Goal: Task Accomplishment & Management: Complete application form

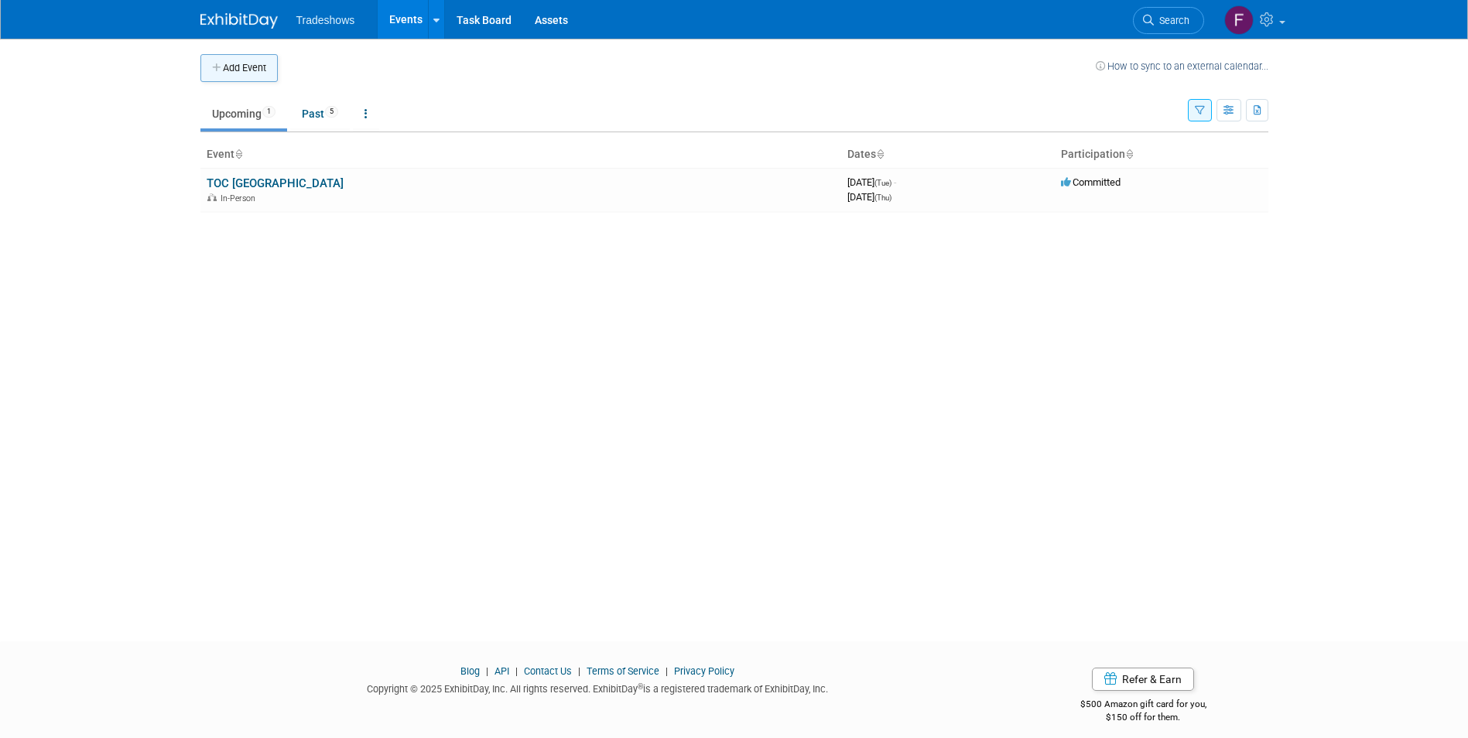
click at [256, 78] on button "Add Event" at bounding box center [238, 68] width 77 height 28
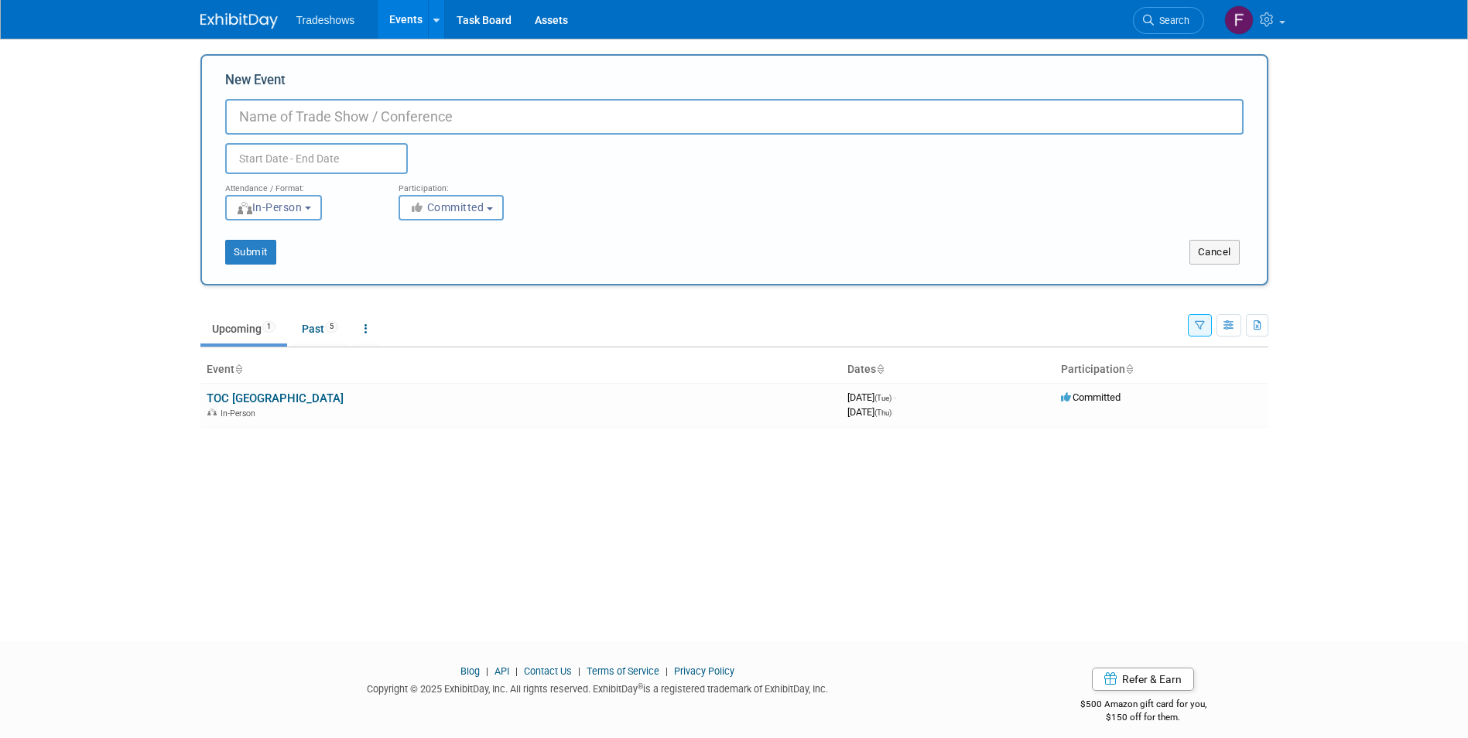
click at [341, 118] on input "New Event" at bounding box center [734, 117] width 1019 height 36
type input "Expo Maquina 2025"
click at [324, 157] on input "text" at bounding box center [316, 158] width 183 height 31
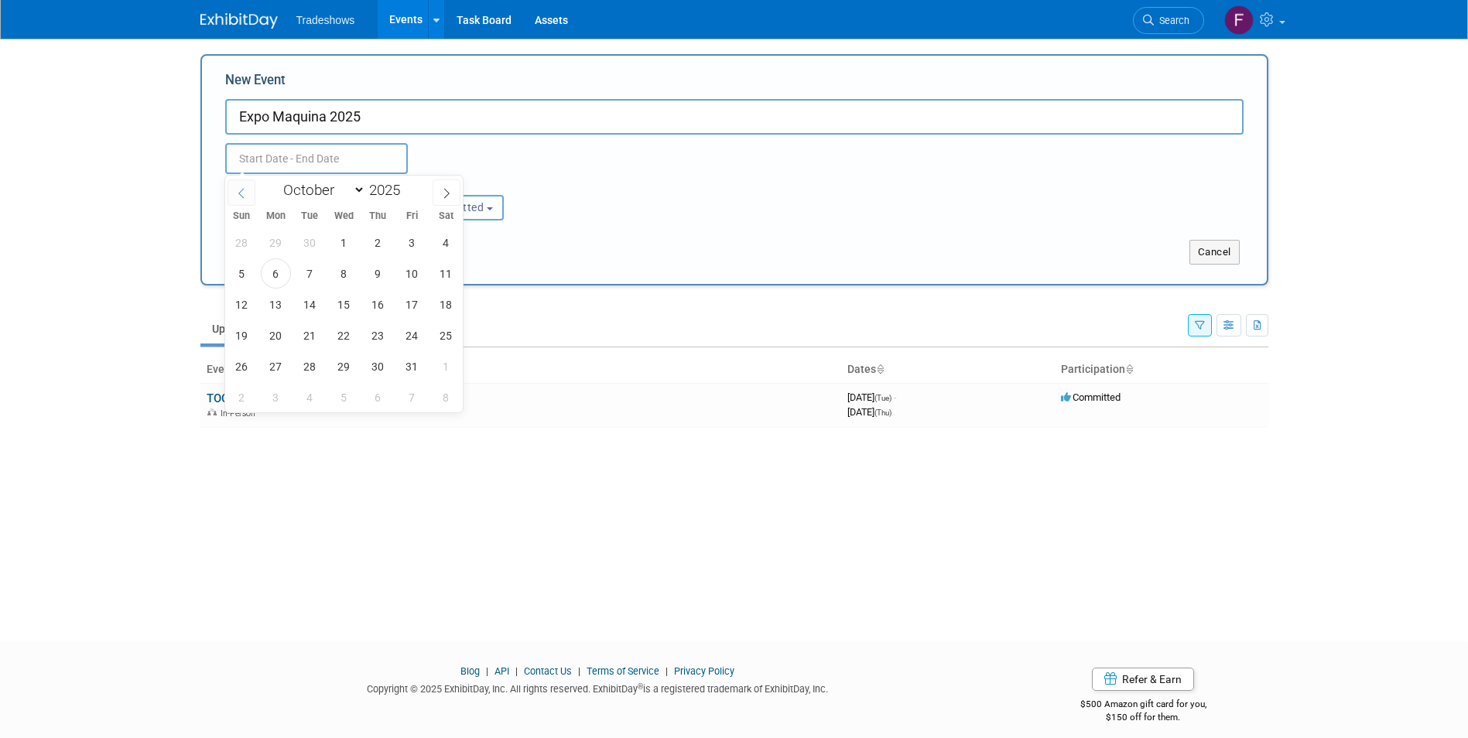
click at [240, 194] on icon at bounding box center [240, 193] width 5 height 10
click at [355, 192] on select "January February March April May June July August September October November De…" at bounding box center [320, 189] width 89 height 19
select select "3"
click at [276, 180] on select "January February March April May June July August September October November De…" at bounding box center [320, 189] width 89 height 19
click at [378, 249] on span "3" at bounding box center [378, 243] width 30 height 30
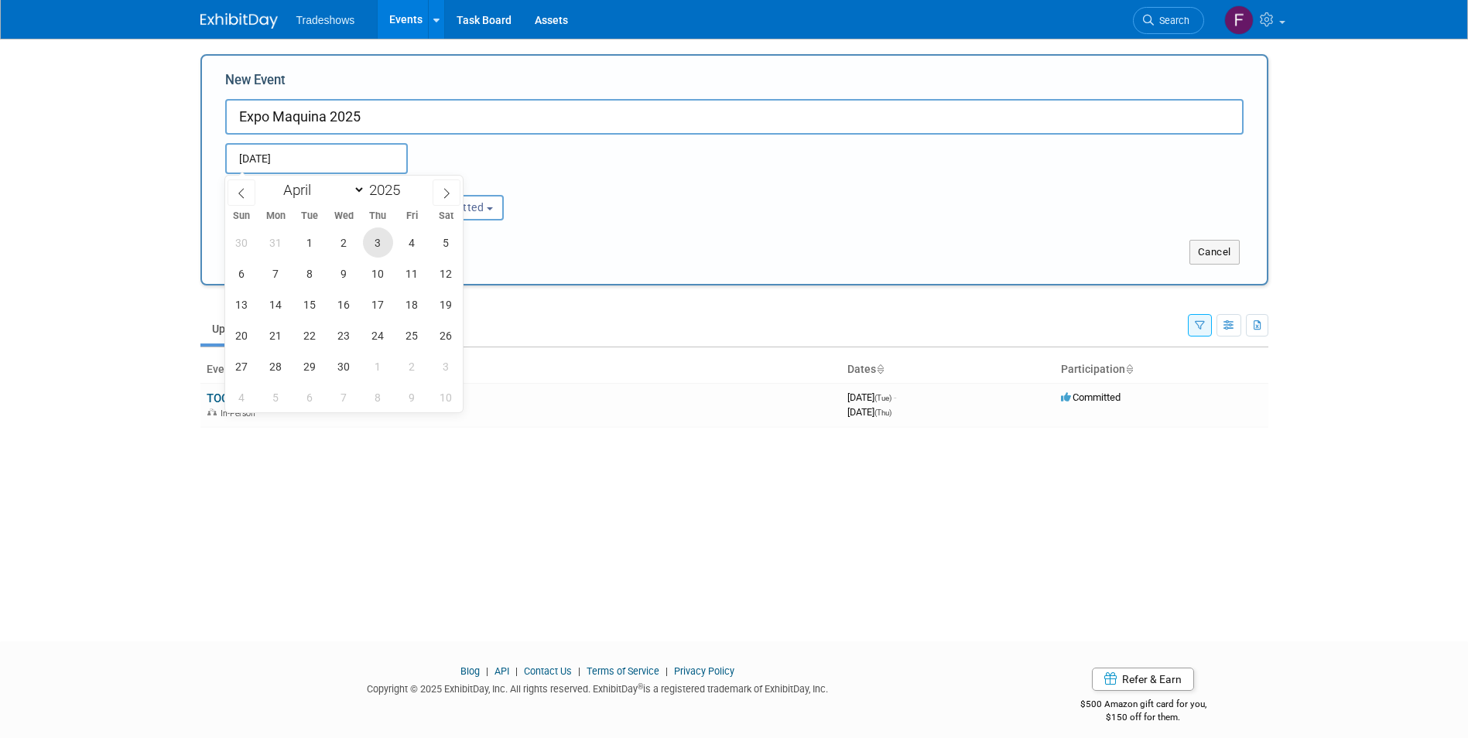
type input "Apr 3, 2025 to Apr 3, 2025"
click at [366, 155] on input "Apr 3, 2025 to Apr 3, 2025" at bounding box center [316, 158] width 183 height 31
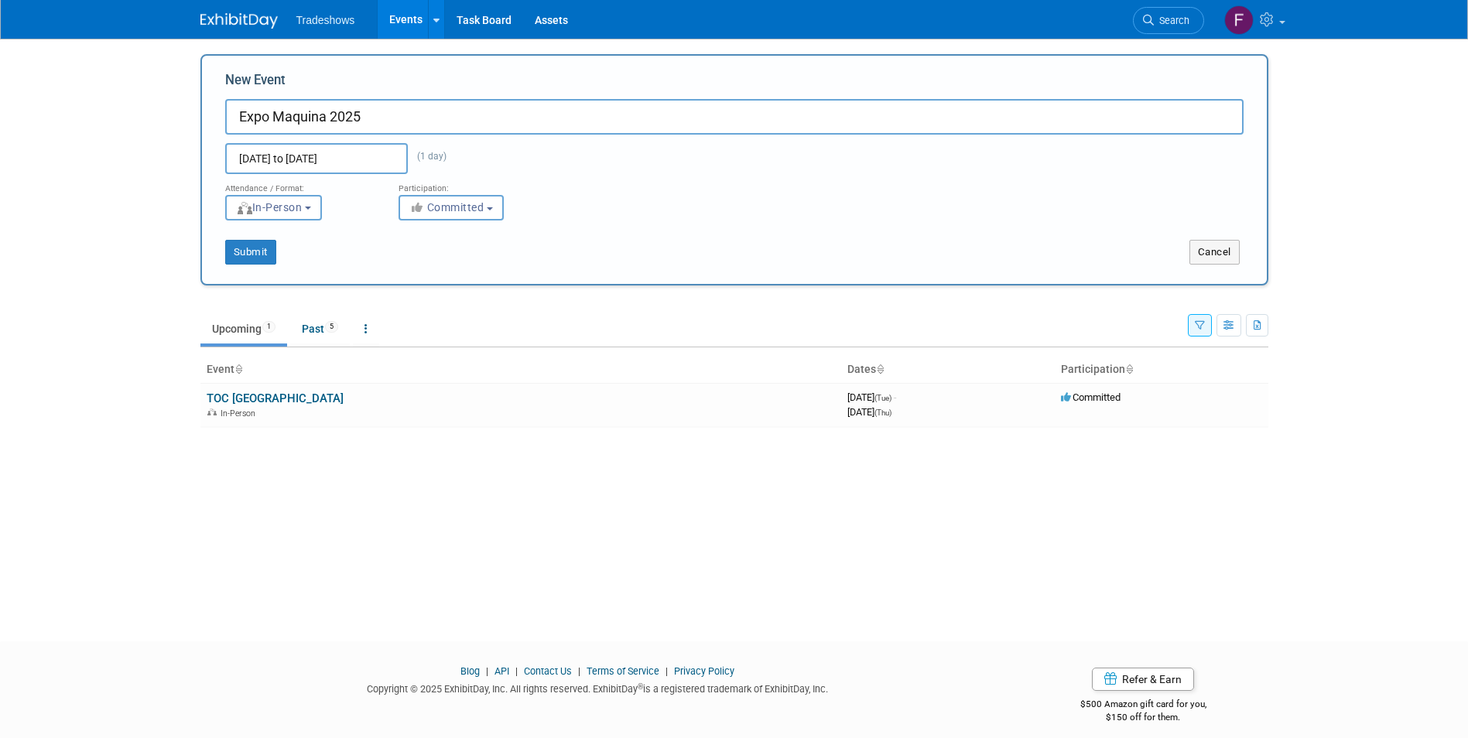
select select "9"
type input "Apr 3, 2025 to Apr 3, 2025"
click at [430, 152] on div "Apr 3, 2025 to Apr 3, 2025 (1 day)" at bounding box center [345, 158] width 263 height 31
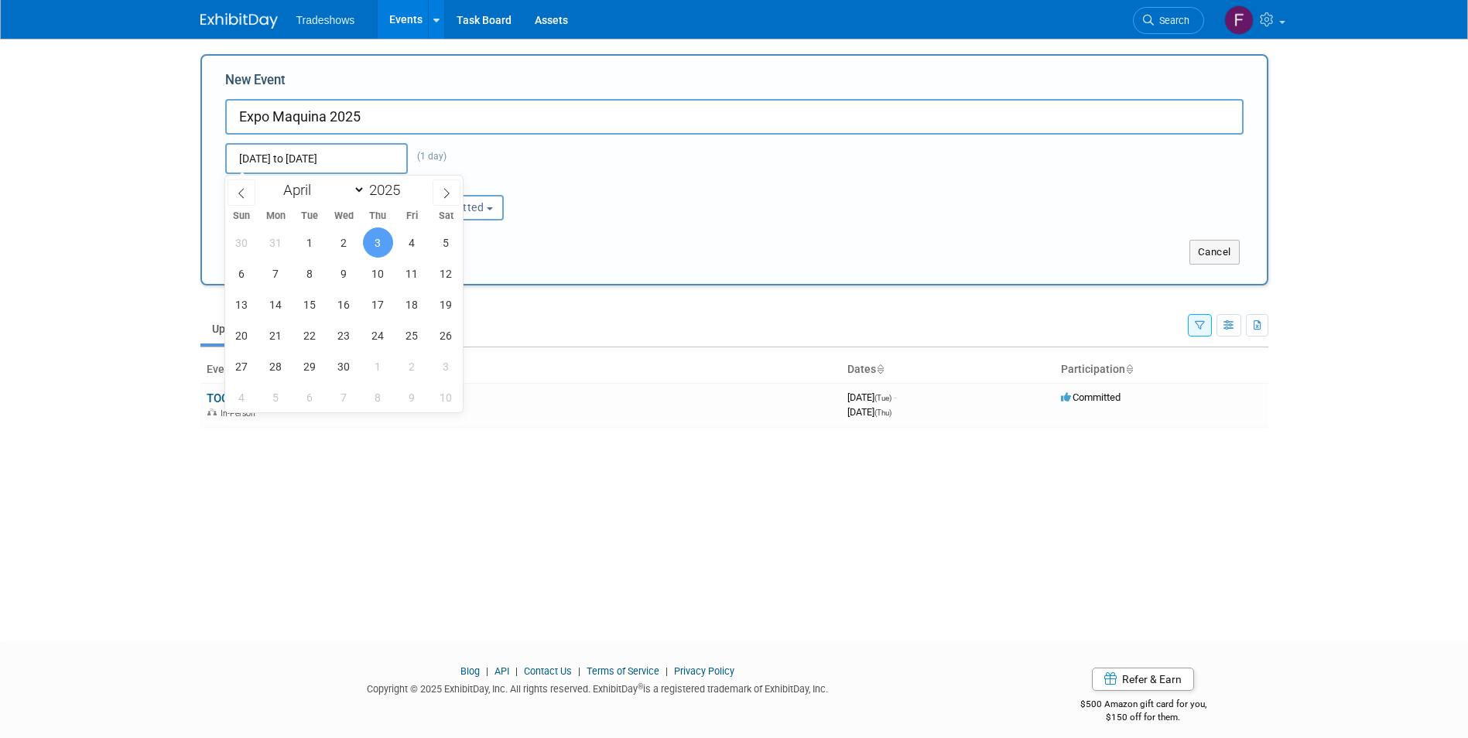
click at [368, 161] on input "Apr 3, 2025 to Apr 3, 2025" at bounding box center [316, 158] width 183 height 31
click at [448, 193] on icon at bounding box center [446, 193] width 11 height 11
click at [242, 196] on icon at bounding box center [241, 193] width 11 height 11
click at [249, 198] on span at bounding box center [242, 193] width 28 height 26
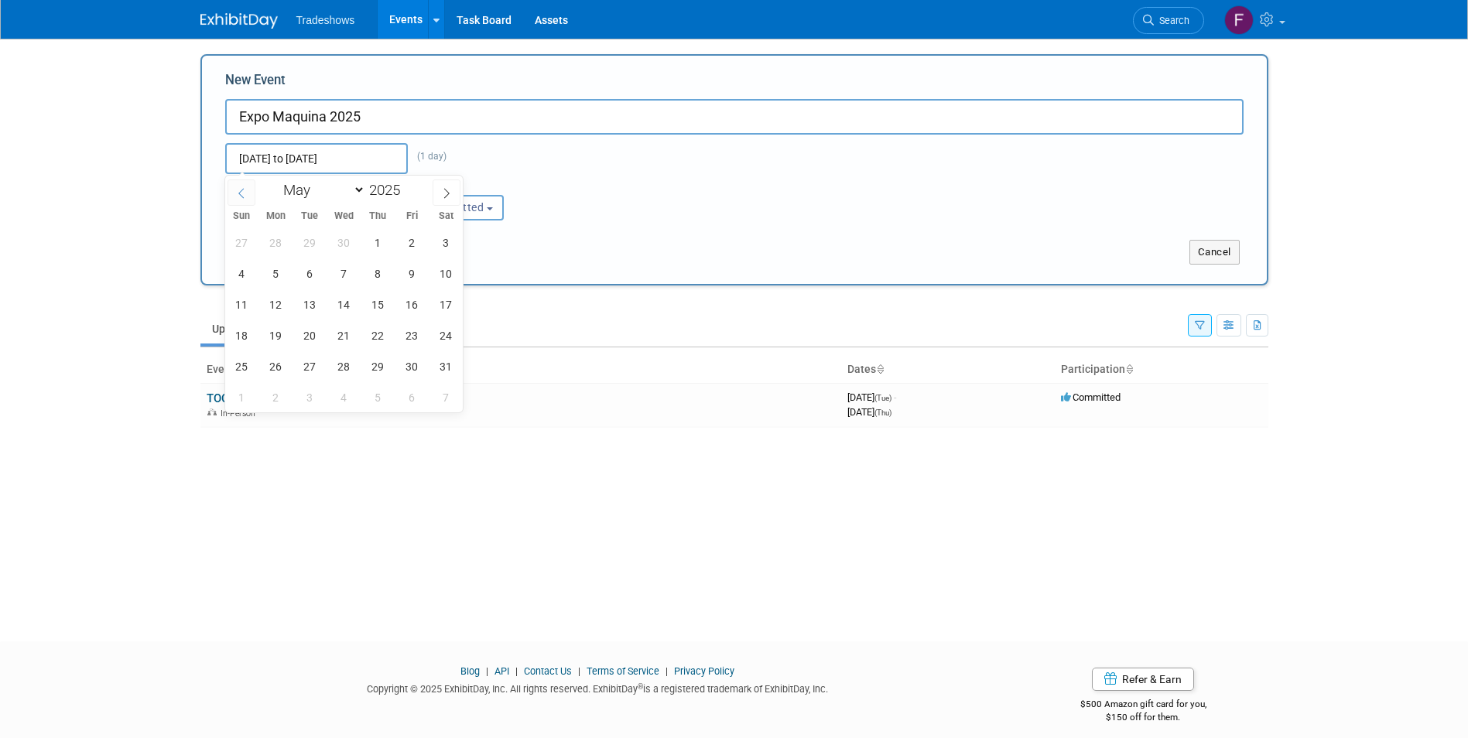
select select "3"
click at [443, 252] on span "5" at bounding box center [446, 243] width 30 height 30
type input "Apr 3, 2025 to Apr 5, 2025"
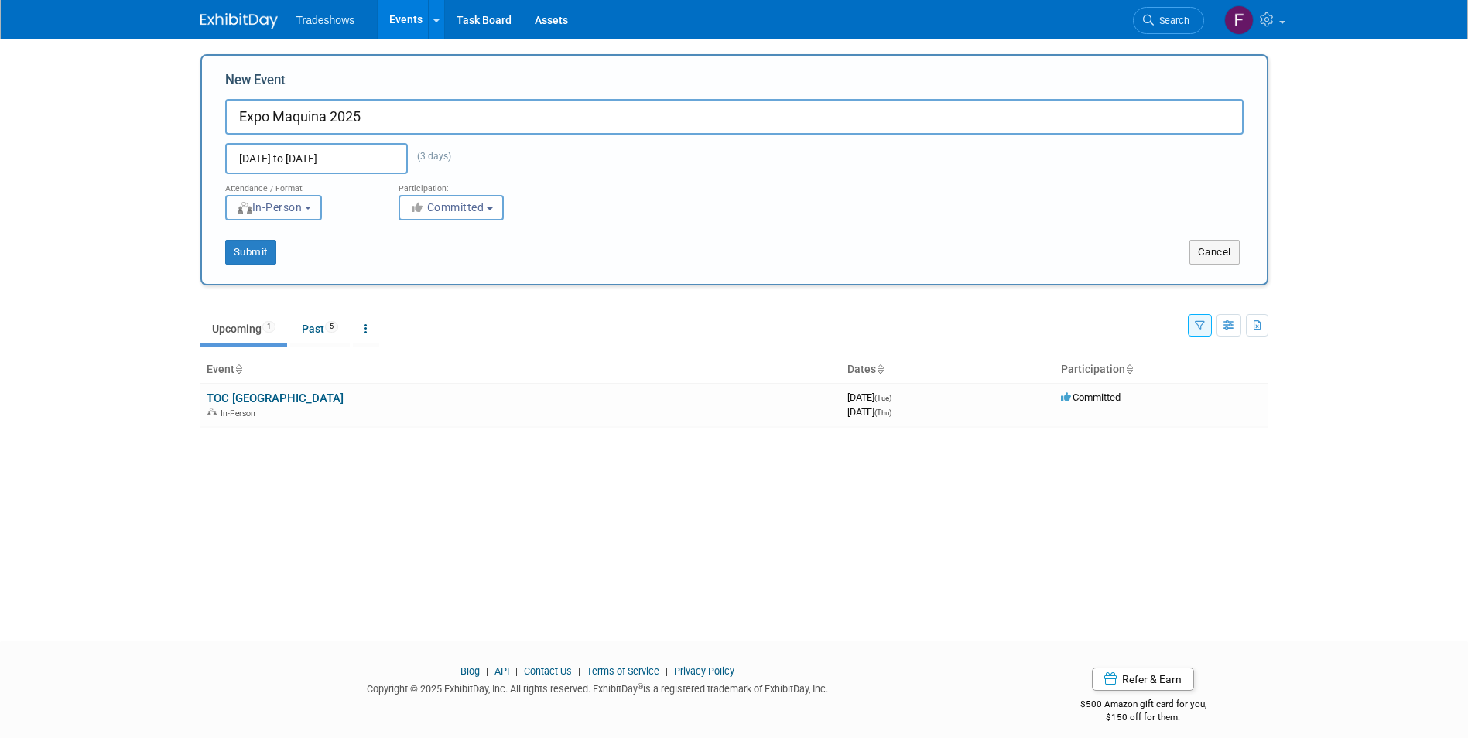
click at [322, 211] on button "In-Person" at bounding box center [273, 208] width 97 height 26
click at [488, 209] on button "Committed" at bounding box center [451, 208] width 105 height 26
click at [496, 235] on label "Committed" at bounding box center [460, 240] width 107 height 20
click at [413, 235] on input "Committed" at bounding box center [408, 240] width 10 height 10
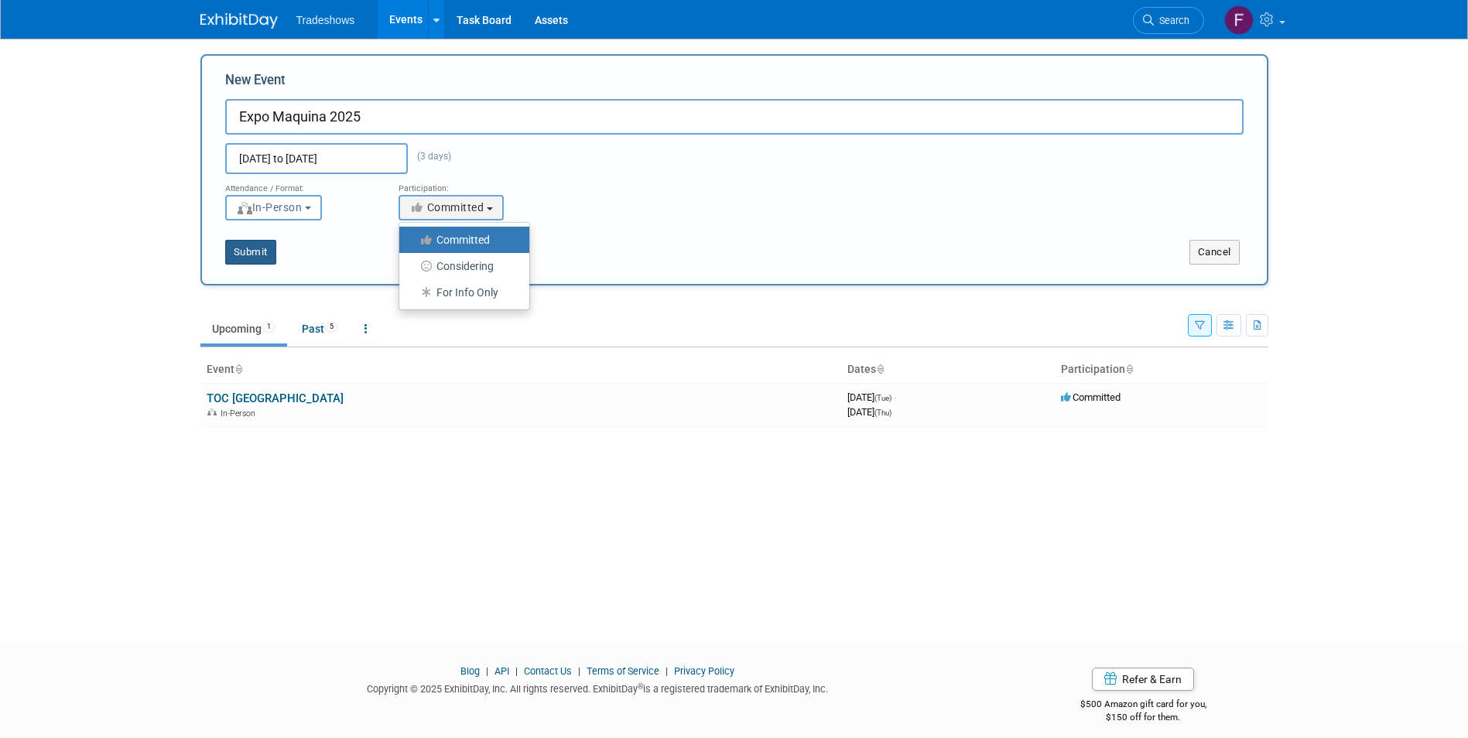
click at [259, 262] on button "Submit" at bounding box center [250, 252] width 51 height 25
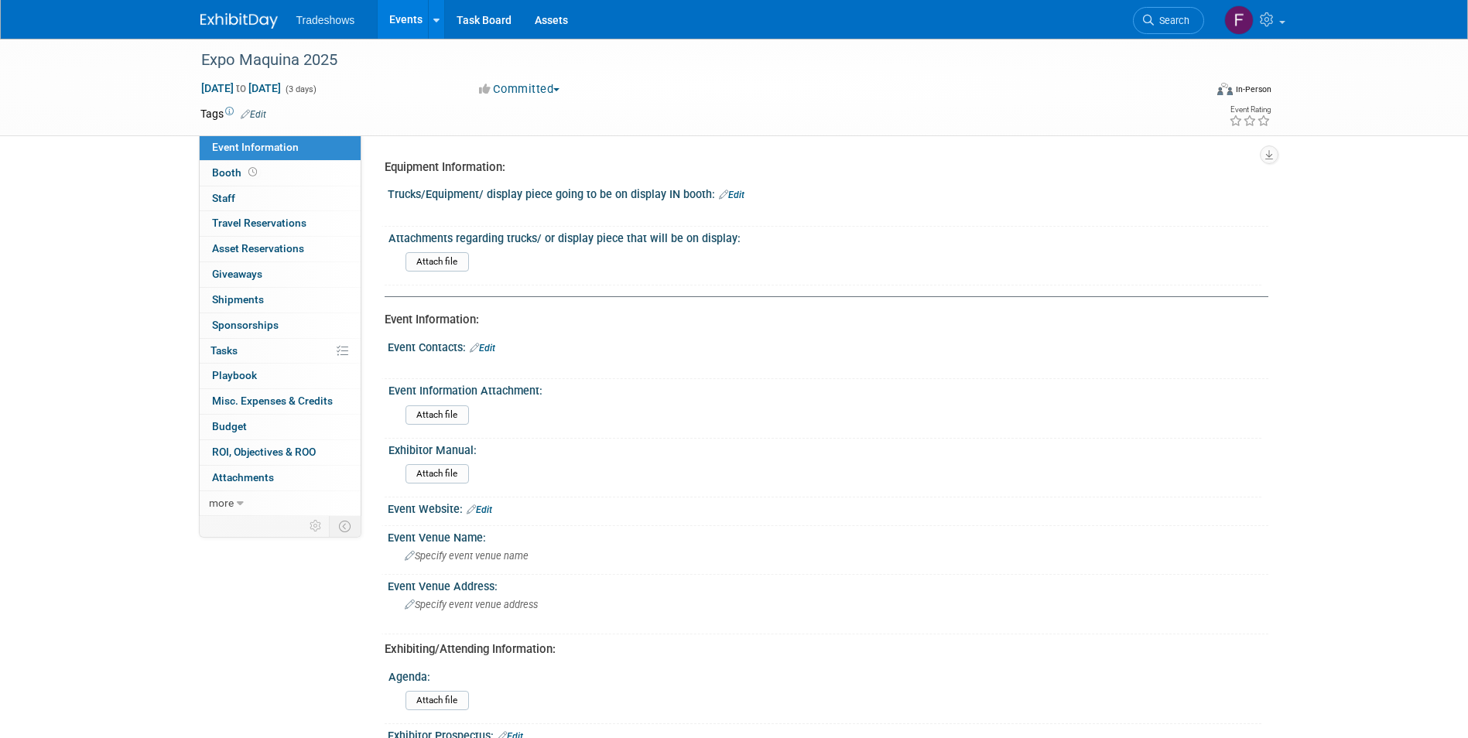
click at [413, 15] on link "Events" at bounding box center [406, 19] width 56 height 39
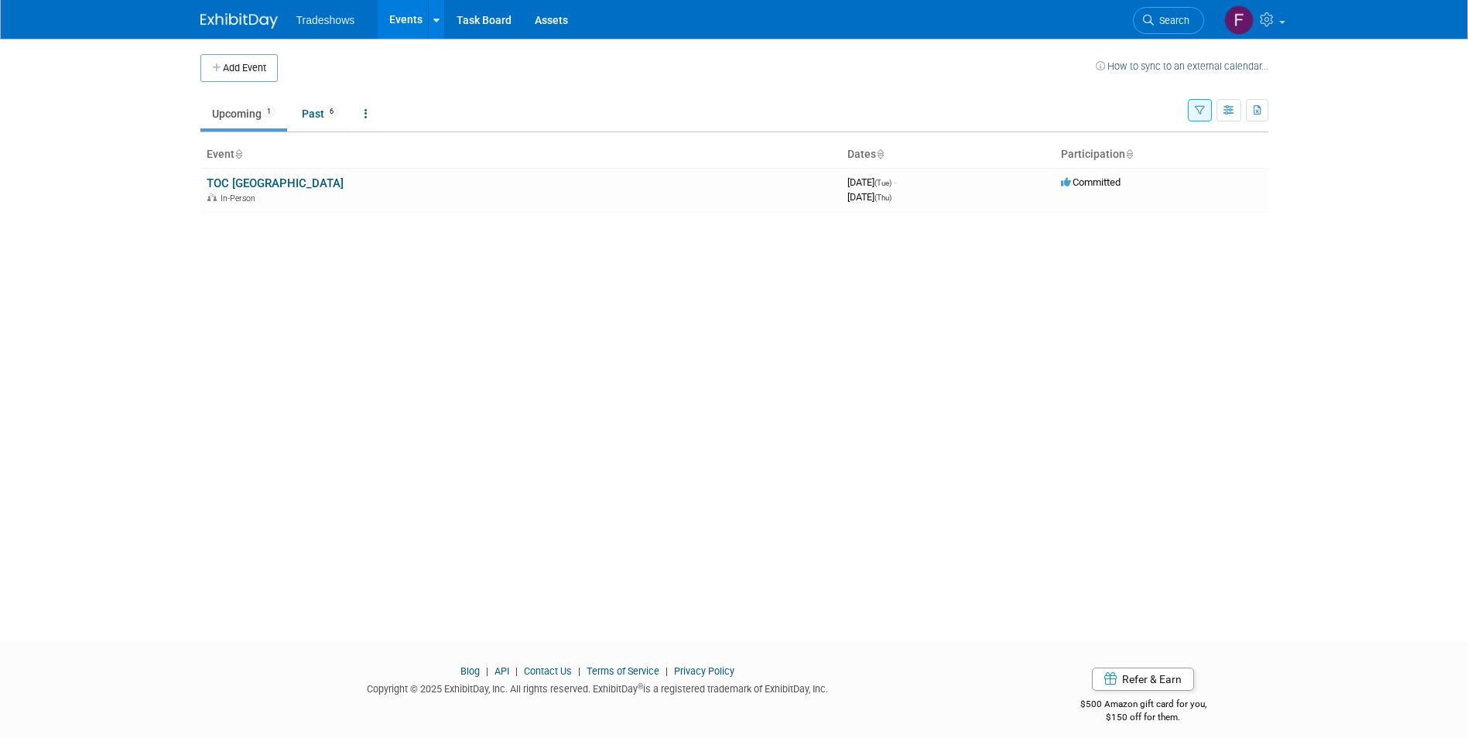
click at [410, 26] on link "Events" at bounding box center [406, 19] width 56 height 39
click at [323, 13] on li "Tradeshows" at bounding box center [336, 14] width 81 height 22
click at [319, 25] on span "Tradeshows" at bounding box center [325, 20] width 59 height 12
click at [433, 19] on icon at bounding box center [436, 20] width 6 height 10
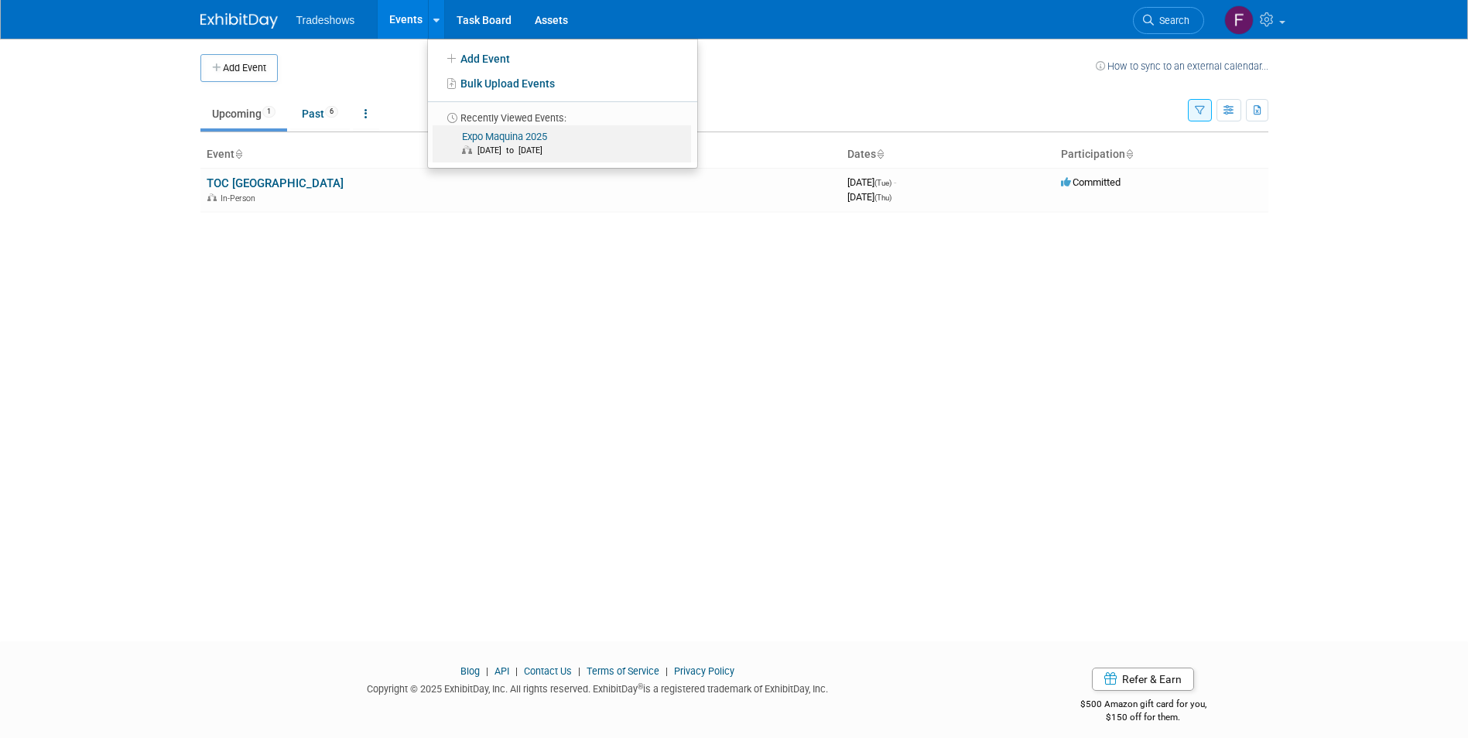
click at [479, 130] on link "Expo Maquina 2025 Apr 3, 2025 to Apr 5, 2025" at bounding box center [562, 143] width 259 height 37
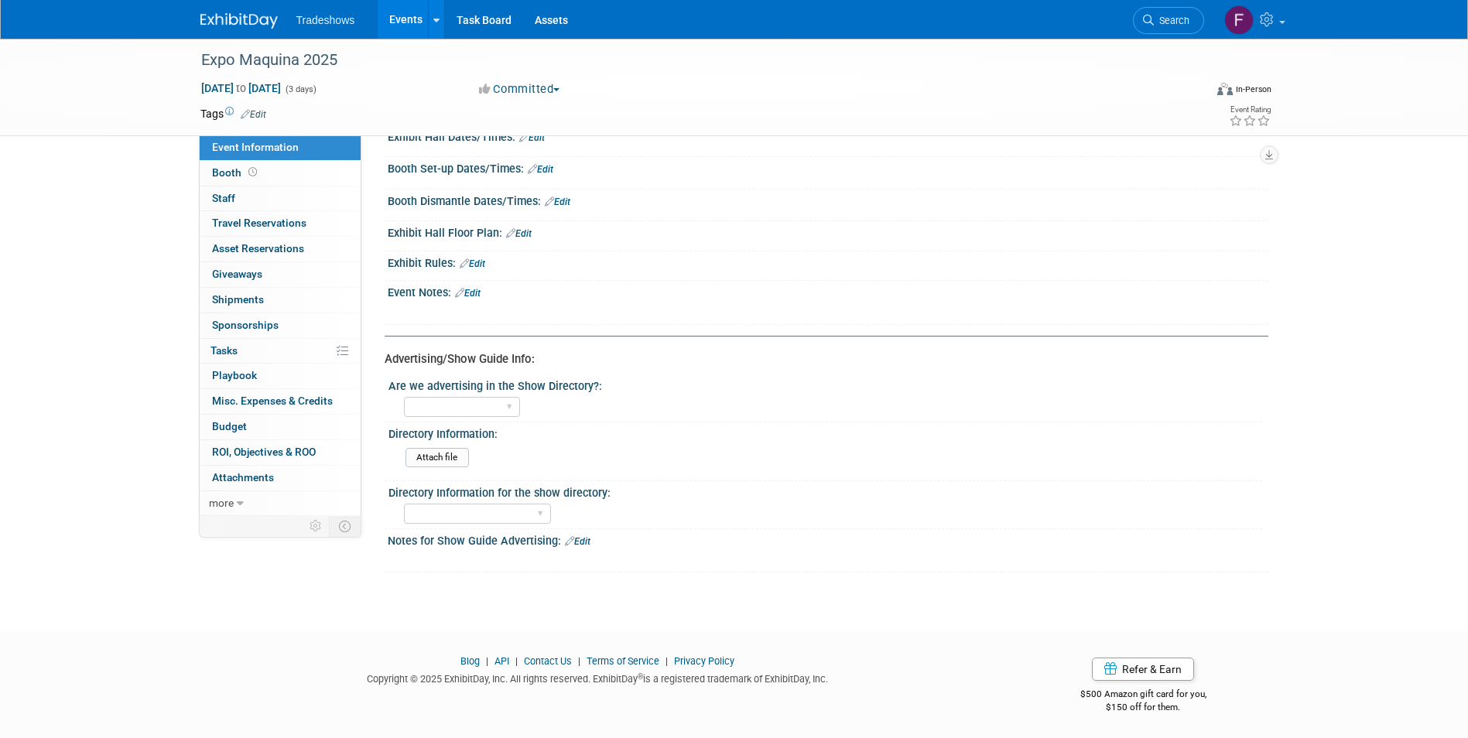
scroll to position [631, 0]
click at [226, 180] on link "Booth" at bounding box center [280, 173] width 161 height 25
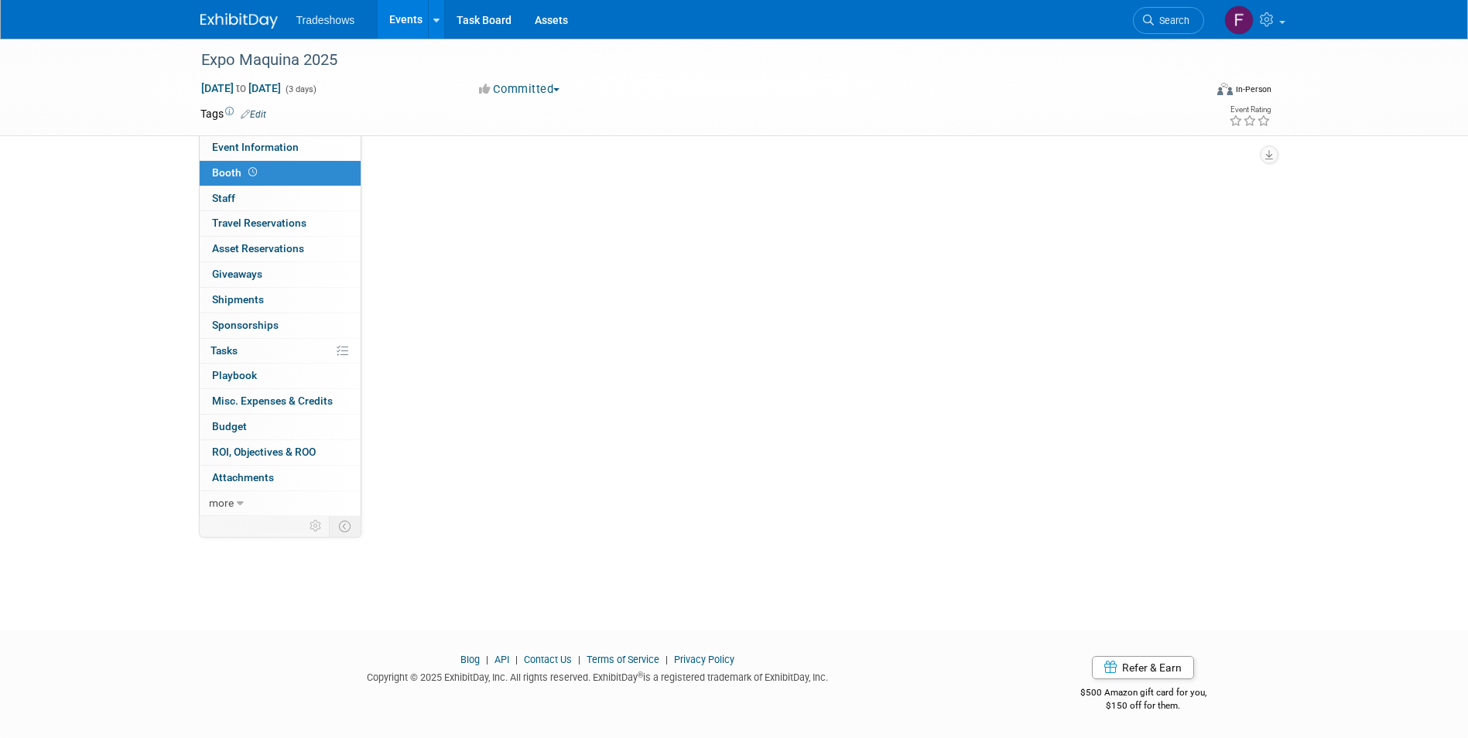
scroll to position [0, 0]
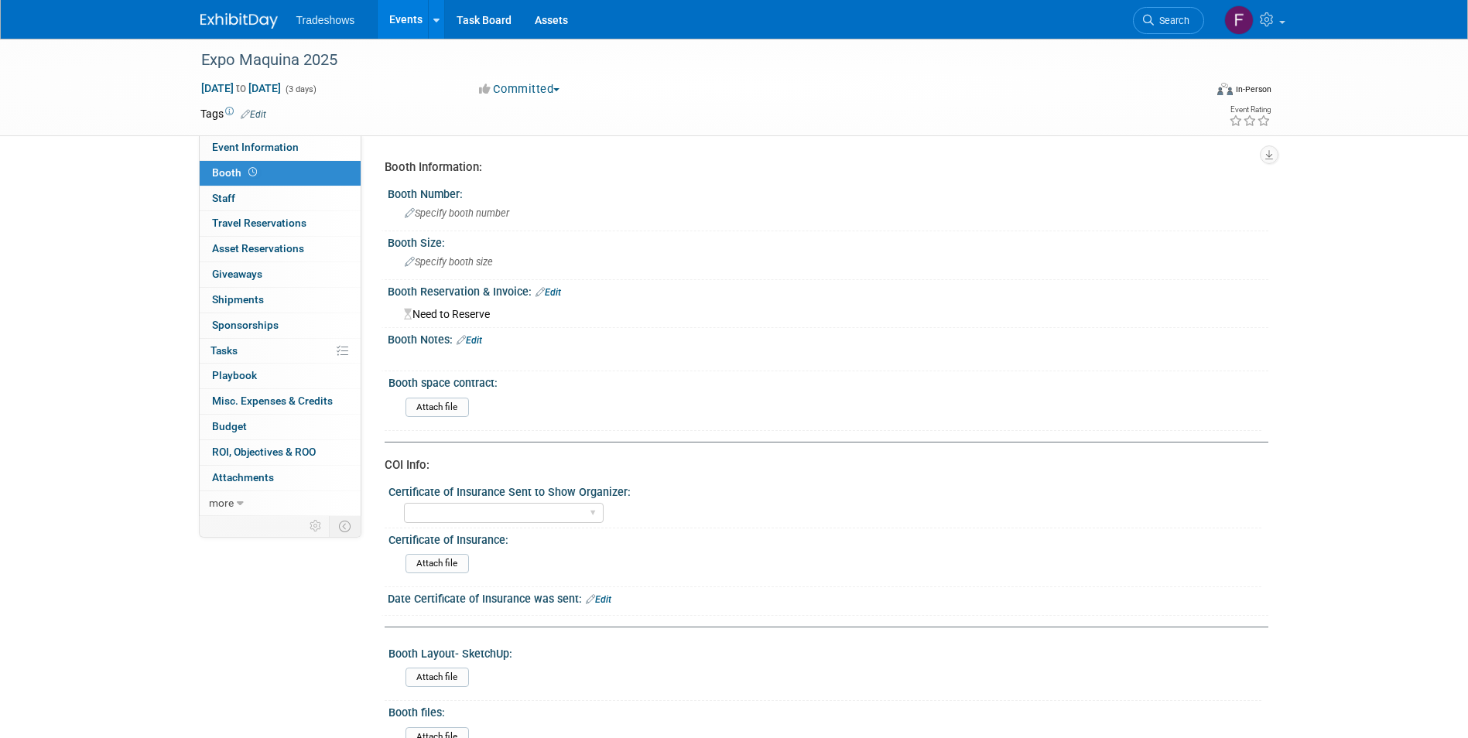
click at [57, 235] on div "Expo Maquina 2025 Apr 3, 2025 to Apr 5, 2025 (3 days) Apr 3, 2025 to Apr 5, 202…" at bounding box center [734, 647] width 1468 height 1217
click at [275, 151] on span "Event Information" at bounding box center [255, 147] width 87 height 12
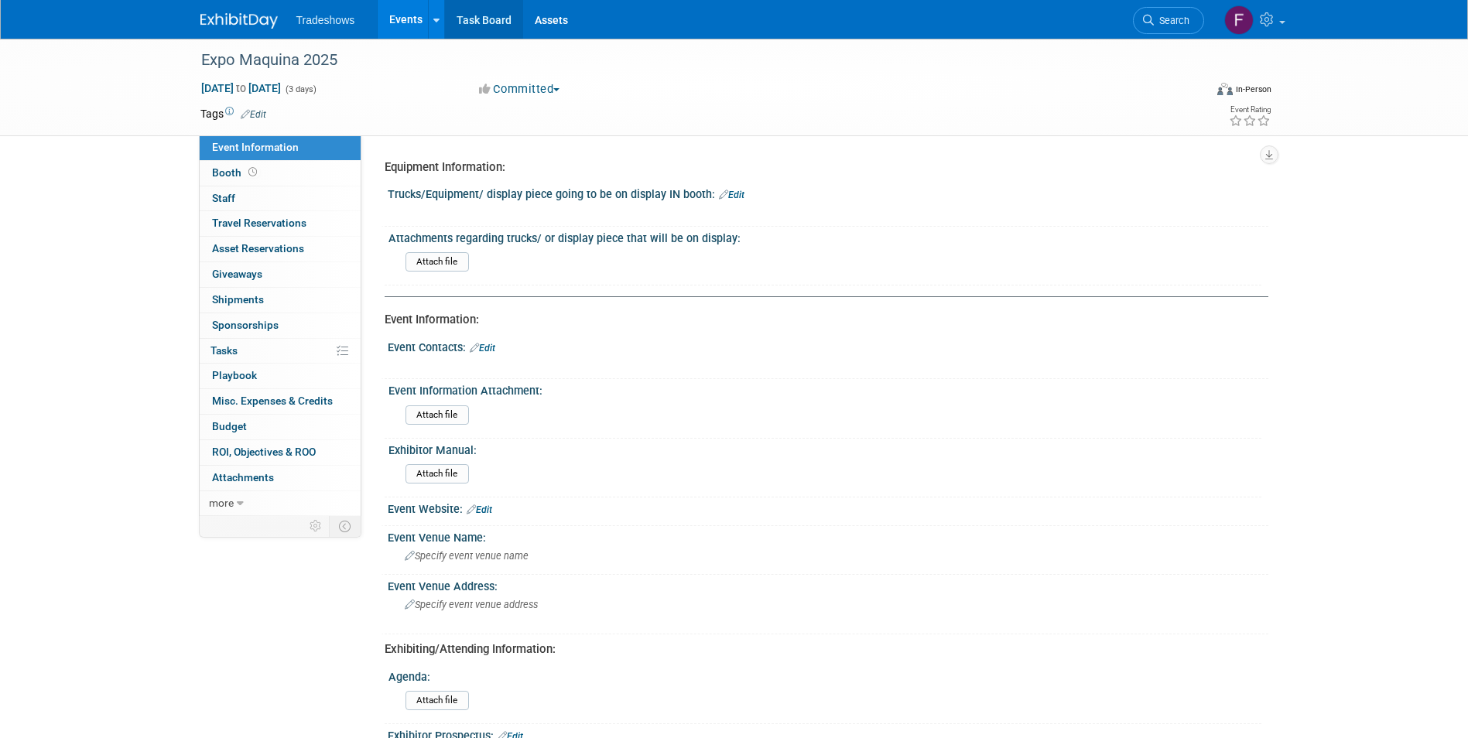
click at [484, 13] on link "Task Board" at bounding box center [484, 19] width 78 height 39
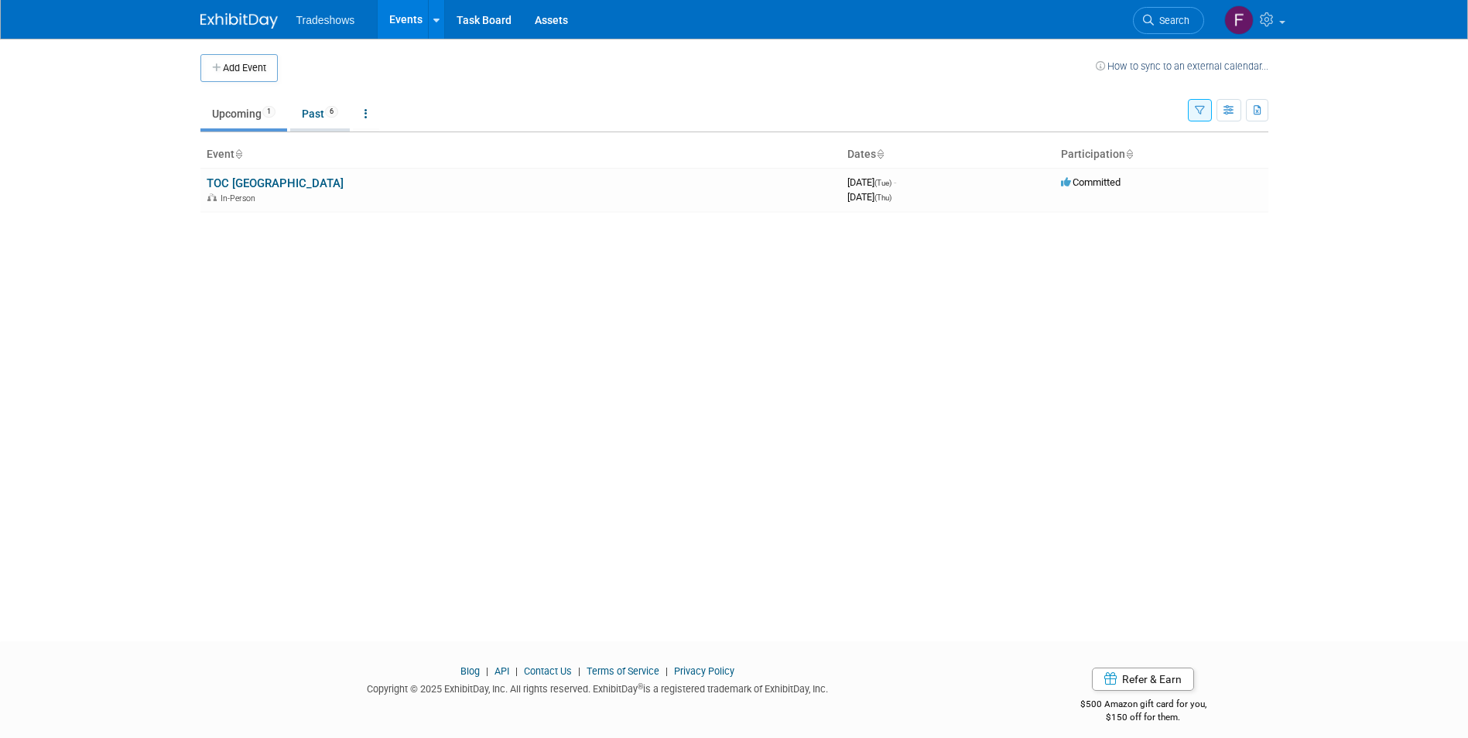
click at [314, 116] on link "Past 6" at bounding box center [320, 113] width 60 height 29
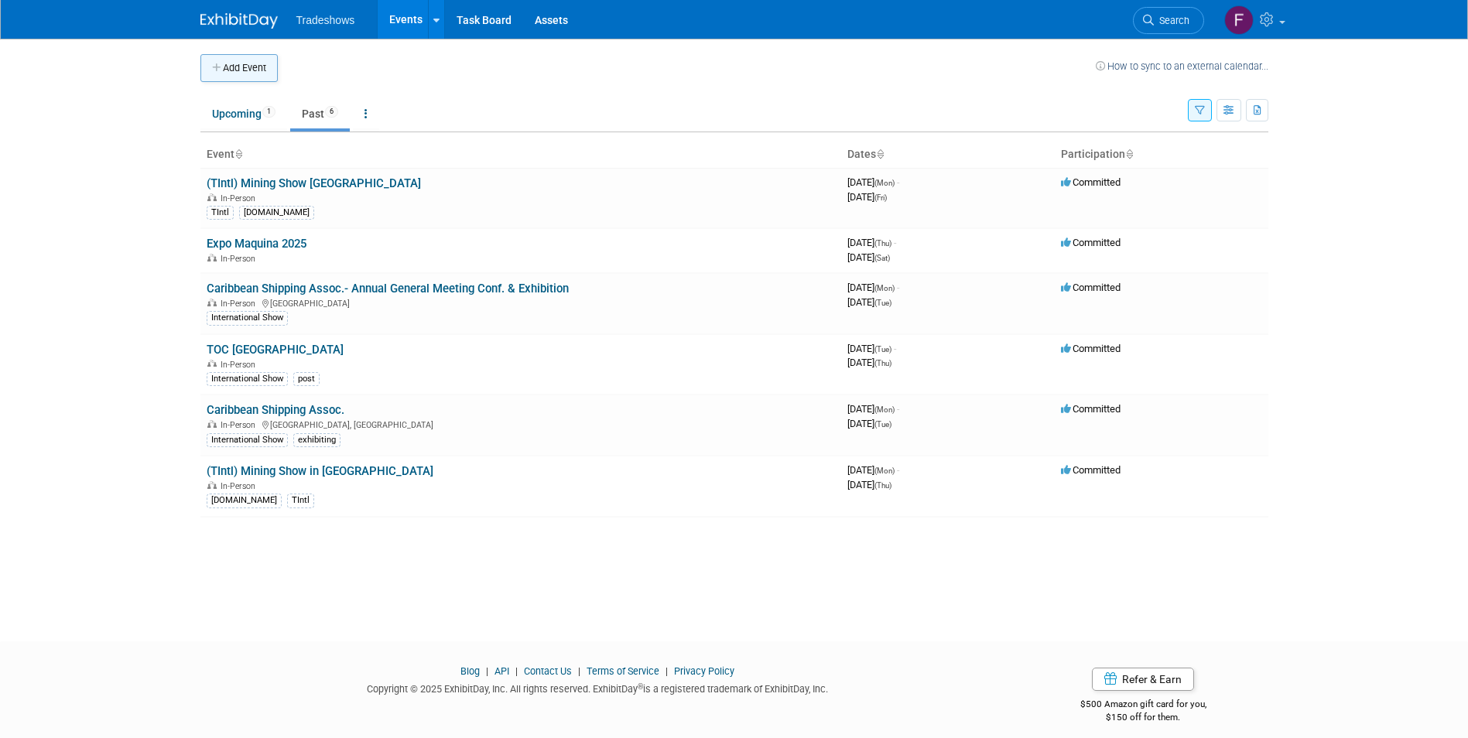
click at [246, 64] on button "Add Event" at bounding box center [238, 68] width 77 height 28
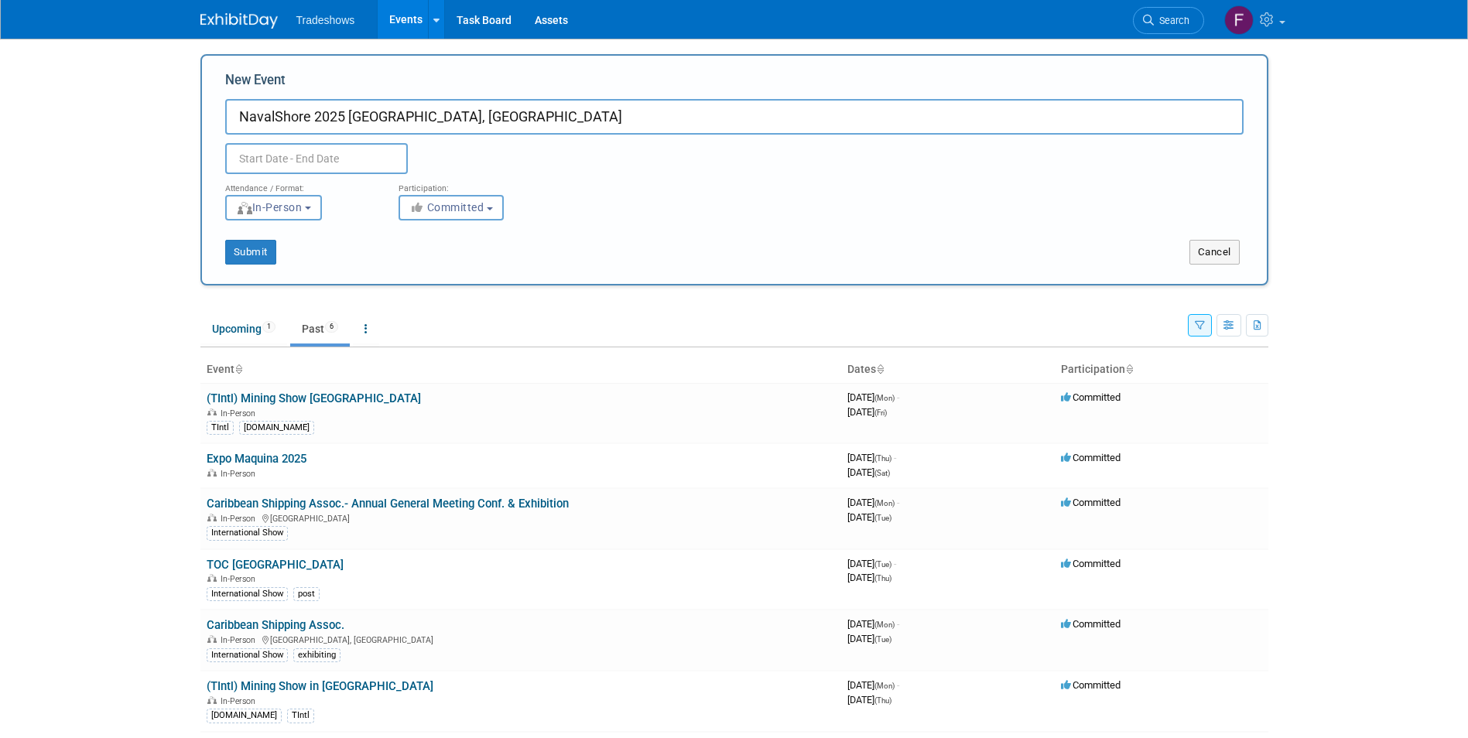
type input "NavalShore 2025 [GEOGRAPHIC_DATA], [GEOGRAPHIC_DATA]"
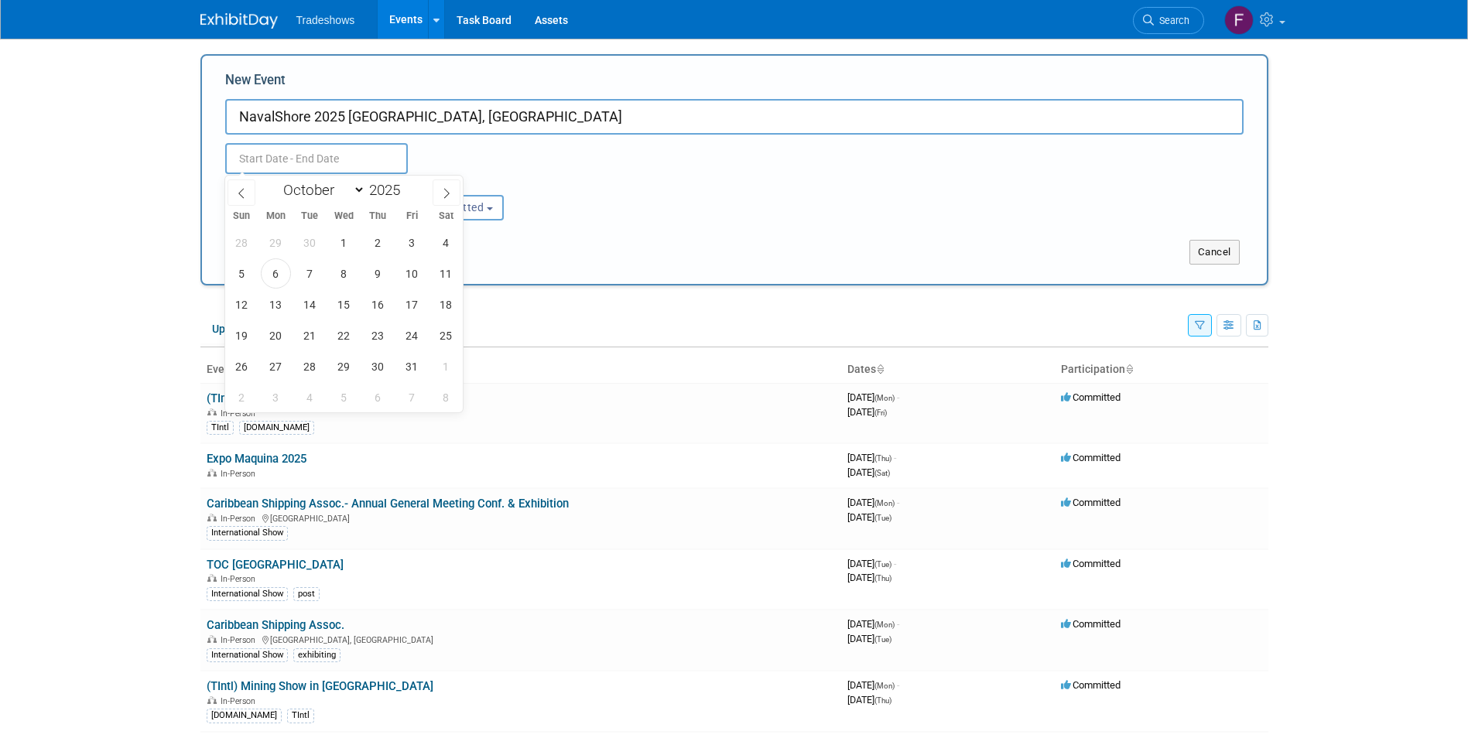
click at [322, 153] on input "text" at bounding box center [316, 158] width 183 height 31
click at [239, 193] on icon at bounding box center [240, 193] width 5 height 10
select select "7"
click at [314, 329] on span "19" at bounding box center [310, 335] width 30 height 30
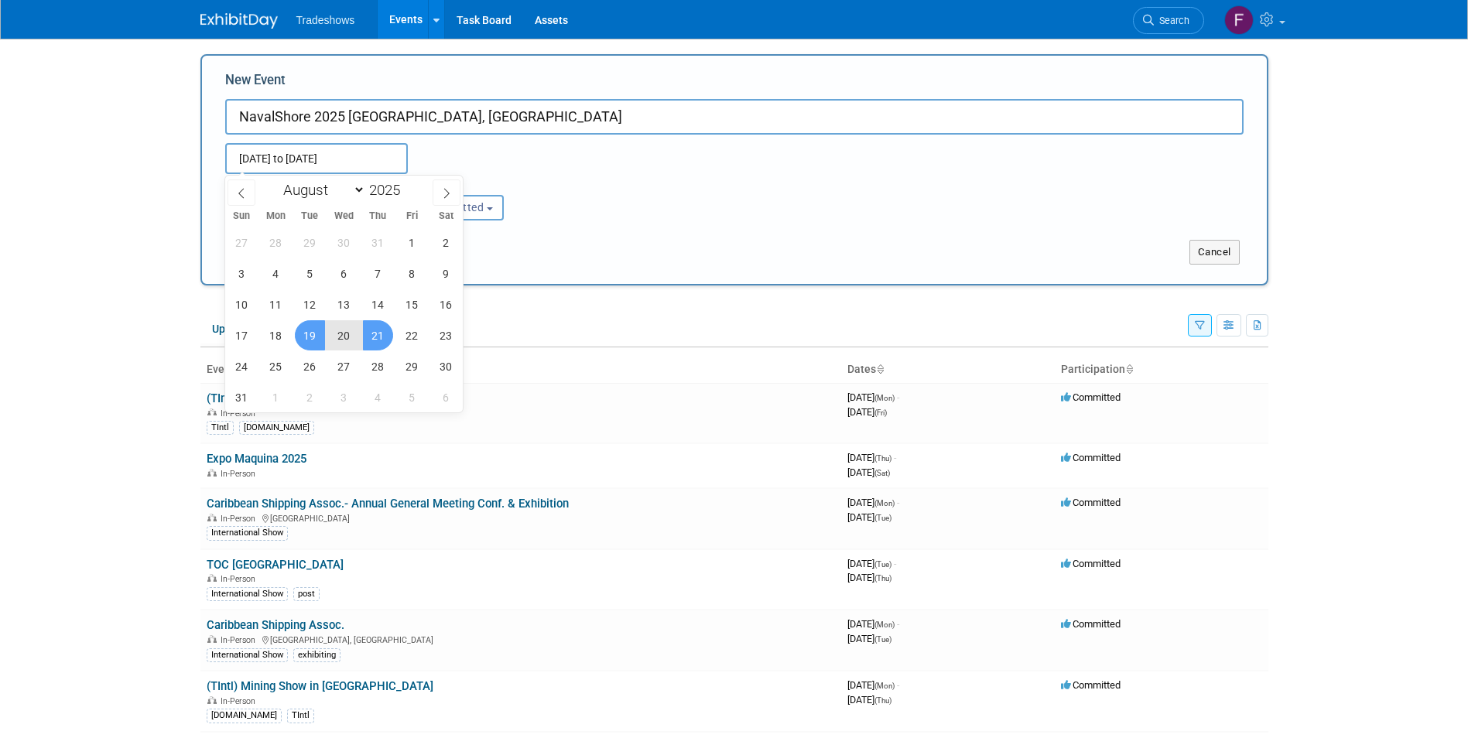
click at [383, 334] on span "21" at bounding box center [378, 335] width 30 height 30
type input "[DATE] to [DATE]"
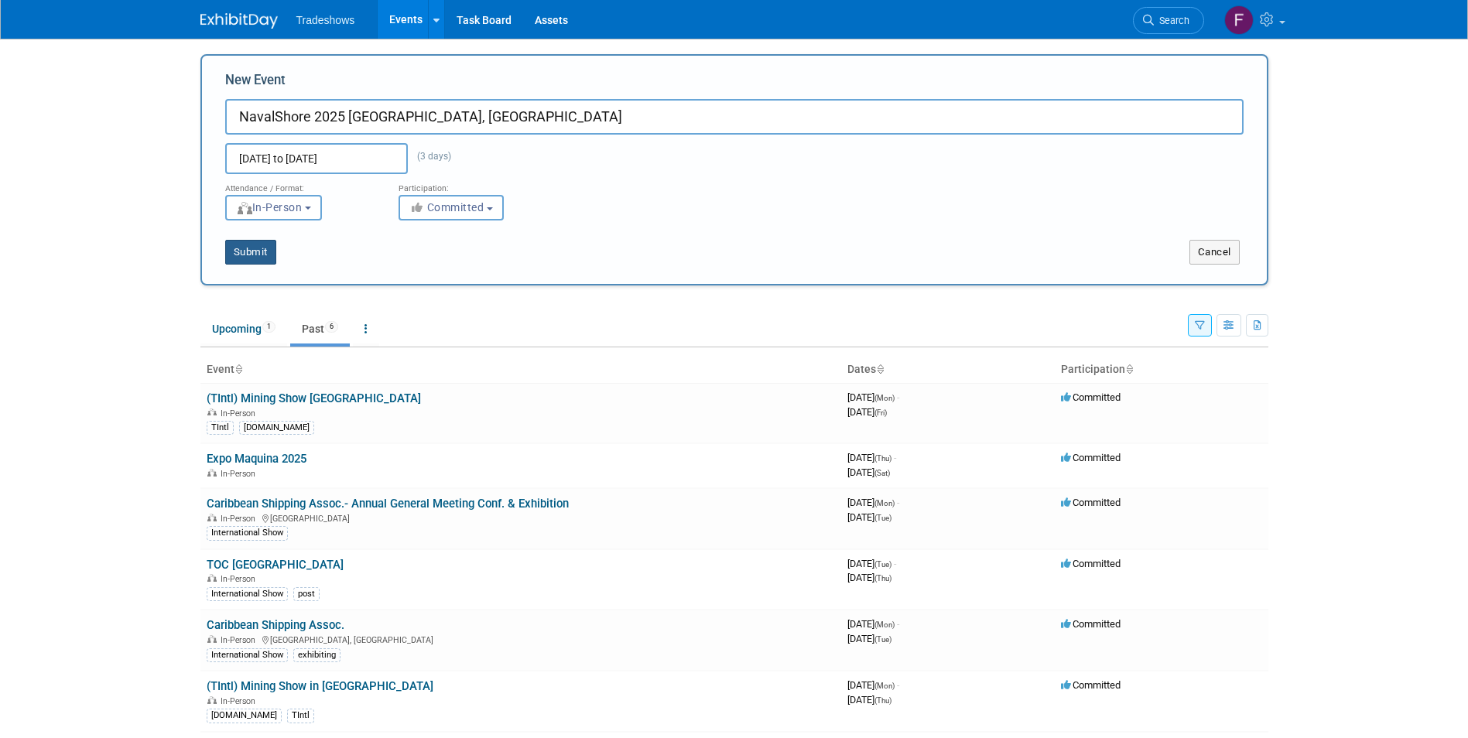
click at [259, 250] on button "Submit" at bounding box center [250, 252] width 51 height 25
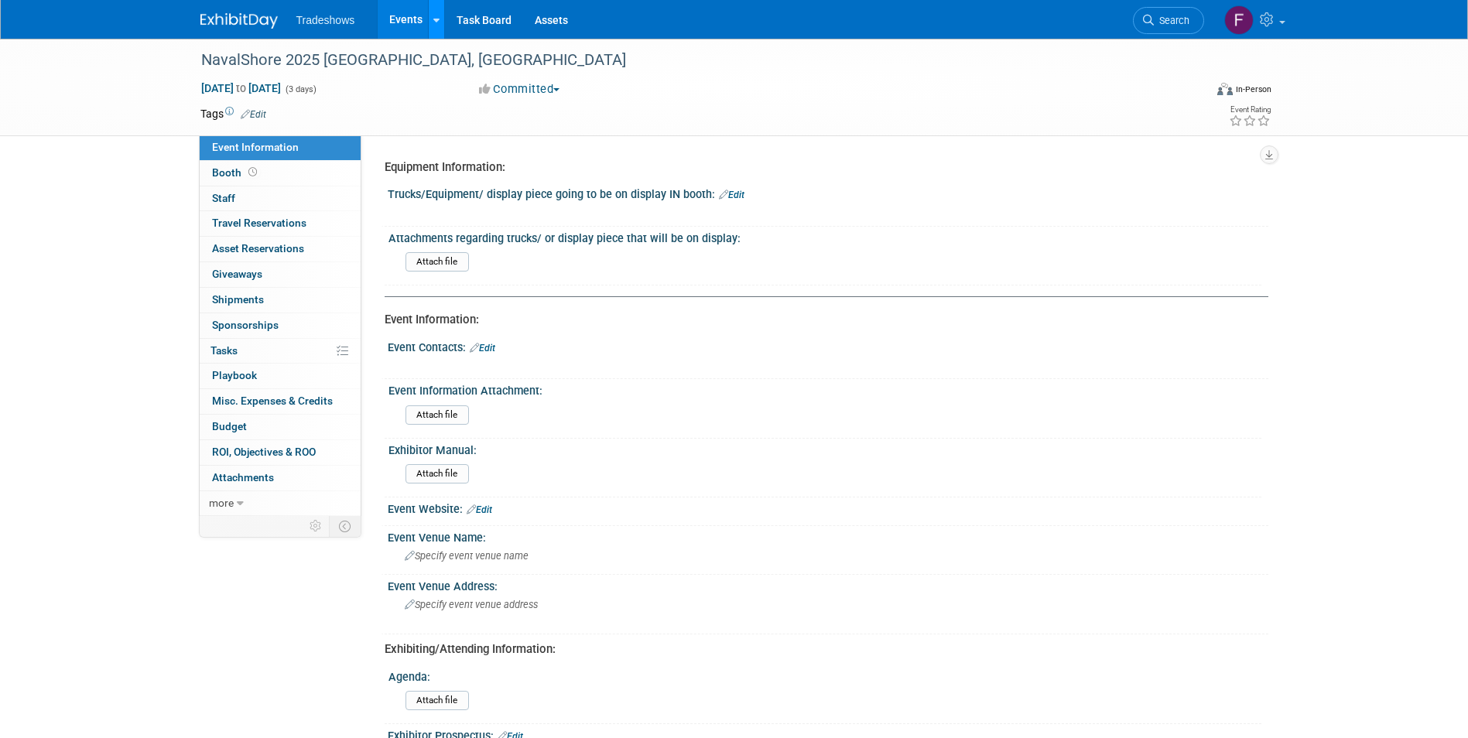
click at [436, 20] on icon at bounding box center [436, 20] width 6 height 10
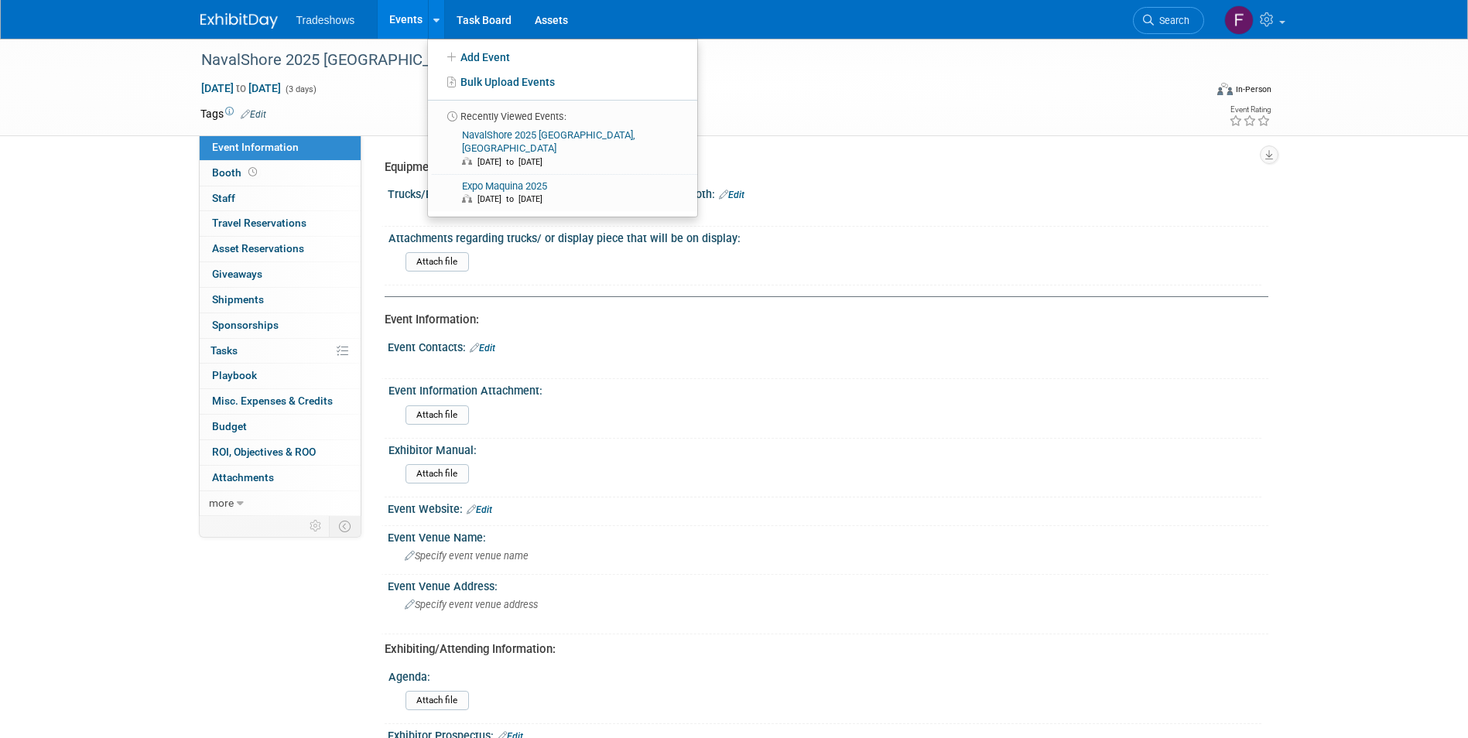
click at [408, 15] on link "Events" at bounding box center [406, 19] width 56 height 39
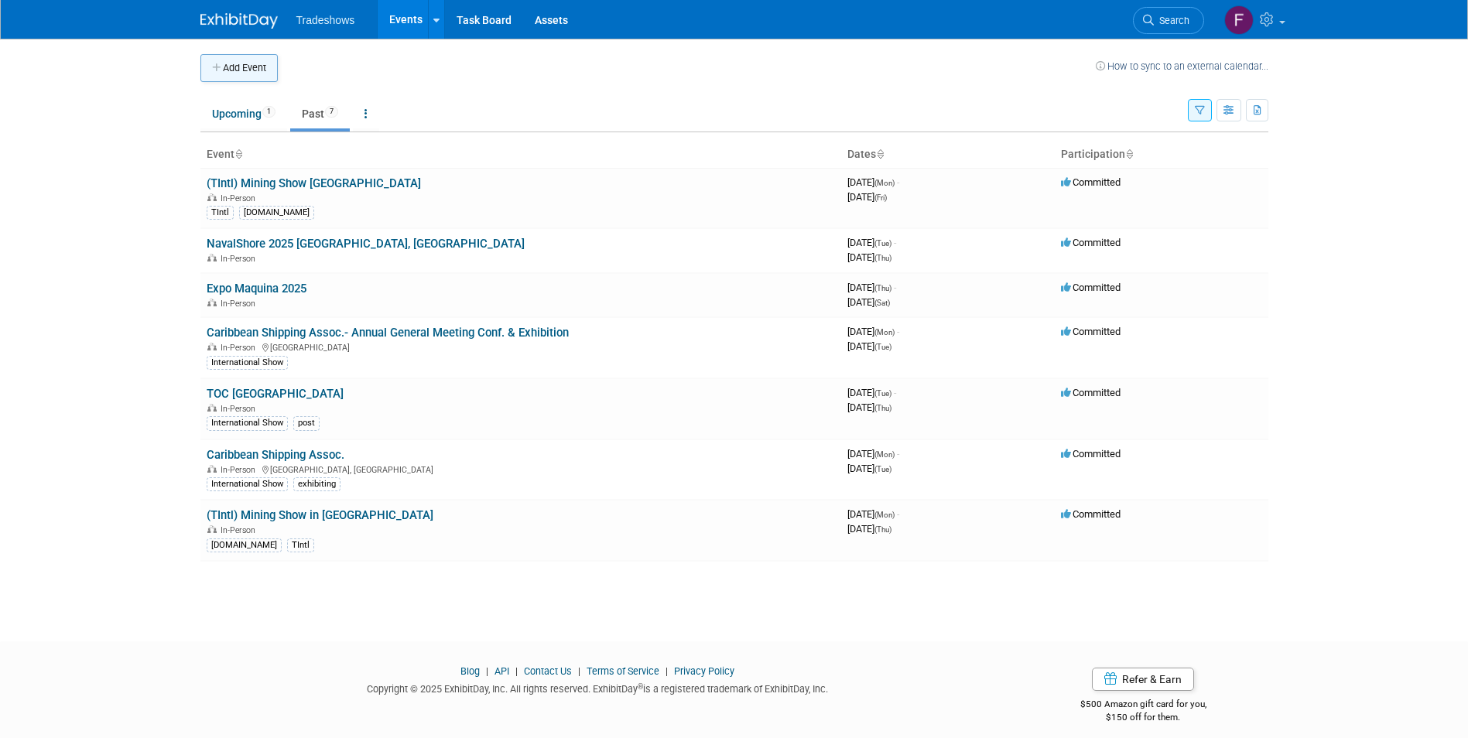
click at [252, 76] on button "Add Event" at bounding box center [238, 68] width 77 height 28
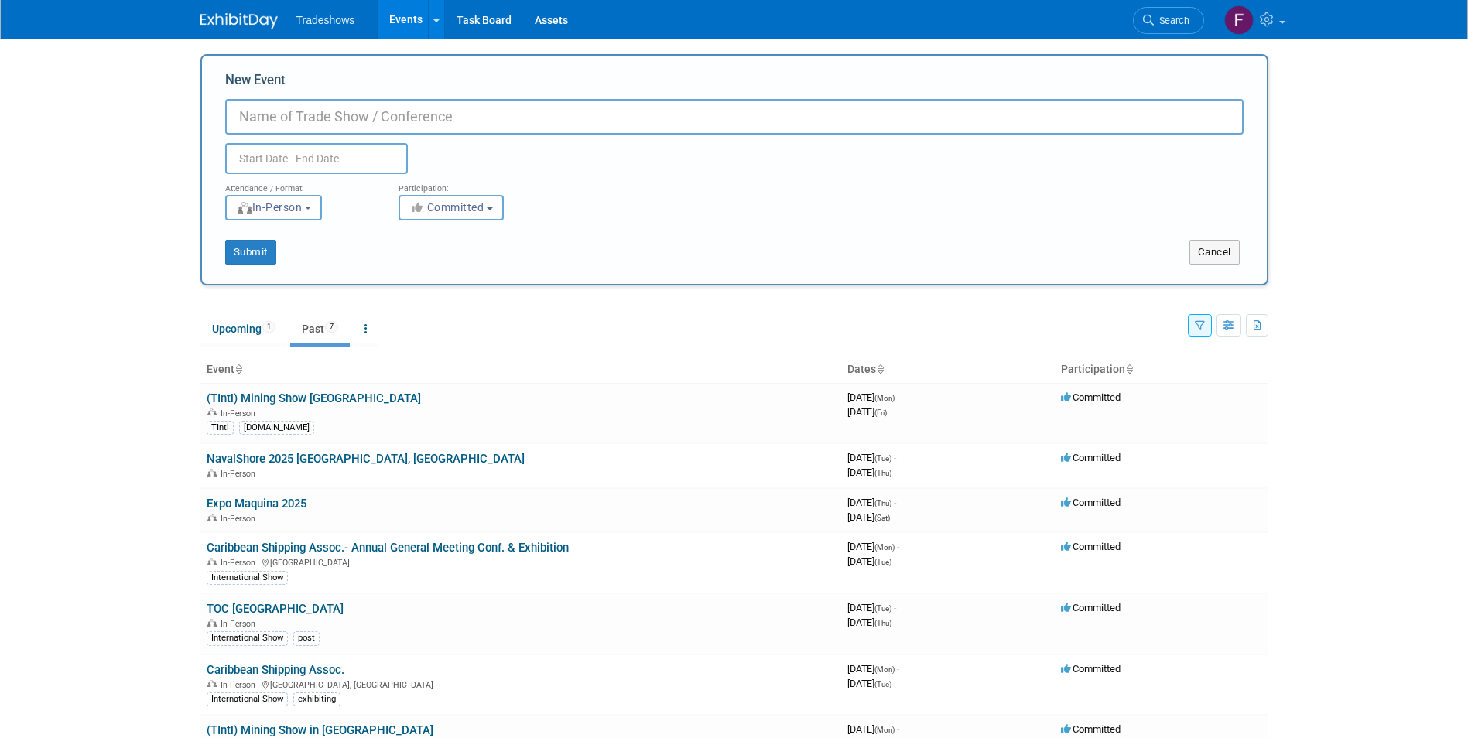
click at [307, 116] on input "New Event" at bounding box center [734, 117] width 1019 height 36
type input "Expo Feria de la Zona Libre de Colón"
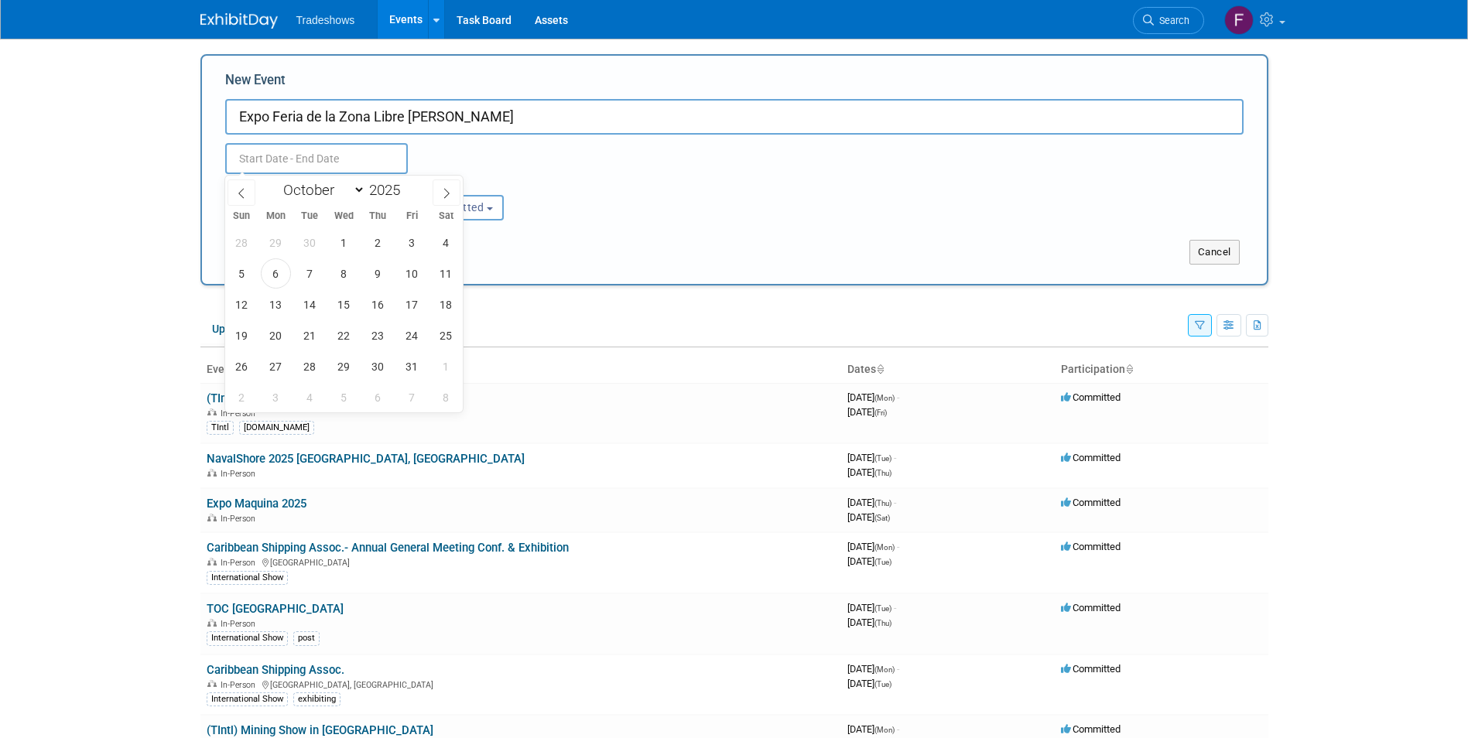
click at [265, 162] on input "text" at bounding box center [316, 158] width 183 height 31
click at [236, 192] on icon at bounding box center [241, 193] width 11 height 11
select select "7"
click at [308, 365] on span "26" at bounding box center [310, 366] width 30 height 30
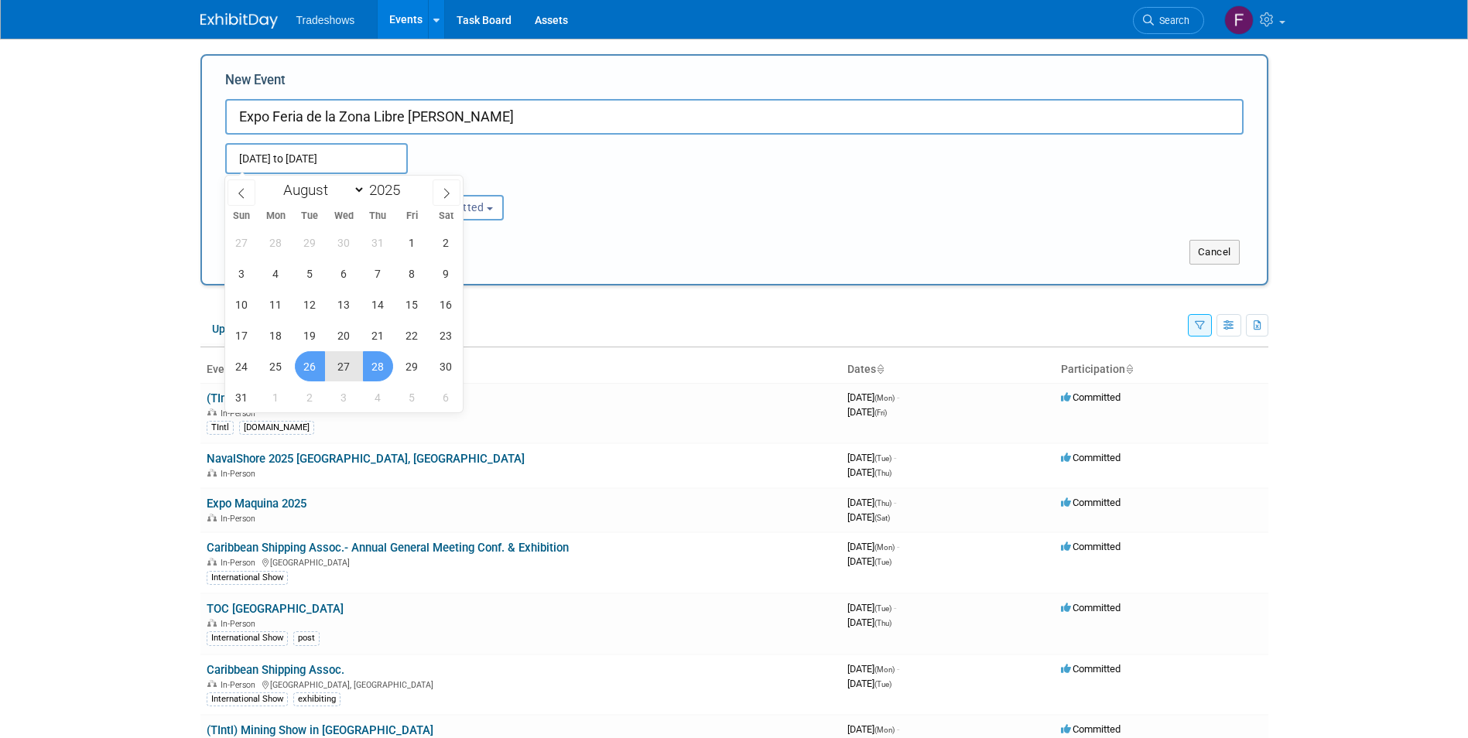
click at [376, 362] on span "28" at bounding box center [378, 366] width 30 height 30
type input "Aug 26, 2025 to Aug 28, 2025"
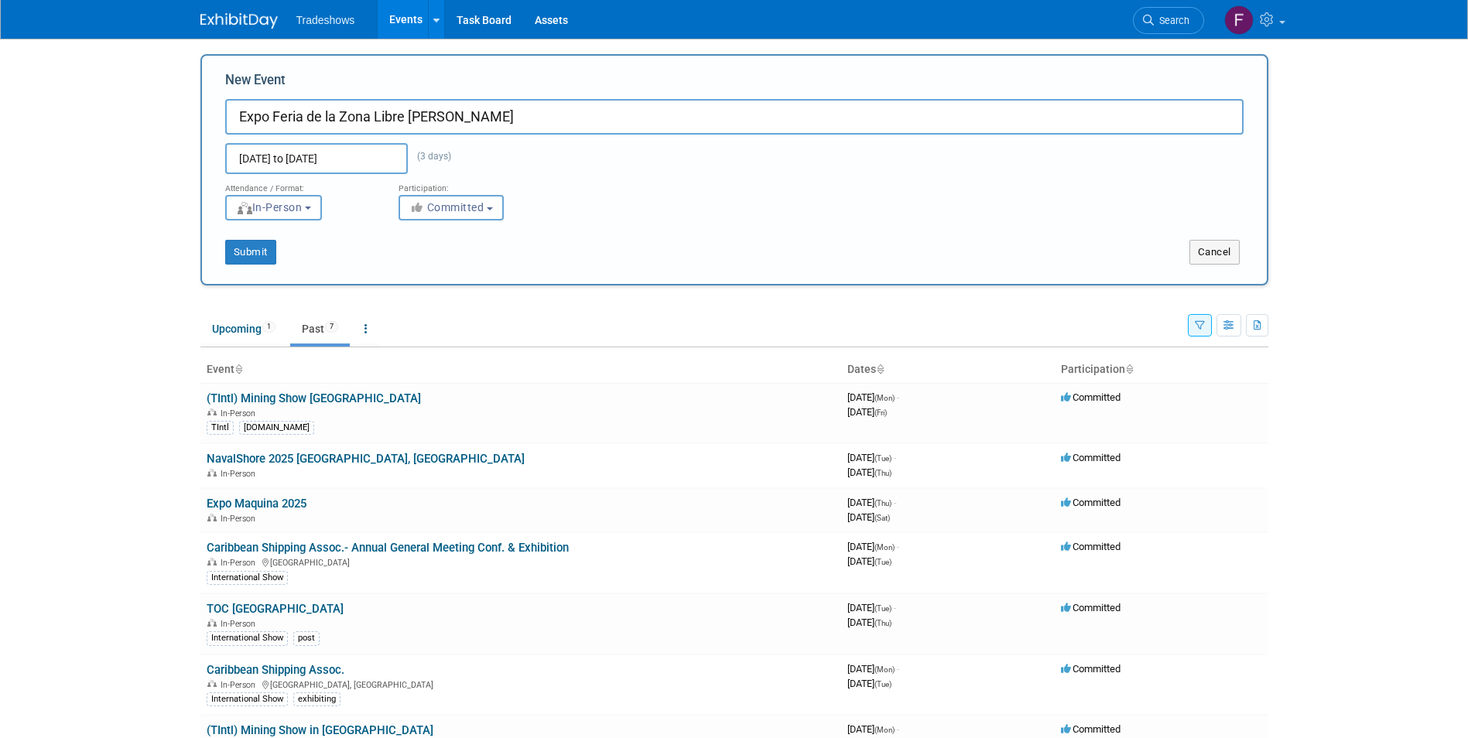
click at [498, 107] on input "Expo Feria de la Zona Libre [PERSON_NAME]" at bounding box center [734, 117] width 1019 height 36
type input "Expo Feria de la Zona Libre de Colón 2025"
click at [261, 256] on button "Submit" at bounding box center [250, 252] width 51 height 25
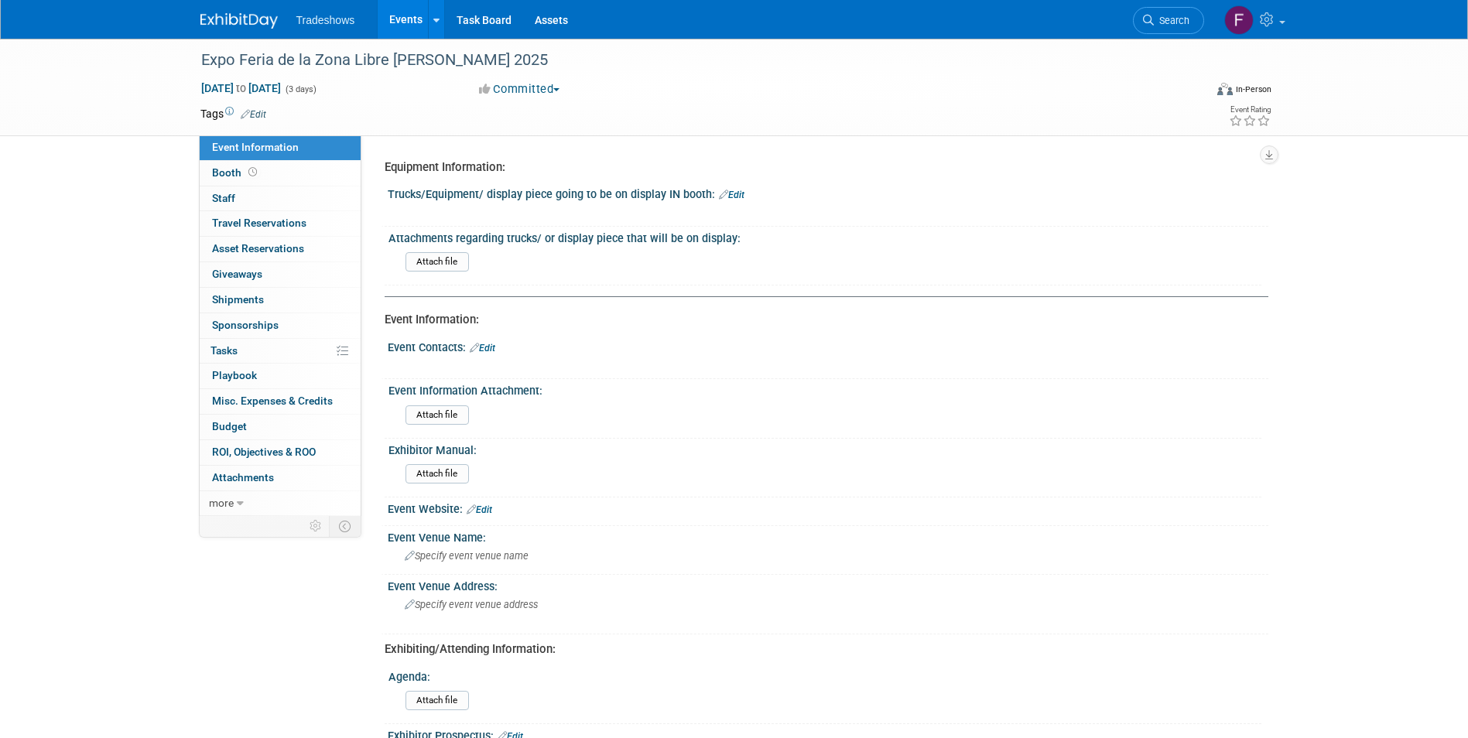
click at [426, 22] on link "Events" at bounding box center [406, 19] width 56 height 39
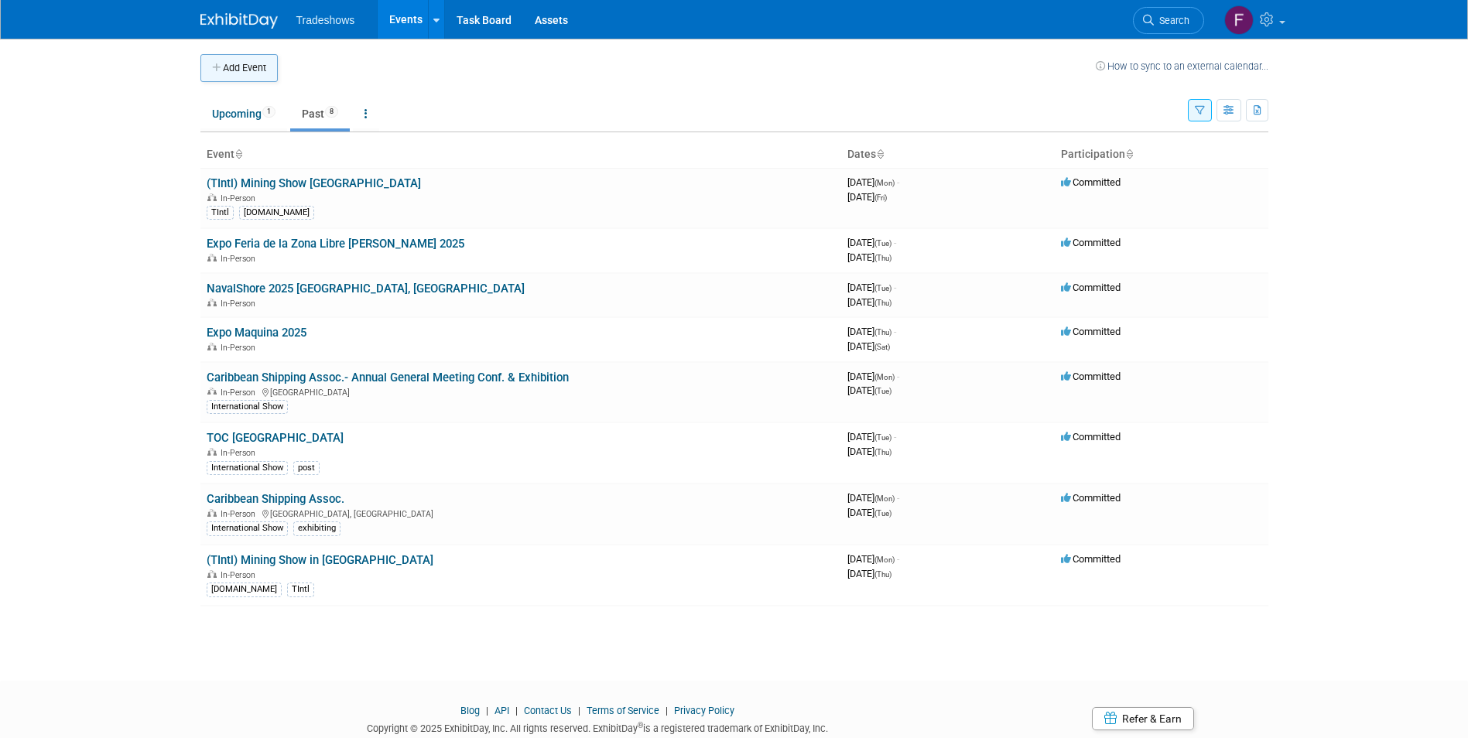
click at [269, 69] on button "Add Event" at bounding box center [238, 68] width 77 height 28
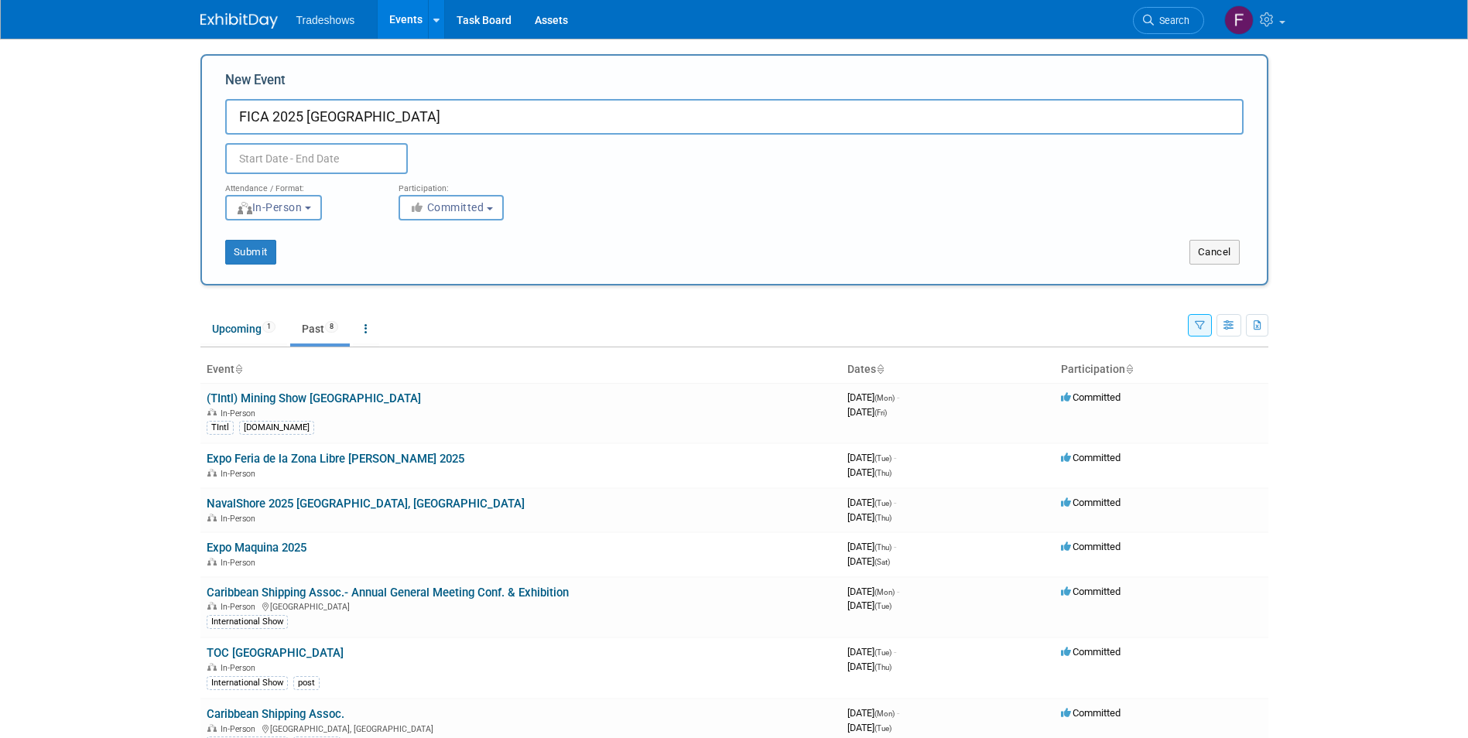
type input "FICA 2025 [GEOGRAPHIC_DATA]"
click at [289, 166] on input "text" at bounding box center [316, 158] width 183 height 31
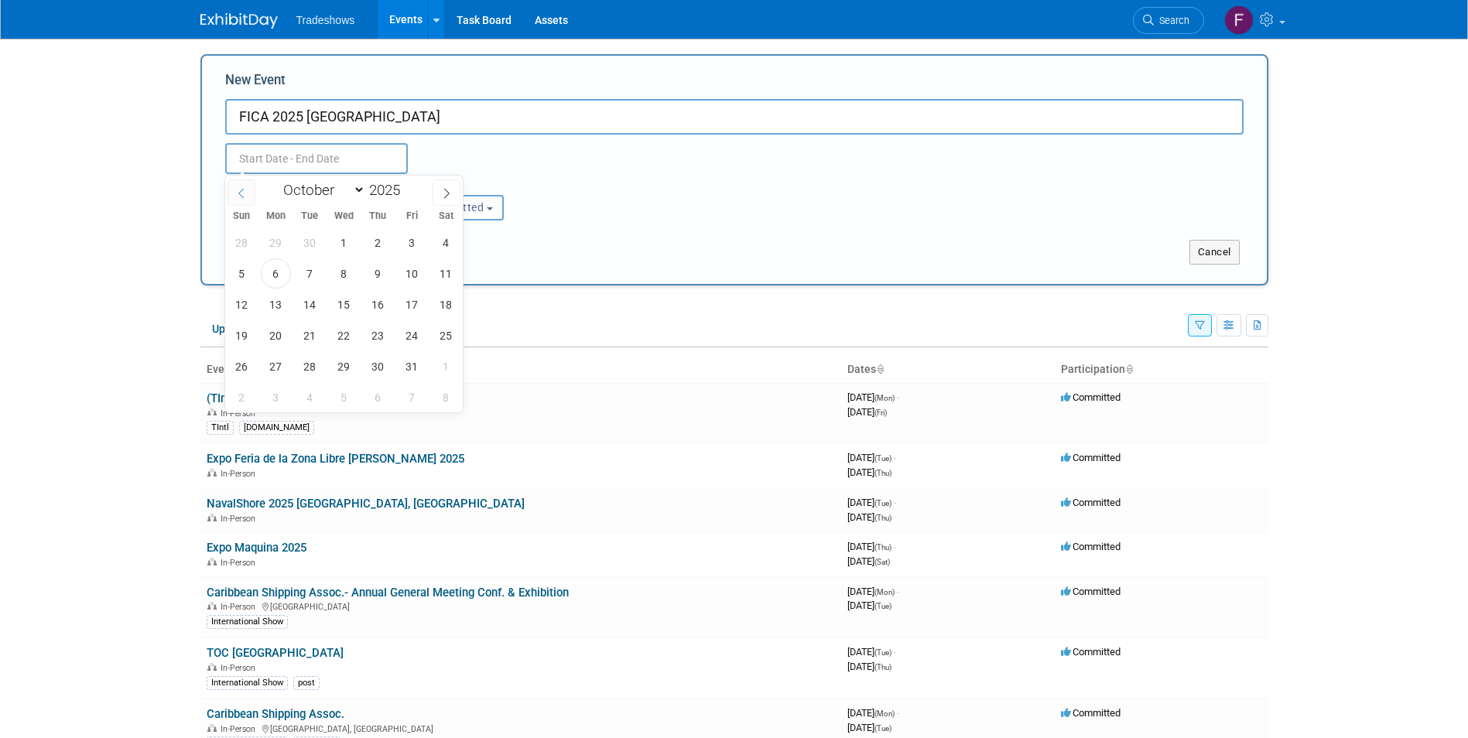
click at [243, 191] on icon at bounding box center [241, 193] width 11 height 11
select select "8"
click at [344, 338] on span "24" at bounding box center [344, 335] width 30 height 30
click at [401, 337] on span "26" at bounding box center [412, 335] width 30 height 30
type input "Sep 24, 2025 to Sep 26, 2025"
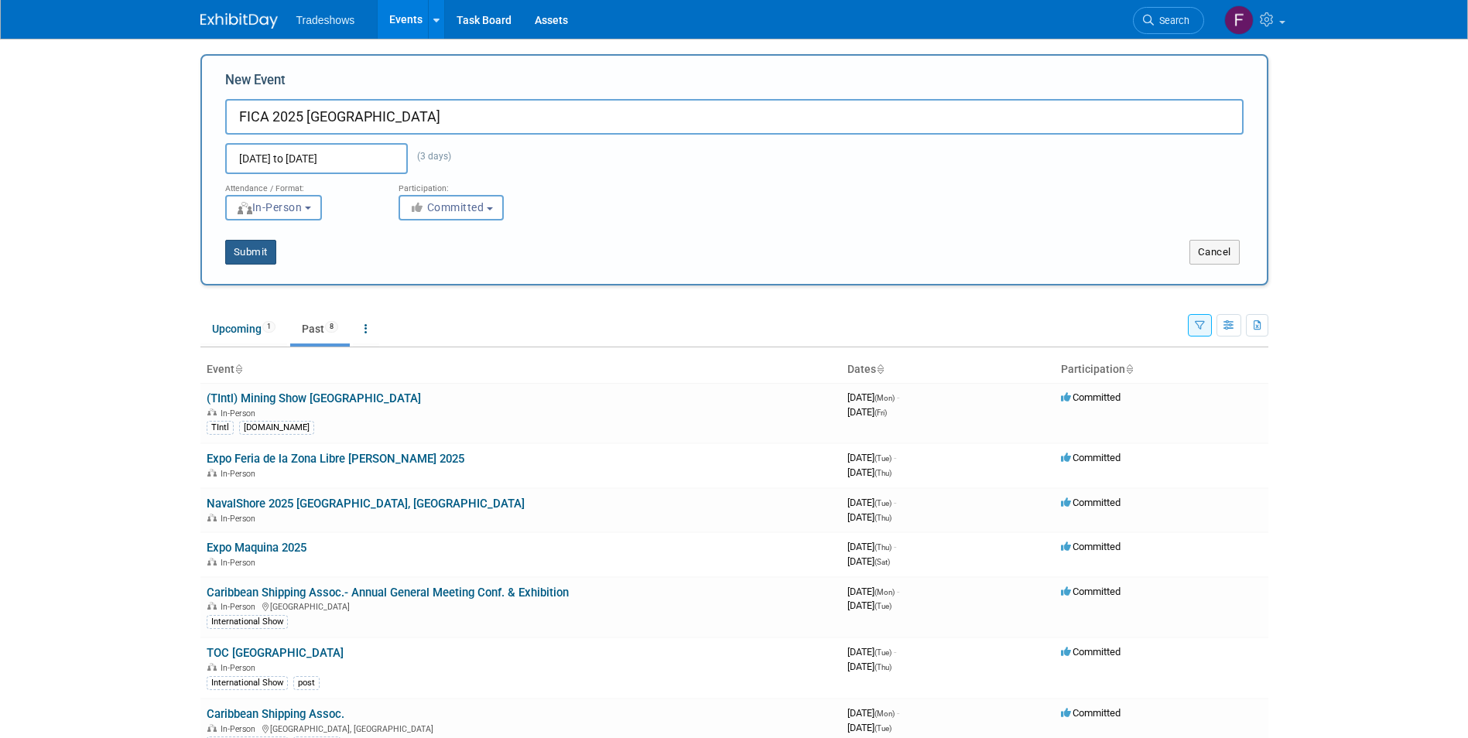
click at [249, 254] on button "Submit" at bounding box center [250, 252] width 51 height 25
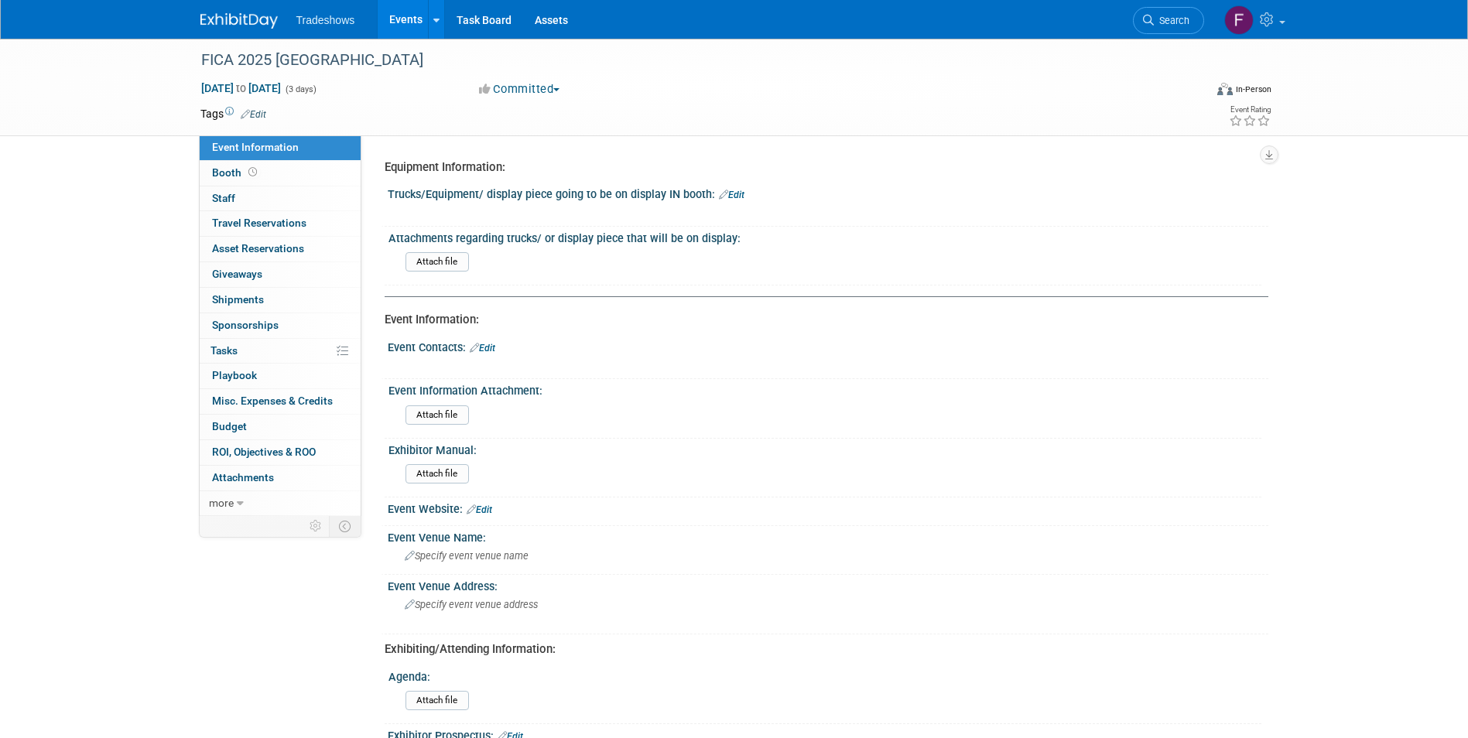
click at [404, 21] on link "Events" at bounding box center [406, 19] width 56 height 39
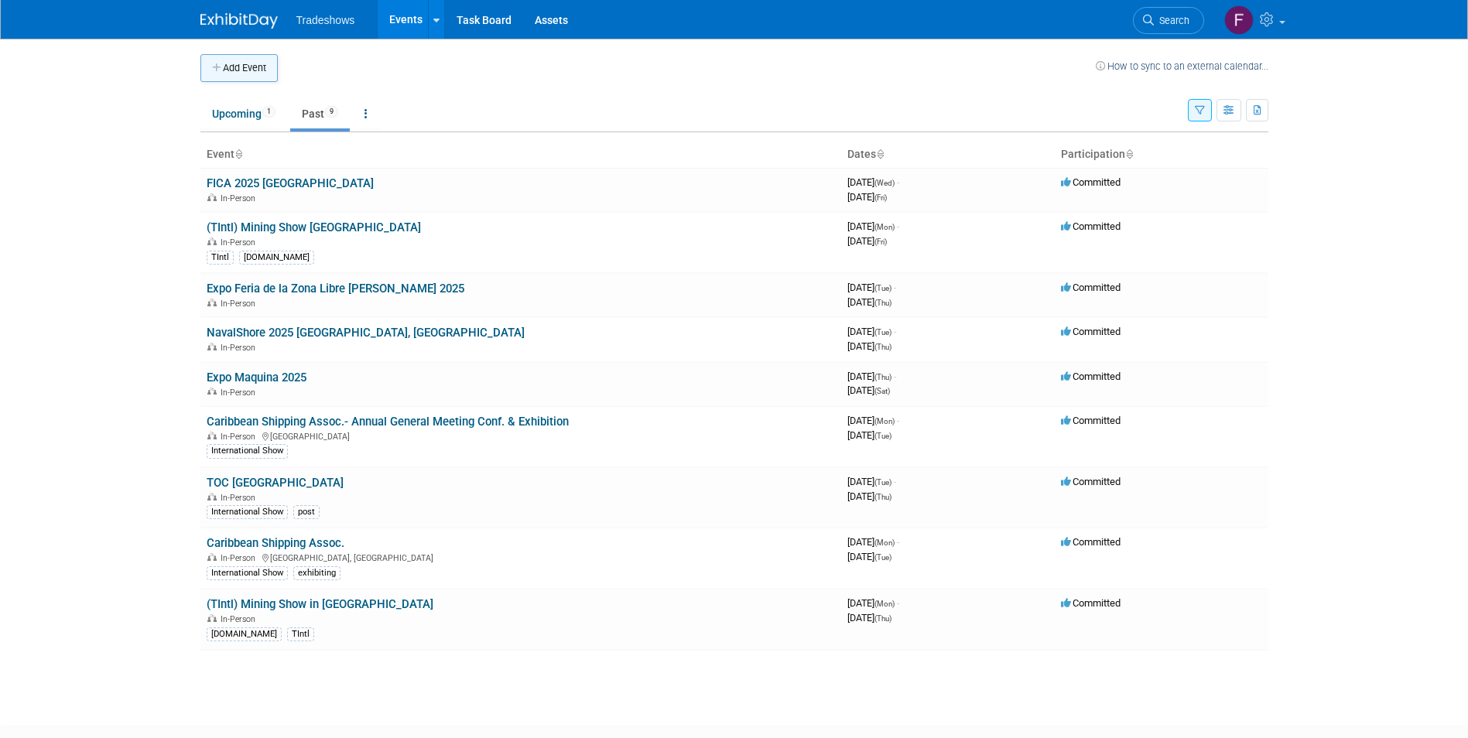
click at [262, 72] on button "Add Event" at bounding box center [238, 68] width 77 height 28
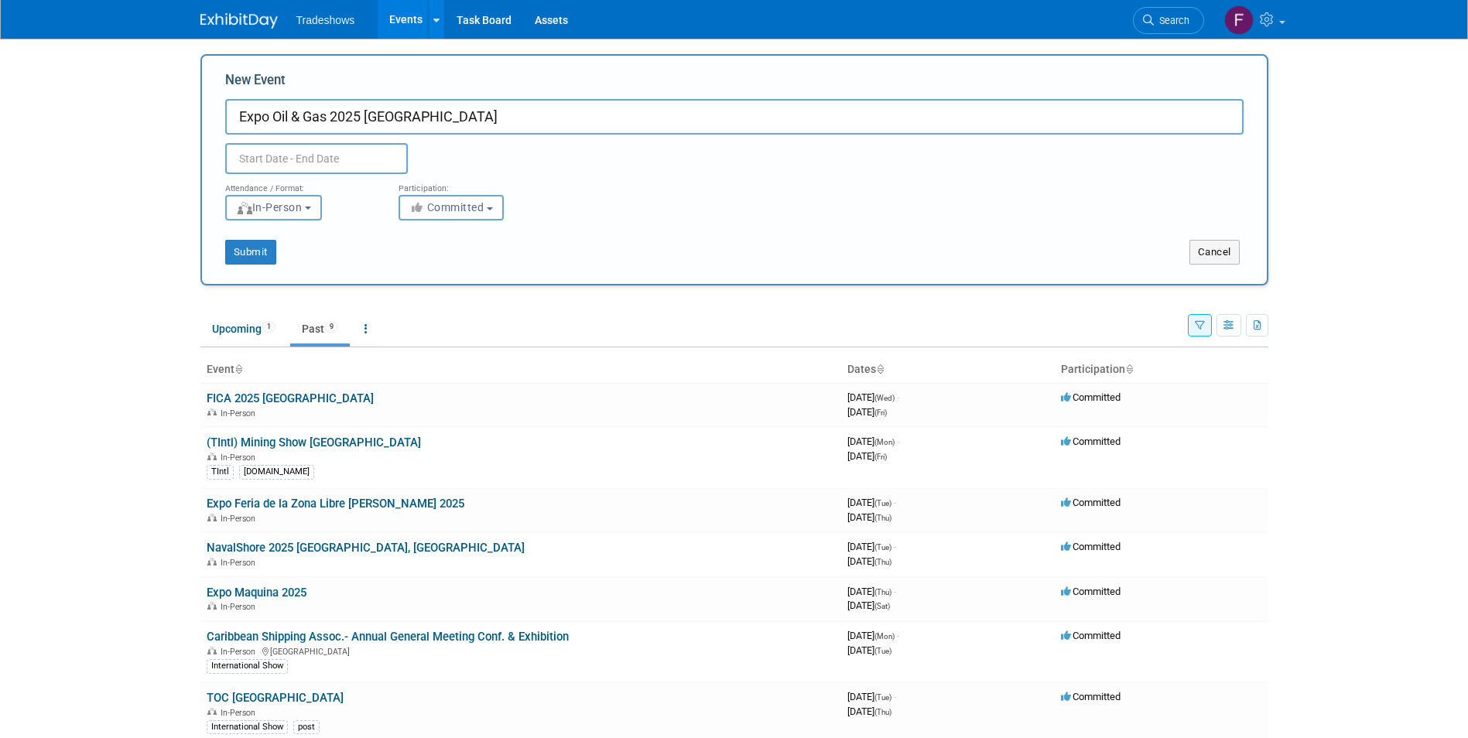
type input "Expo Oil & Gas 2025 [GEOGRAPHIC_DATA]"
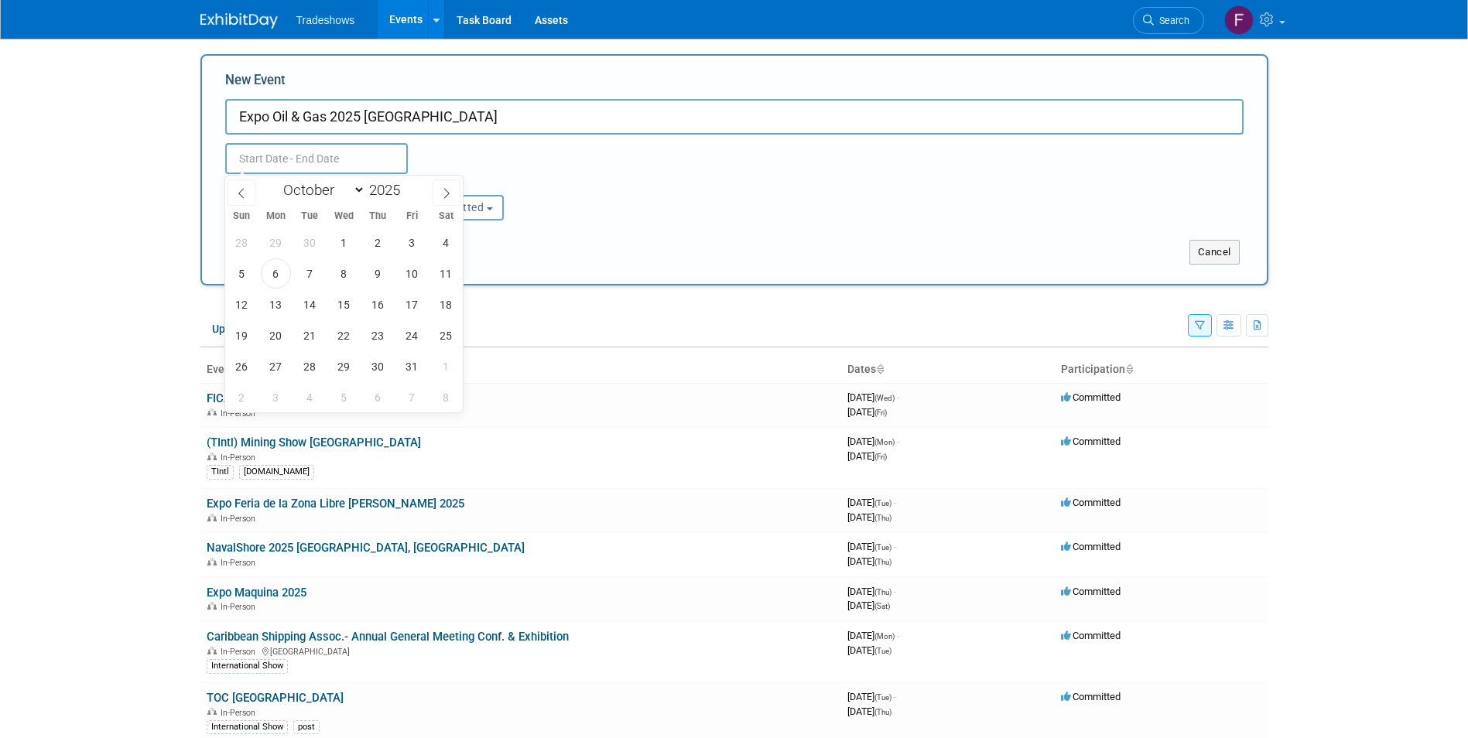
click at [267, 152] on input "text" at bounding box center [316, 158] width 183 height 31
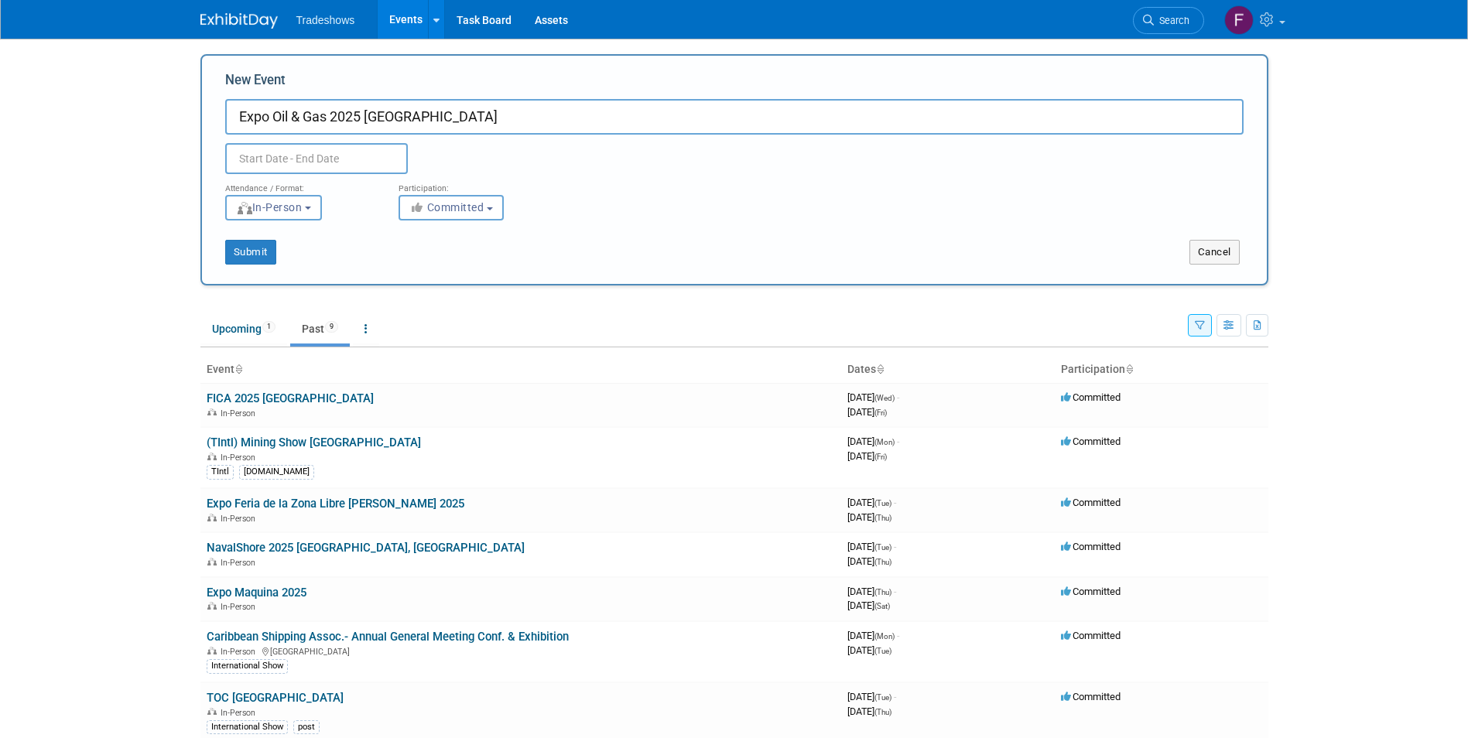
click at [199, 201] on div "Add Event How to sync to an external calendar... New Event Expo Oil & Gas 2025 …" at bounding box center [734, 476] width 1091 height 874
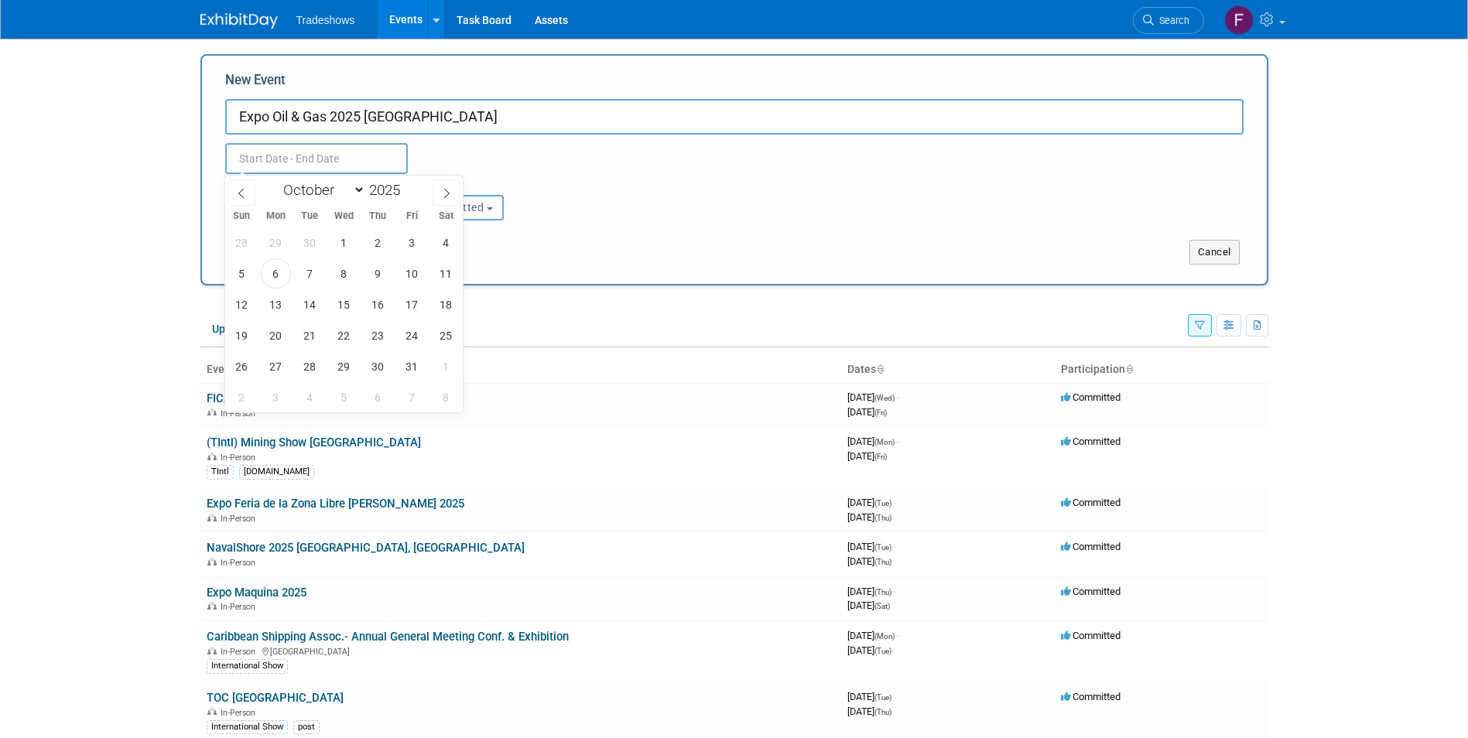
click at [303, 154] on input "text" at bounding box center [316, 158] width 183 height 31
click at [252, 197] on span at bounding box center [242, 193] width 28 height 26
select select "8"
click at [280, 269] on span "8" at bounding box center [276, 274] width 30 height 30
click at [375, 276] on span "11" at bounding box center [378, 274] width 30 height 30
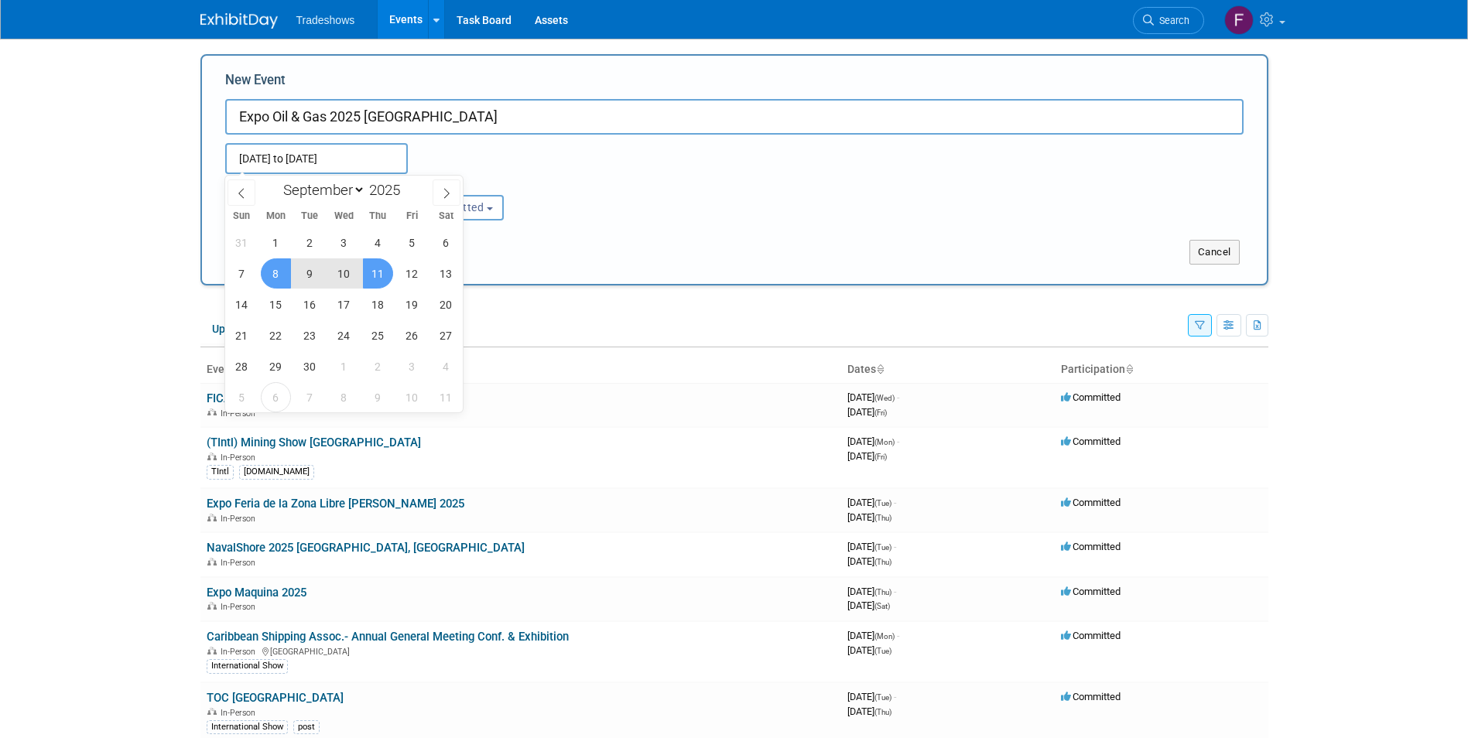
type input "[DATE] to [DATE]"
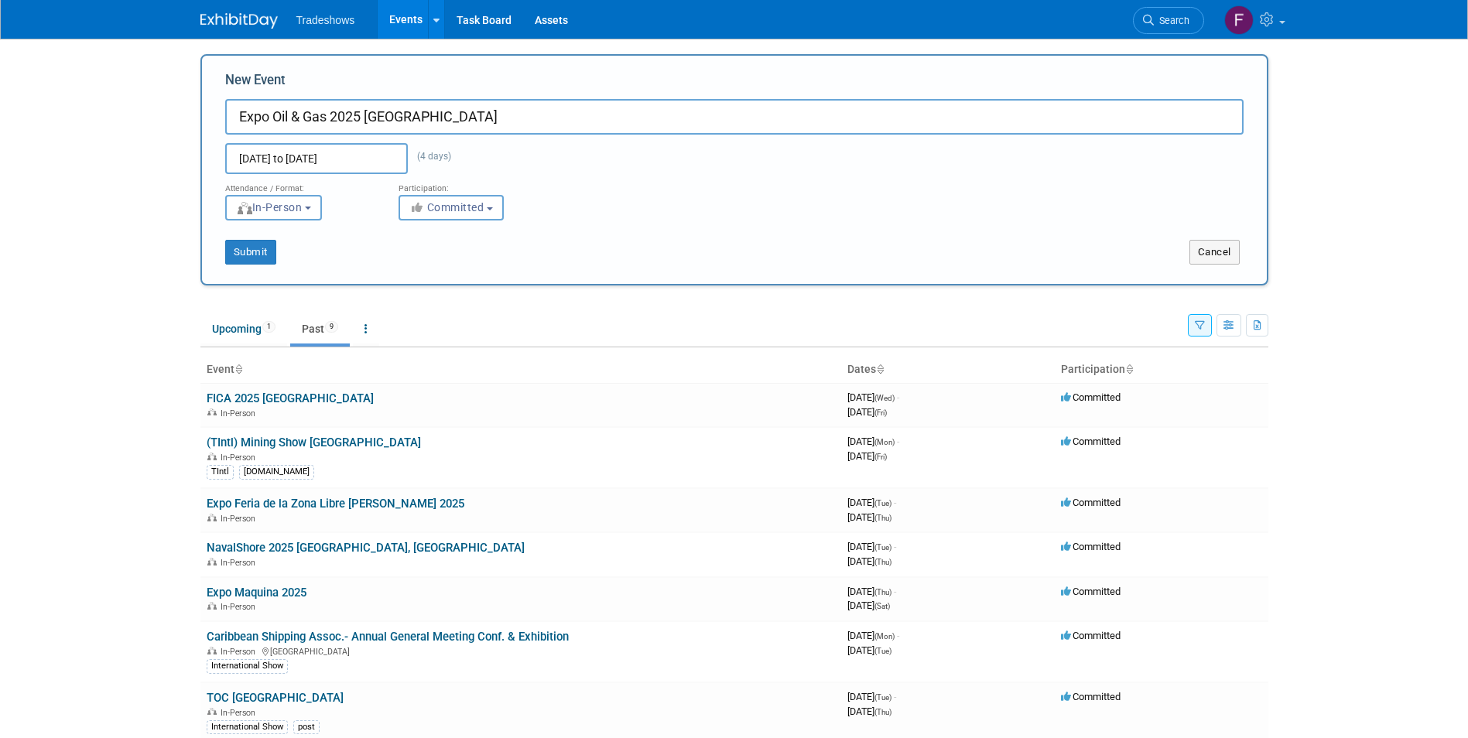
click at [374, 111] on input "Expo Oil & Gas 2025 [GEOGRAPHIC_DATA]" at bounding box center [734, 117] width 1019 height 36
click at [365, 117] on input "Expo Oil & Gas 2025 [GEOGRAPHIC_DATA]" at bounding box center [734, 117] width 1019 height 36
type input "Expo Oil & Gas [GEOGRAPHIC_DATA]"
click at [253, 252] on button "Submit" at bounding box center [250, 252] width 51 height 25
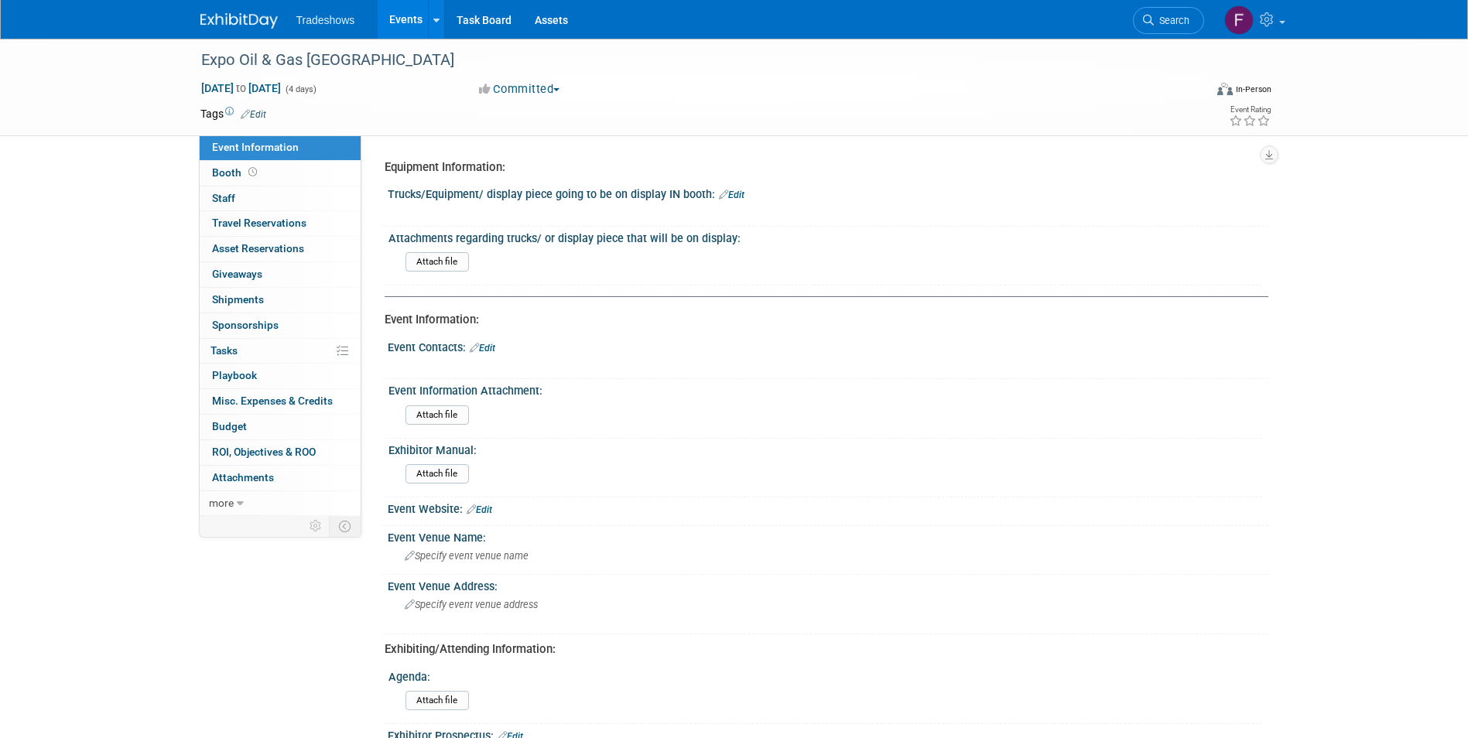
click at [396, 19] on link "Events" at bounding box center [406, 19] width 56 height 39
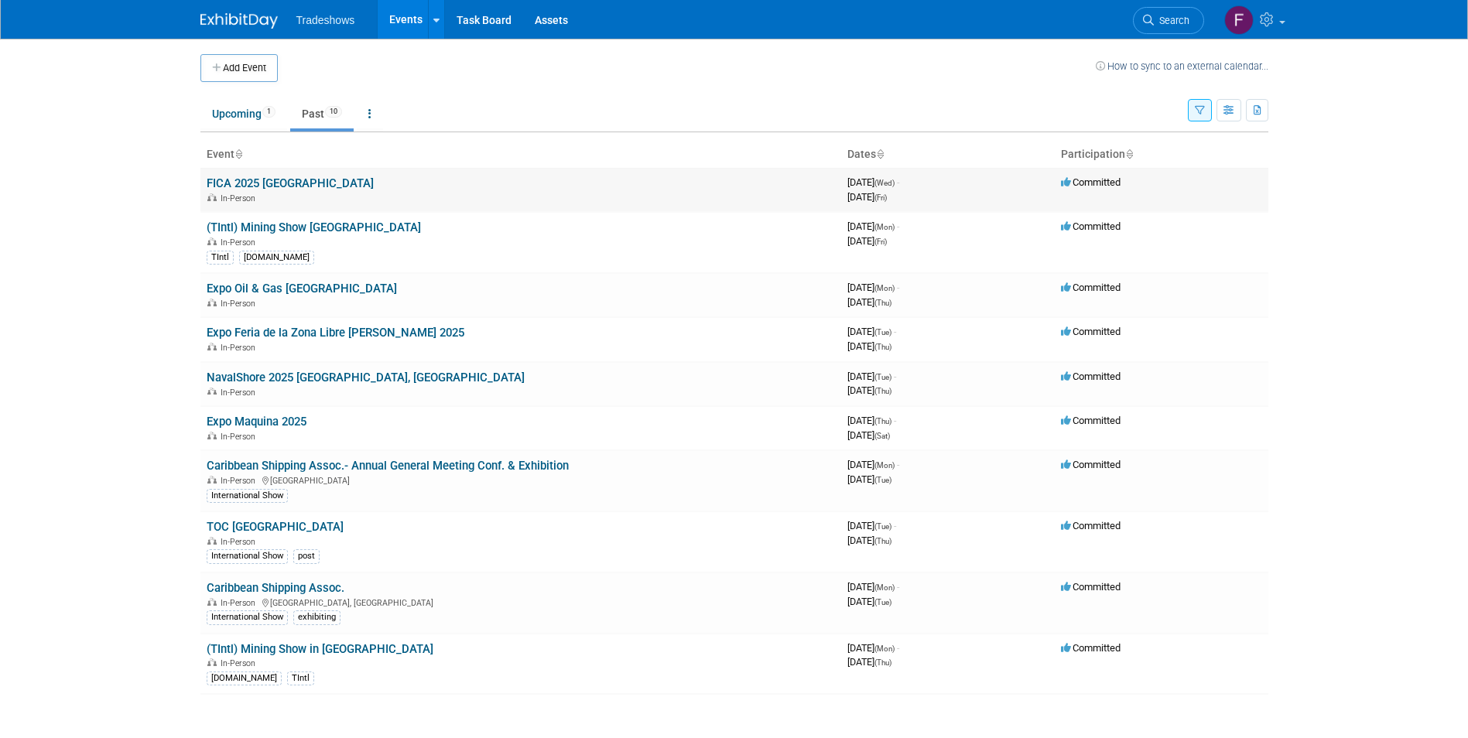
click at [296, 185] on link "FICA 2025 [GEOGRAPHIC_DATA]" at bounding box center [290, 183] width 167 height 14
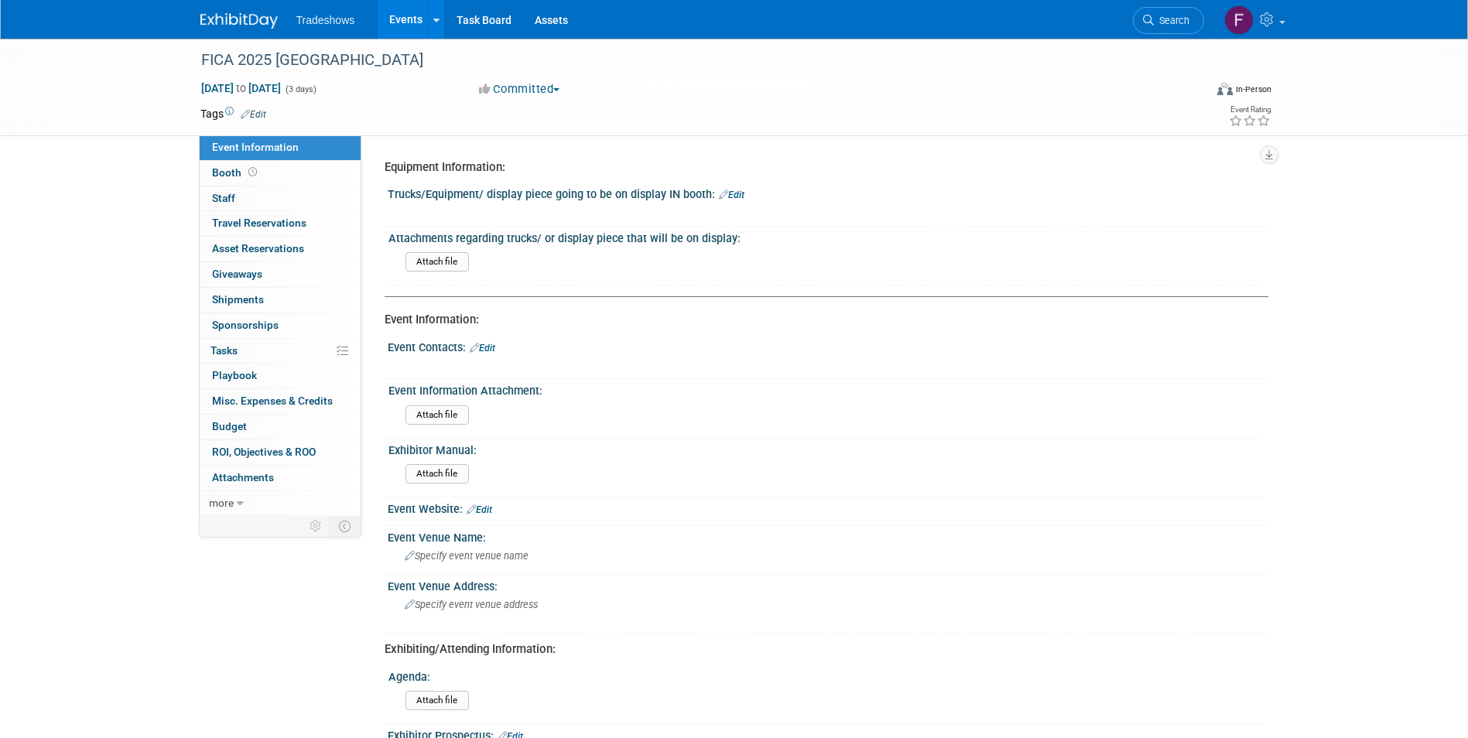
click at [254, 111] on link "Edit" at bounding box center [254, 114] width 26 height 11
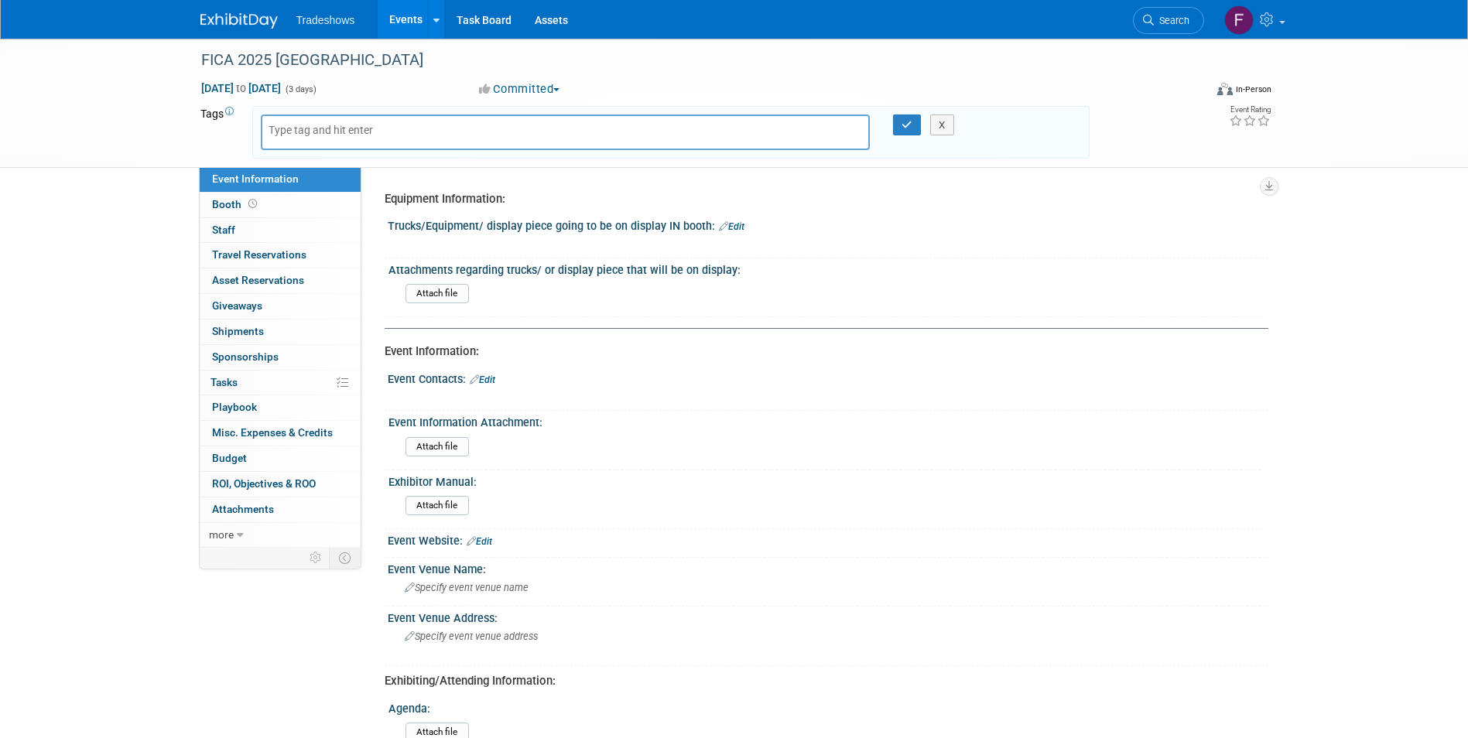
click at [214, 104] on div "Tags Edit X" at bounding box center [644, 133] width 889 height 58
click at [938, 131] on button "X" at bounding box center [942, 126] width 24 height 22
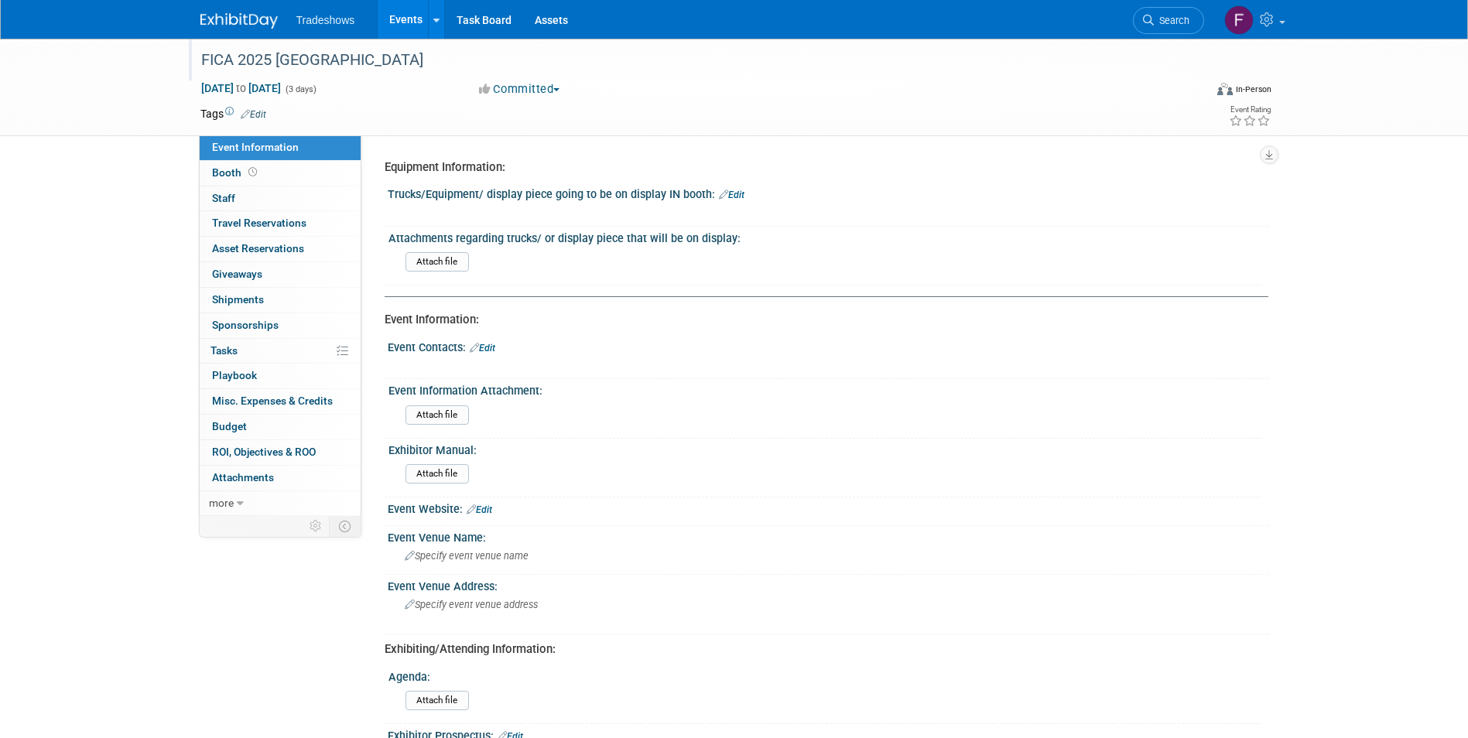
click at [334, 61] on div "FICA 2025 Colombia" at bounding box center [688, 60] width 985 height 28
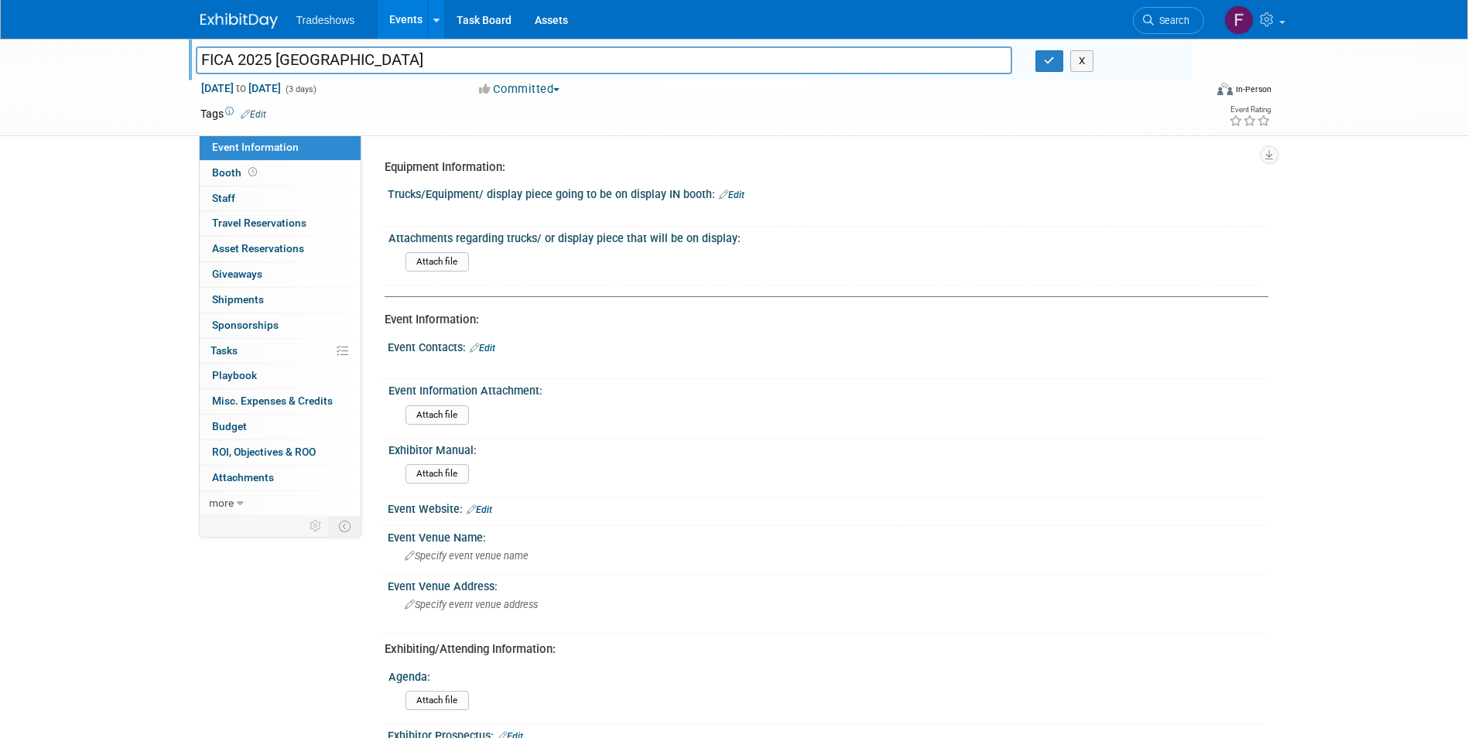
click at [279, 59] on input "FICA 2025 Colombia" at bounding box center [604, 59] width 817 height 27
type input "FICA [GEOGRAPHIC_DATA]"
click at [1049, 65] on icon "button" at bounding box center [1049, 61] width 11 height 10
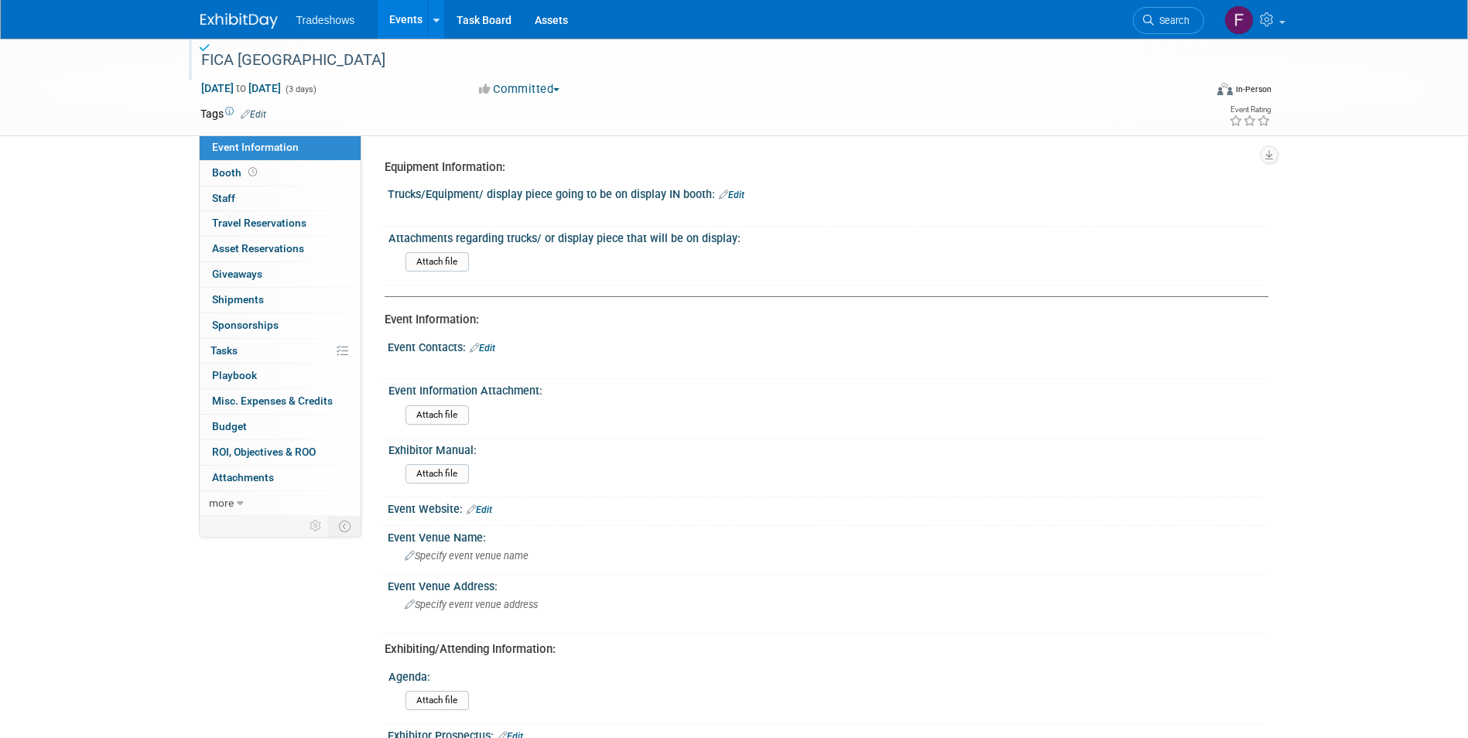
click at [419, 22] on link "Events" at bounding box center [406, 19] width 56 height 39
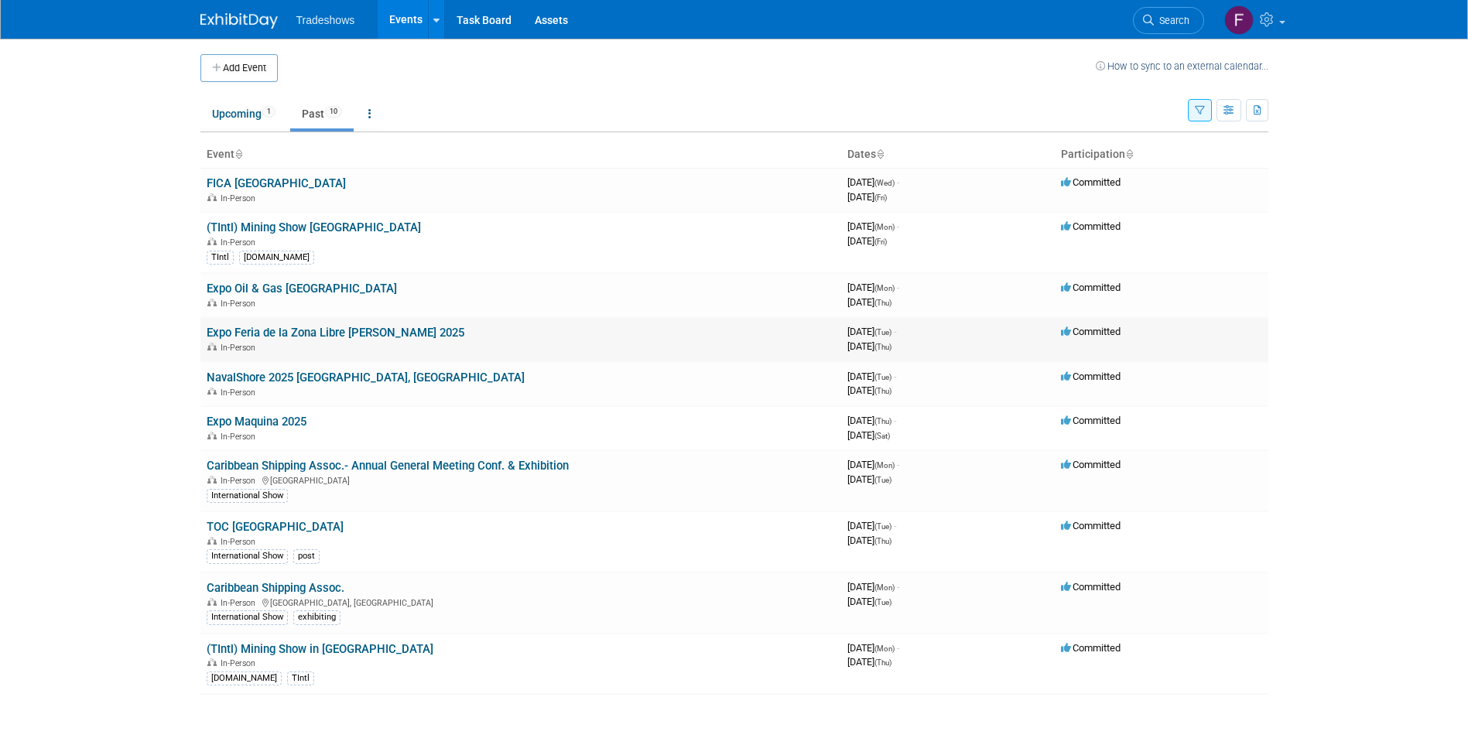
click at [319, 330] on link "Expo Feria de la Zona Libre [PERSON_NAME] 2025" at bounding box center [336, 333] width 258 height 14
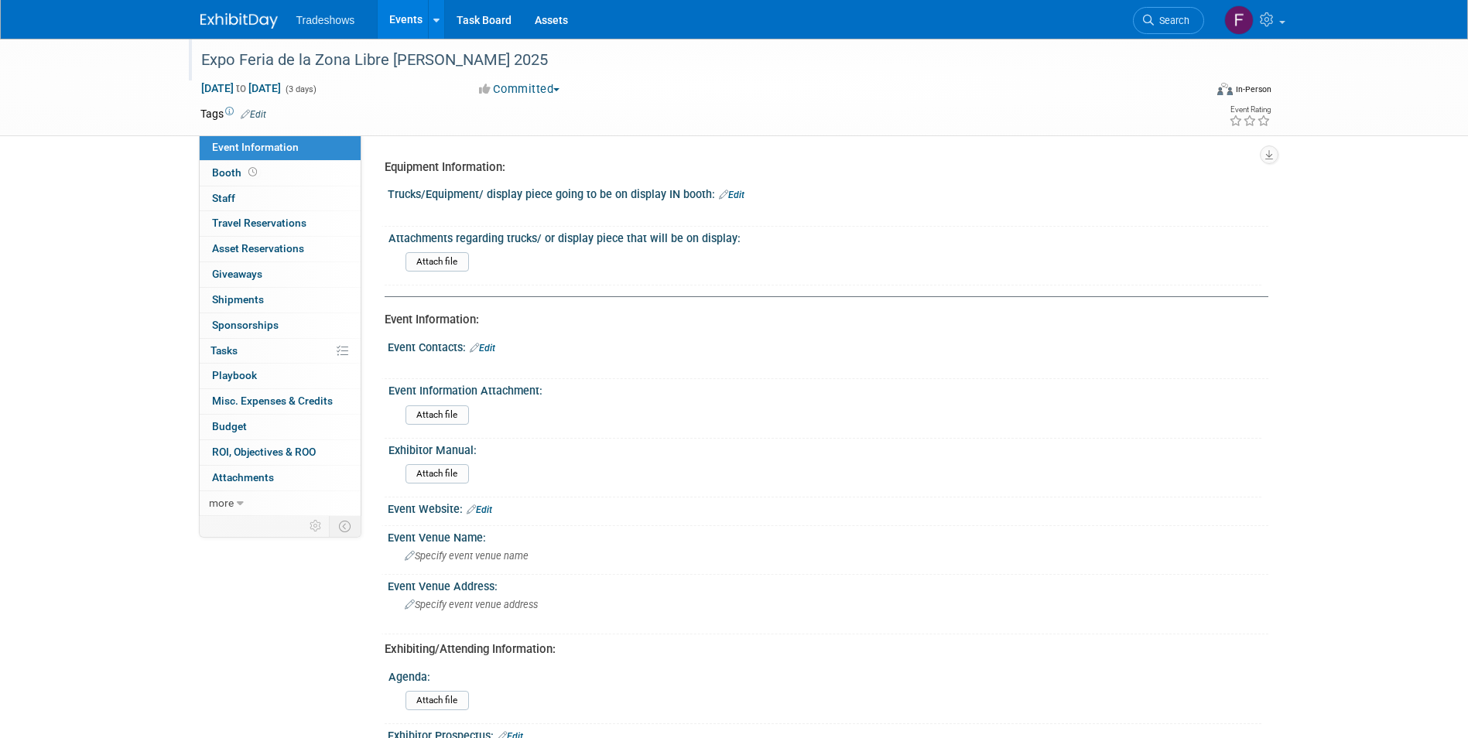
click at [496, 60] on div "Expo Feria de la Zona Libre de Colón 2025" at bounding box center [688, 60] width 985 height 28
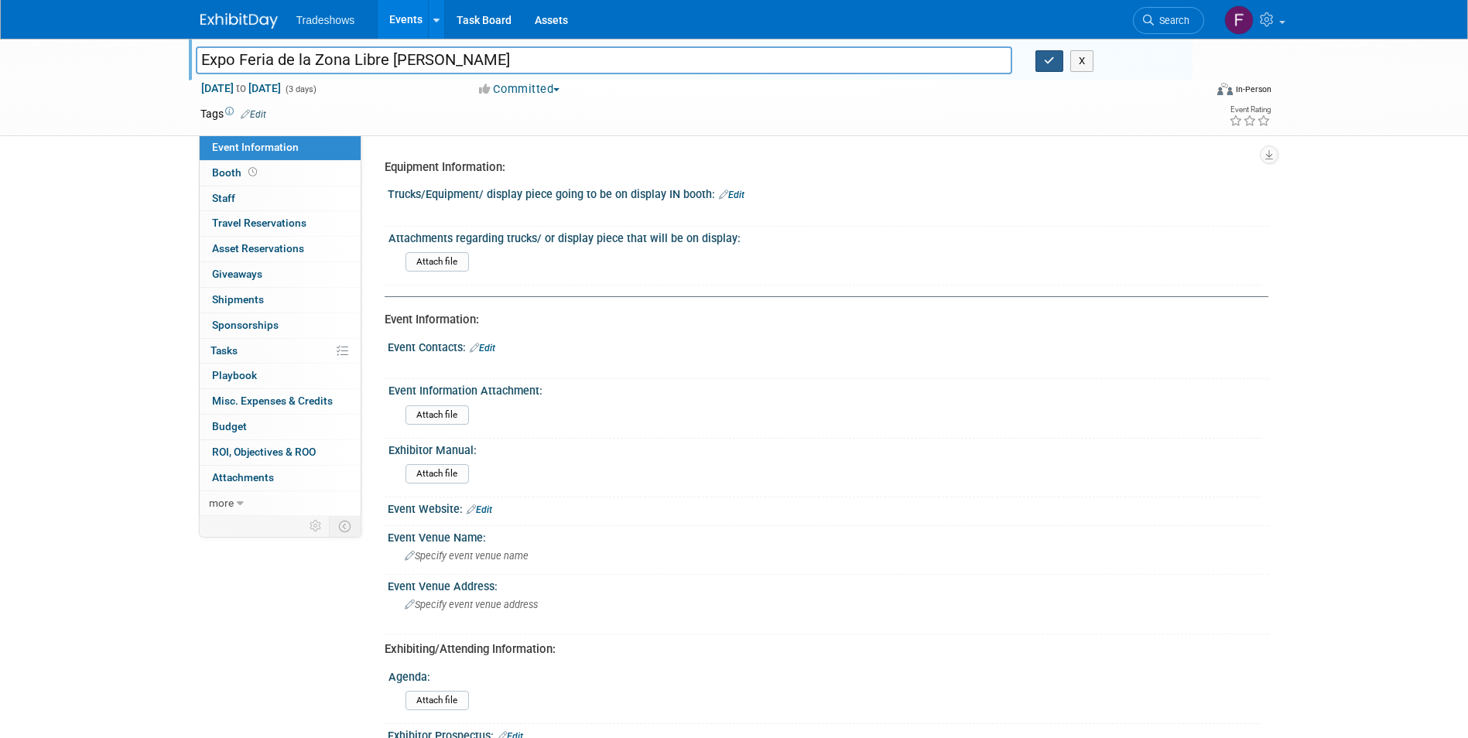
type input "Expo Feria de la Zona Libre [PERSON_NAME]"
click at [1043, 63] on button "button" at bounding box center [1050, 61] width 28 height 22
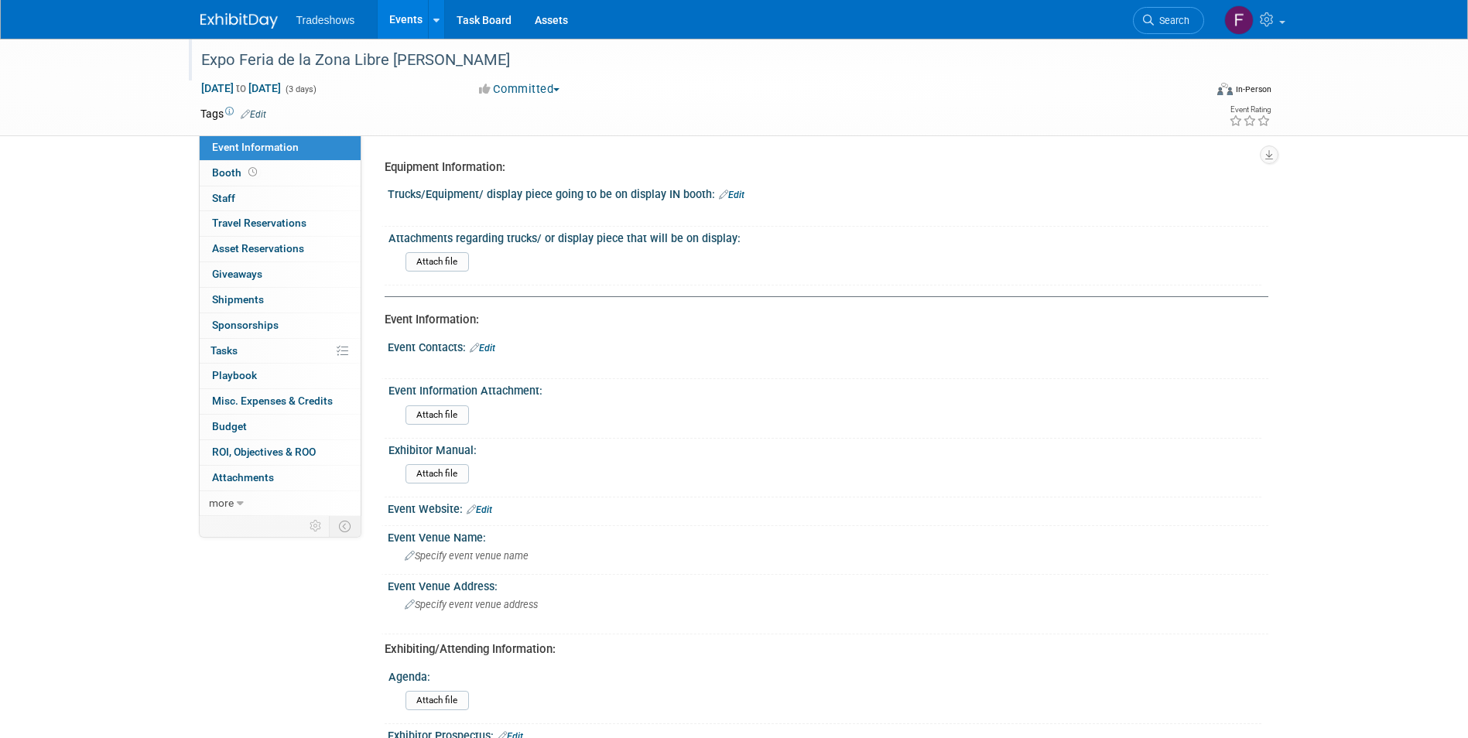
click at [404, 9] on link "Events" at bounding box center [406, 19] width 56 height 39
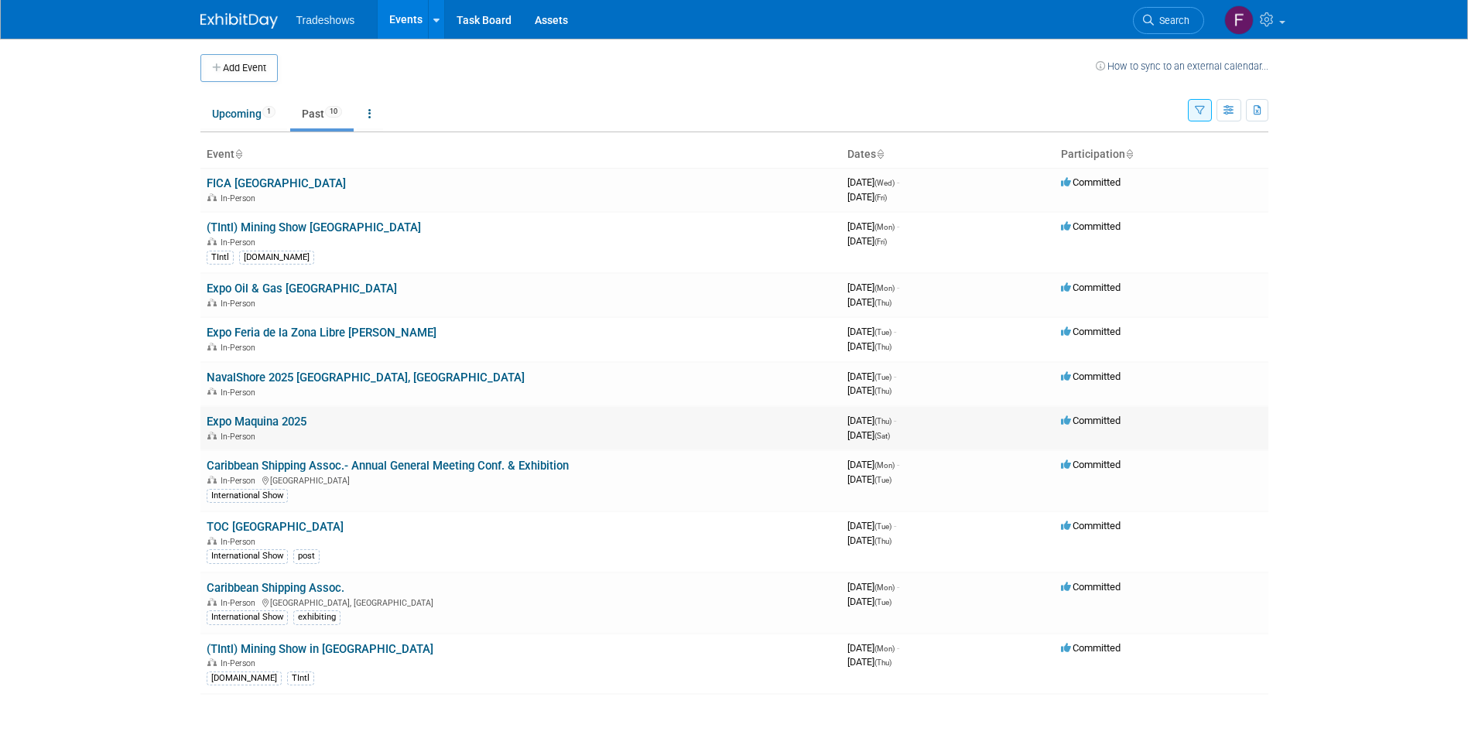
click at [276, 423] on link "Expo Maquina 2025" at bounding box center [257, 422] width 100 height 14
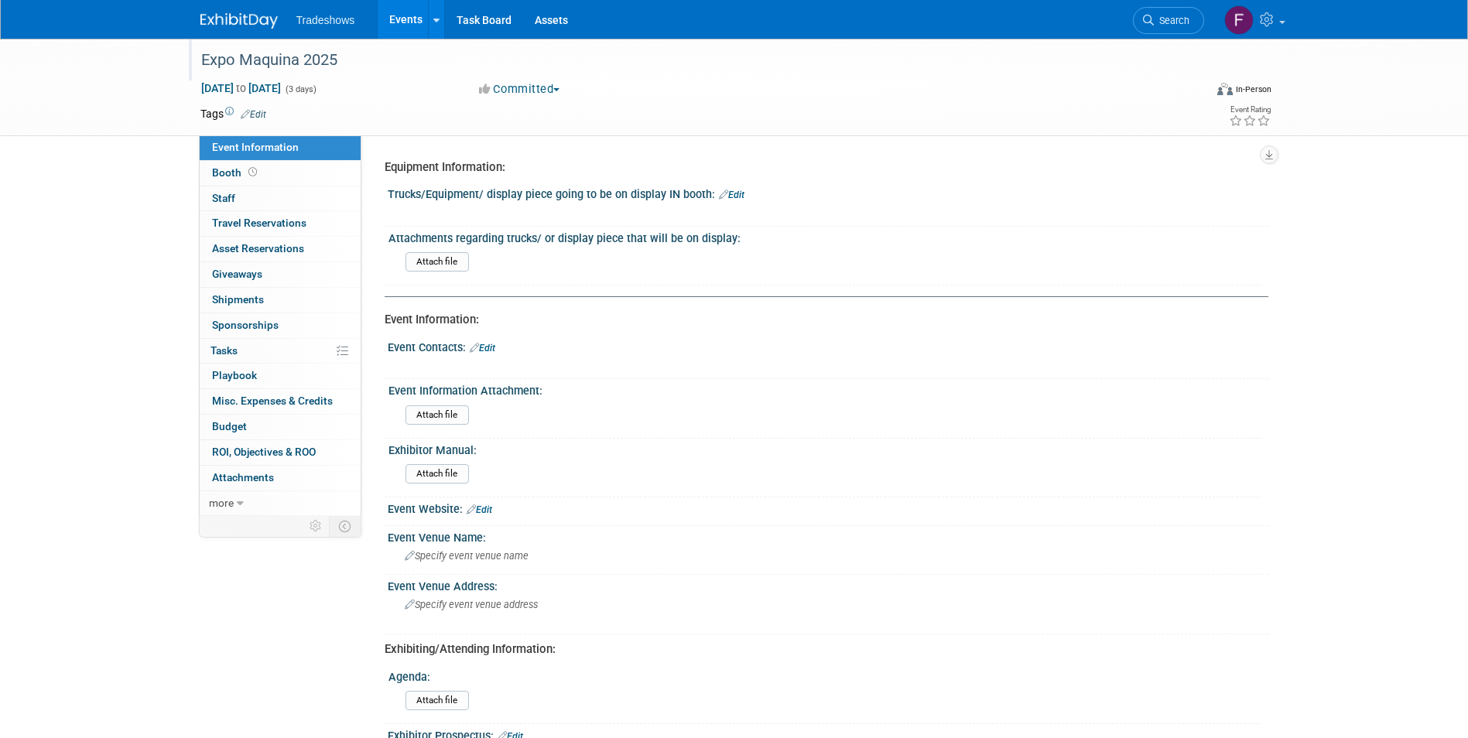
click at [342, 57] on div "Expo Maquina 2025" at bounding box center [688, 60] width 985 height 28
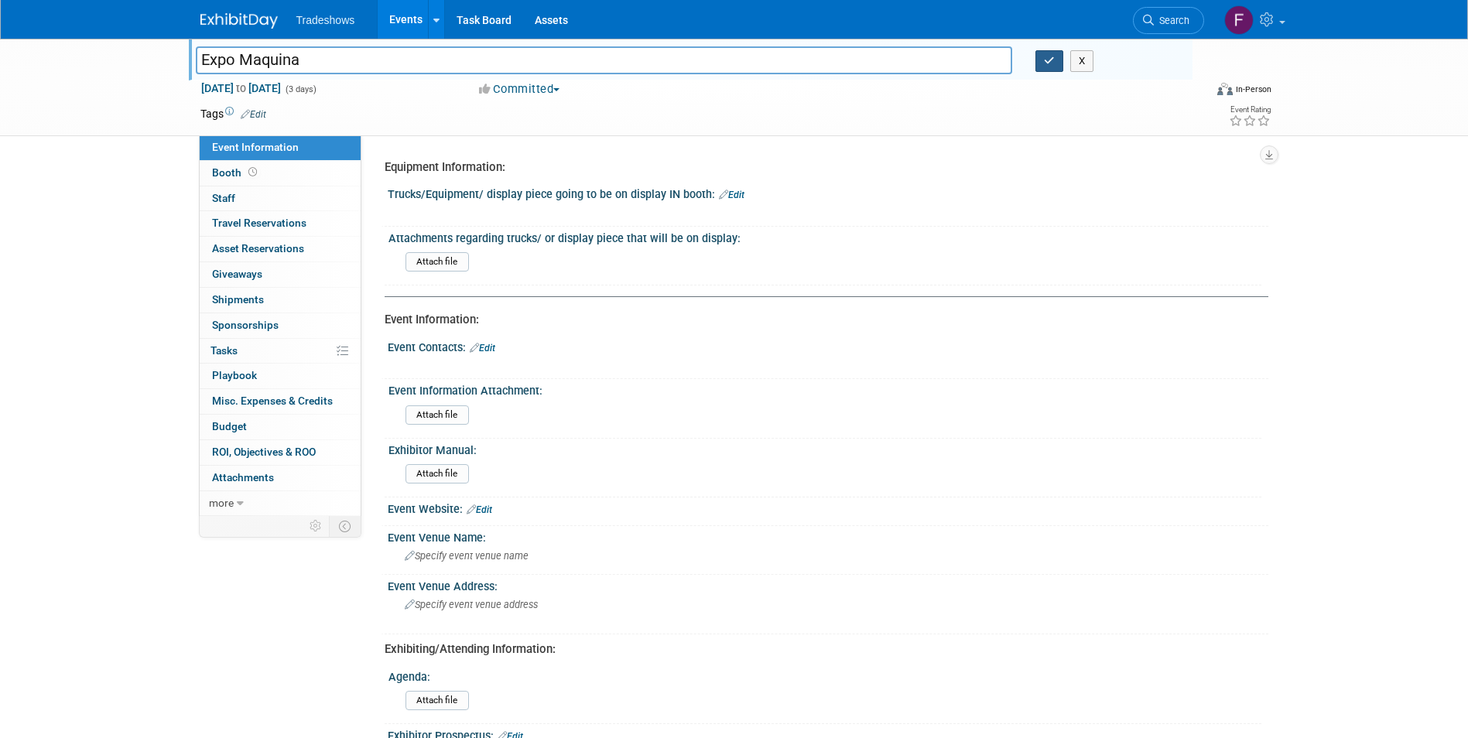
type input "Expo Maquina"
click at [1052, 63] on icon "button" at bounding box center [1049, 61] width 11 height 10
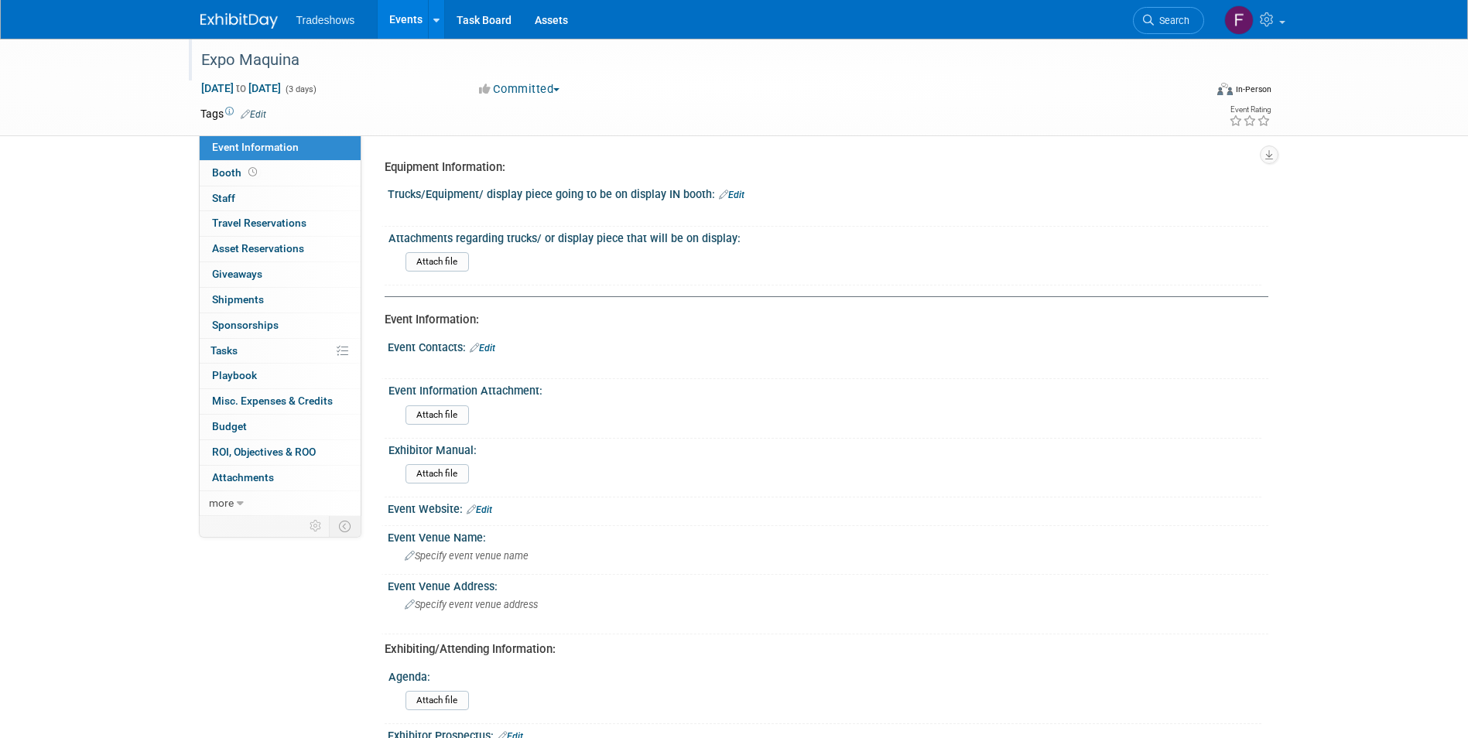
click at [409, 15] on link "Events" at bounding box center [406, 19] width 56 height 39
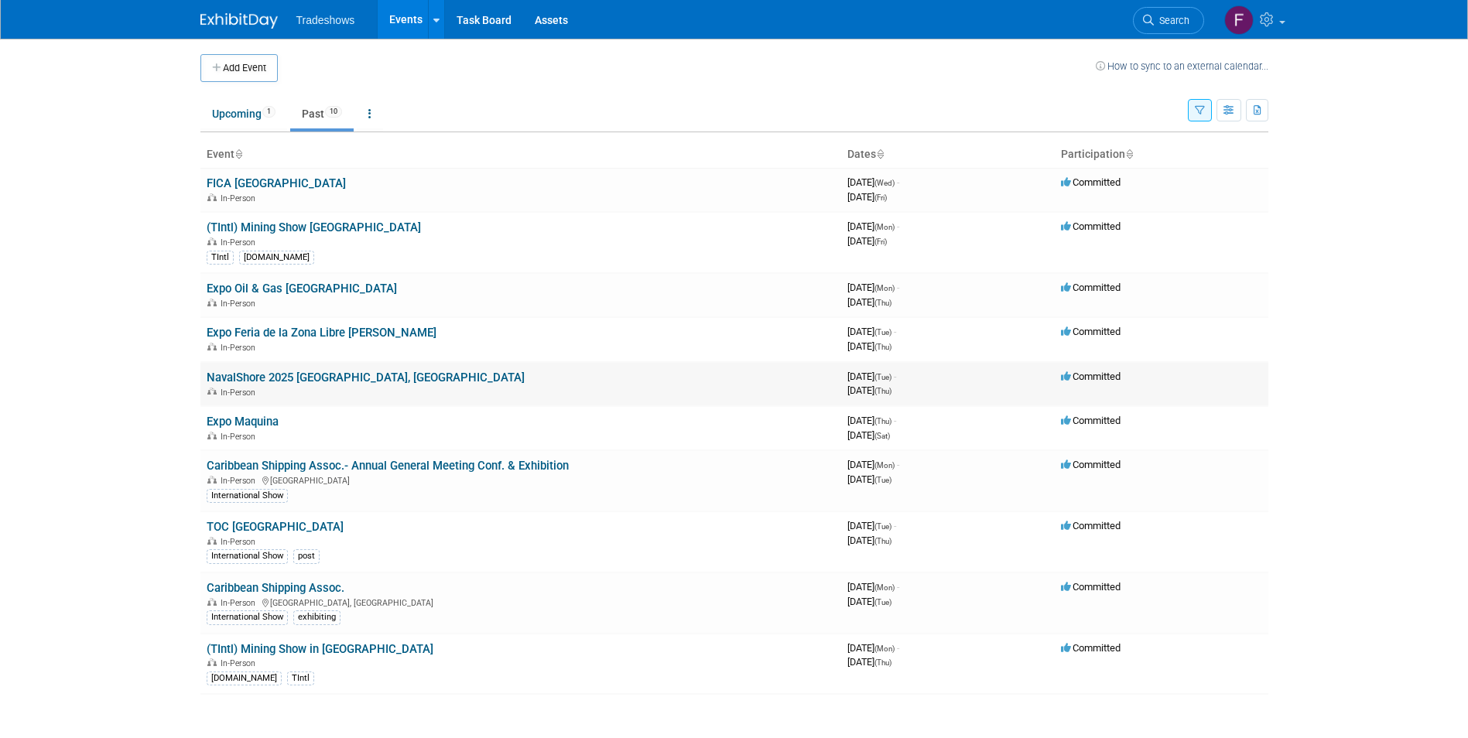
click at [260, 378] on link "NavalShore 2025 [GEOGRAPHIC_DATA], [GEOGRAPHIC_DATA]" at bounding box center [366, 378] width 318 height 14
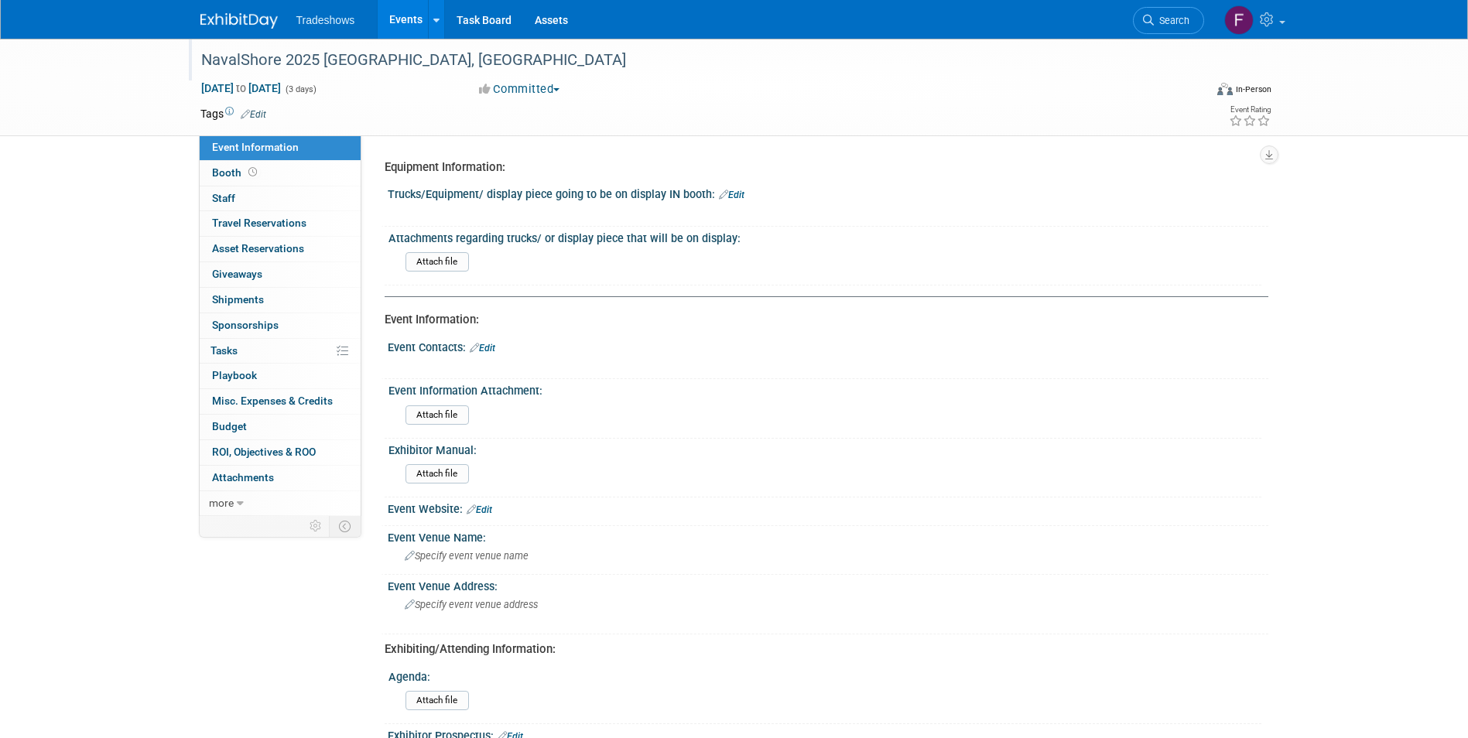
click at [325, 60] on div "NavalShore 2025 [GEOGRAPHIC_DATA], [GEOGRAPHIC_DATA]" at bounding box center [688, 60] width 985 height 28
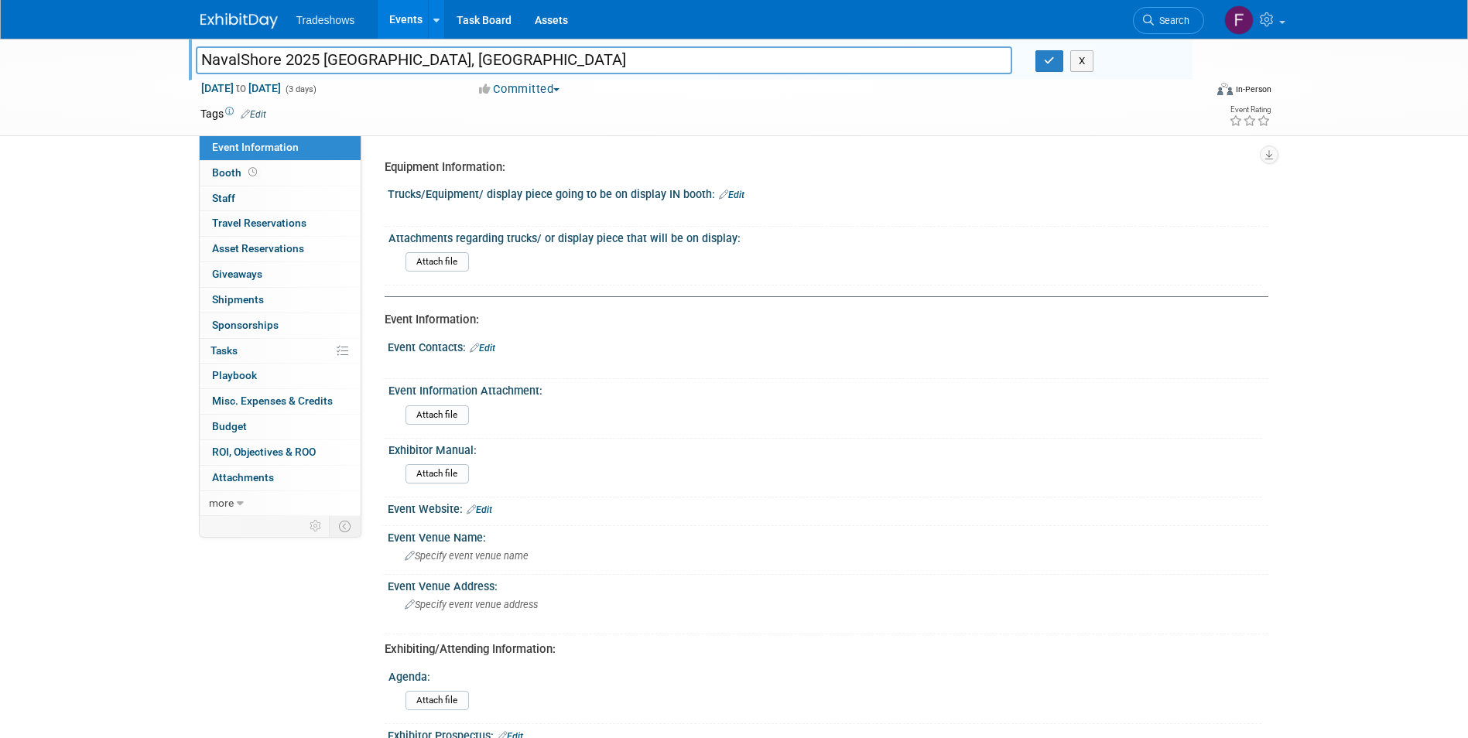
click at [325, 60] on input "NavalShore 2025 [GEOGRAPHIC_DATA], [GEOGRAPHIC_DATA]" at bounding box center [604, 59] width 817 height 27
type input "NavalShore [GEOGRAPHIC_DATA], [GEOGRAPHIC_DATA]"
click at [1050, 58] on icon "button" at bounding box center [1049, 61] width 11 height 10
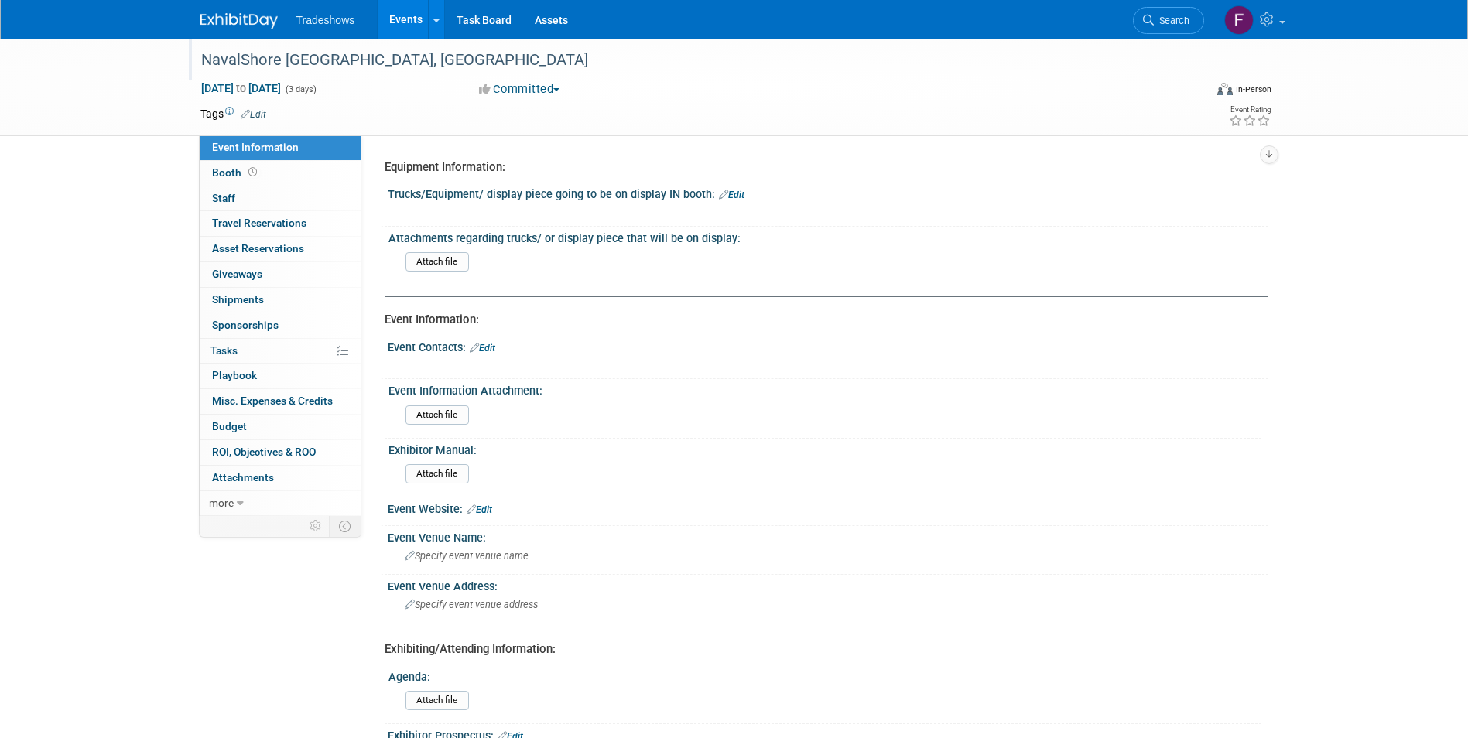
click at [396, 22] on link "Events" at bounding box center [406, 19] width 56 height 39
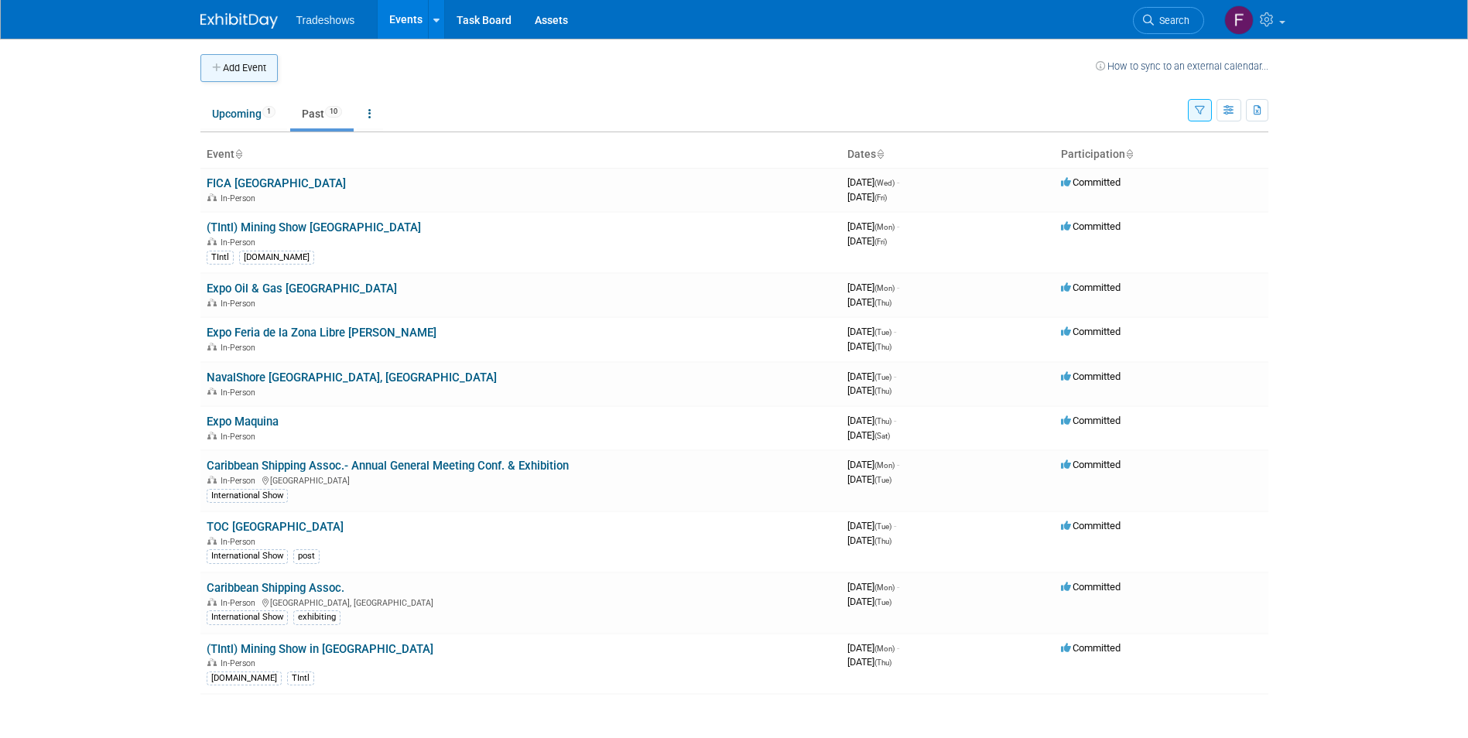
click at [248, 60] on button "Add Event" at bounding box center [238, 68] width 77 height 28
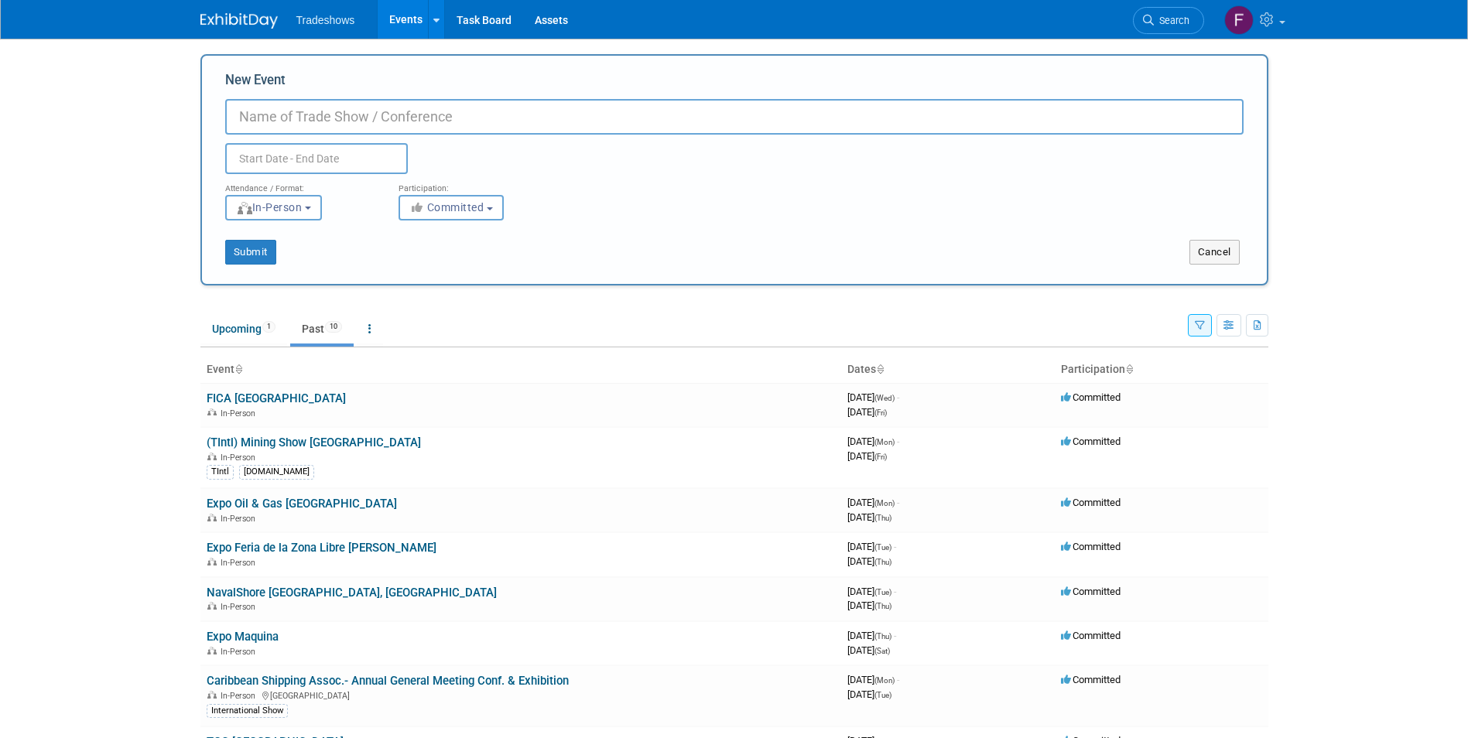
click at [262, 118] on input "New Event" at bounding box center [734, 117] width 1019 height 36
type input "Expo Alimentaria [GEOGRAPHIC_DATA]"
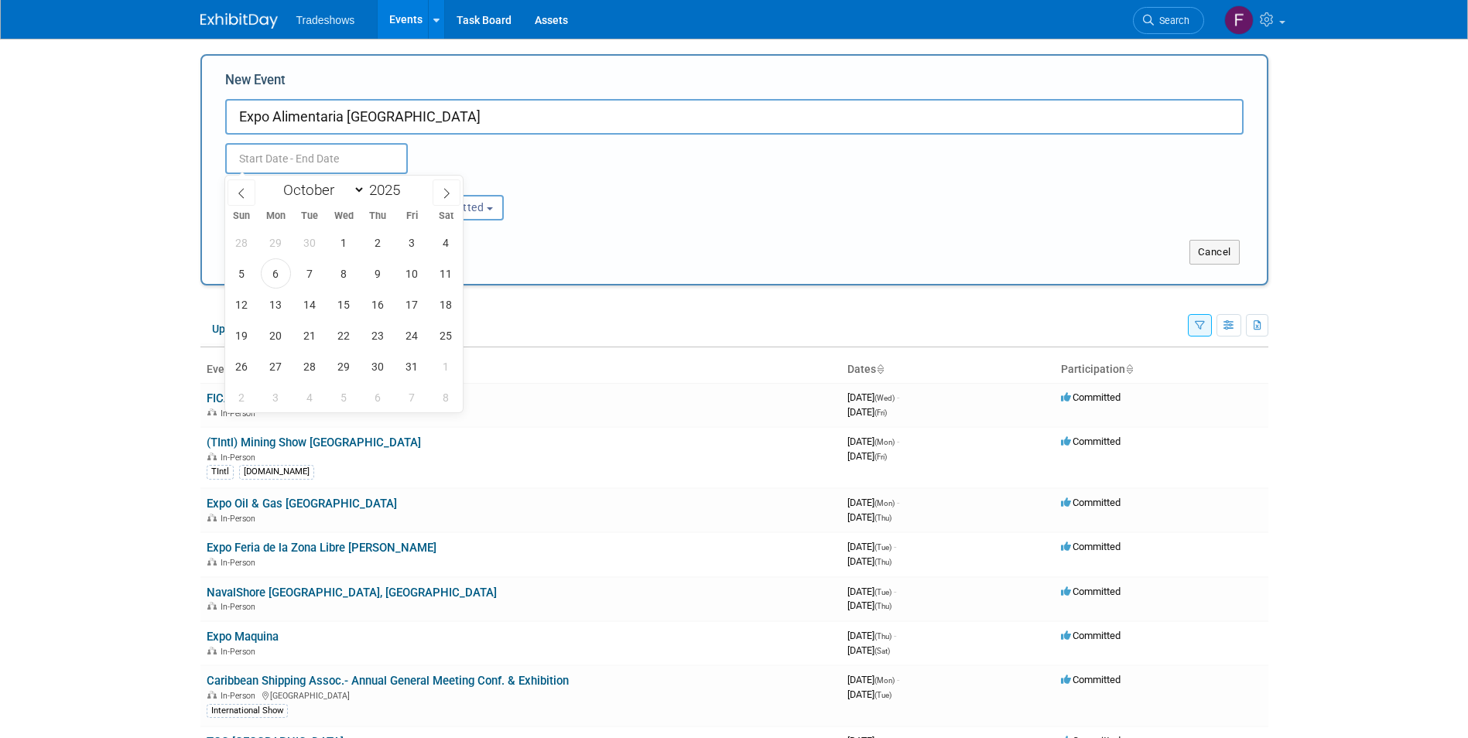
click at [283, 160] on input "text" at bounding box center [316, 158] width 183 height 31
click at [241, 194] on icon at bounding box center [241, 193] width 11 height 11
select select "8"
click at [343, 332] on span "24" at bounding box center [344, 335] width 30 height 30
click at [406, 341] on span "26" at bounding box center [412, 335] width 30 height 30
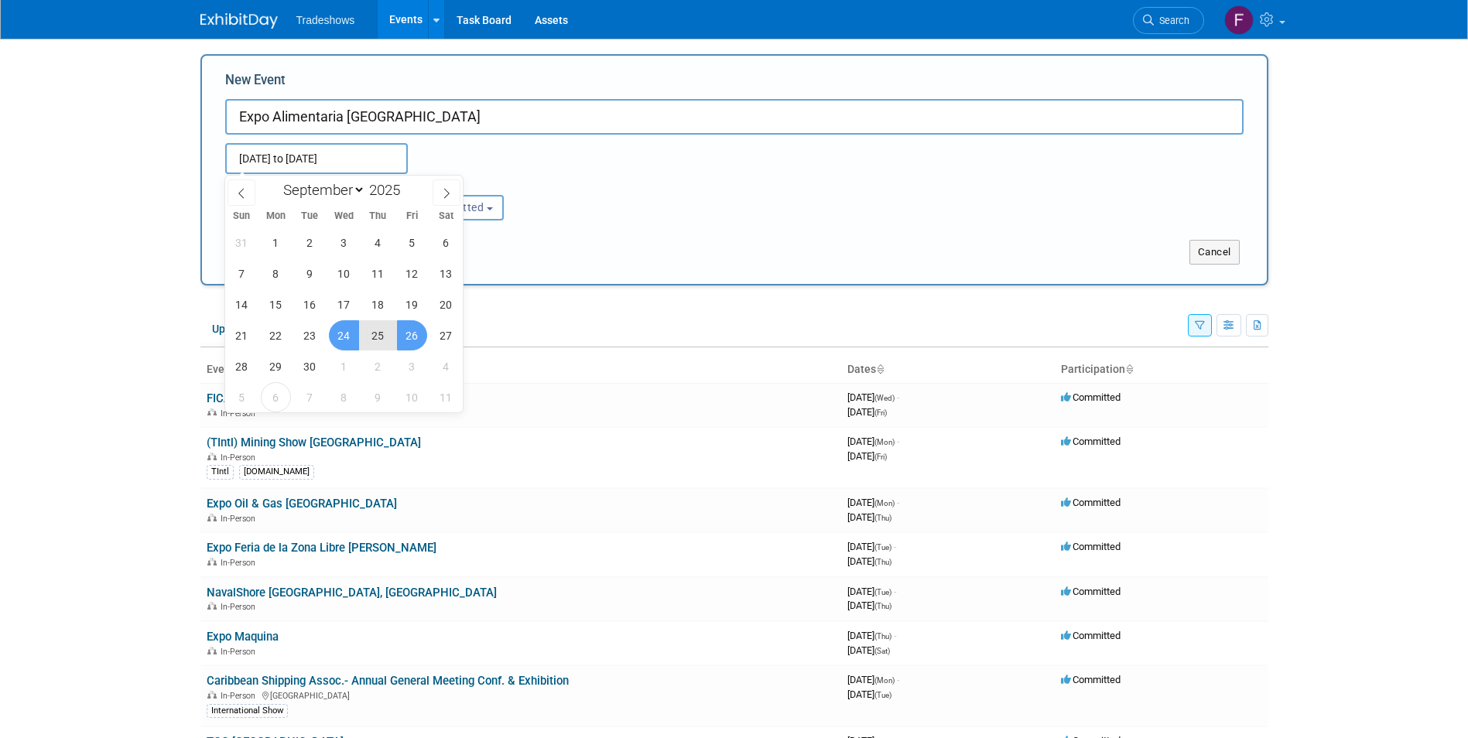
type input "Sep 24, 2025 to Sep 26, 2025"
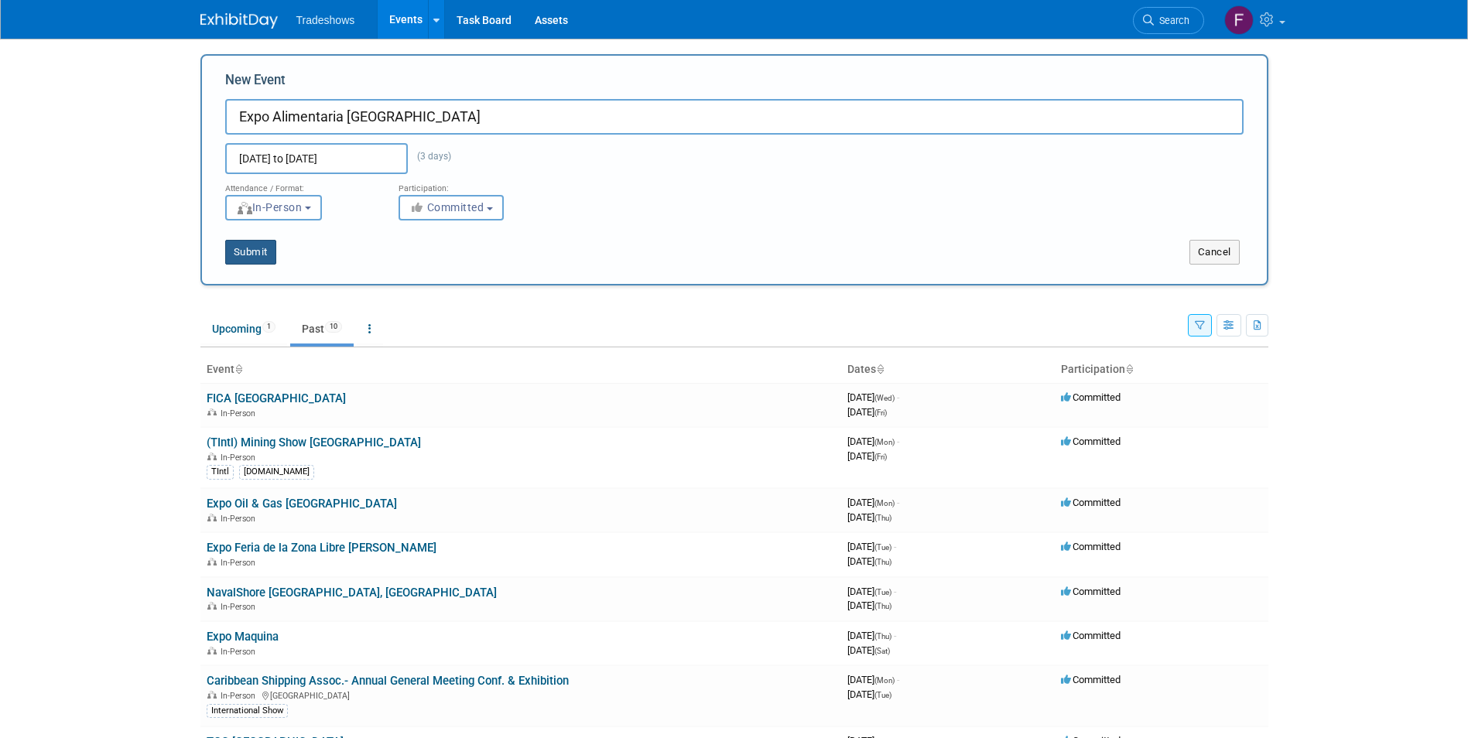
click at [246, 248] on button "Submit" at bounding box center [250, 252] width 51 height 25
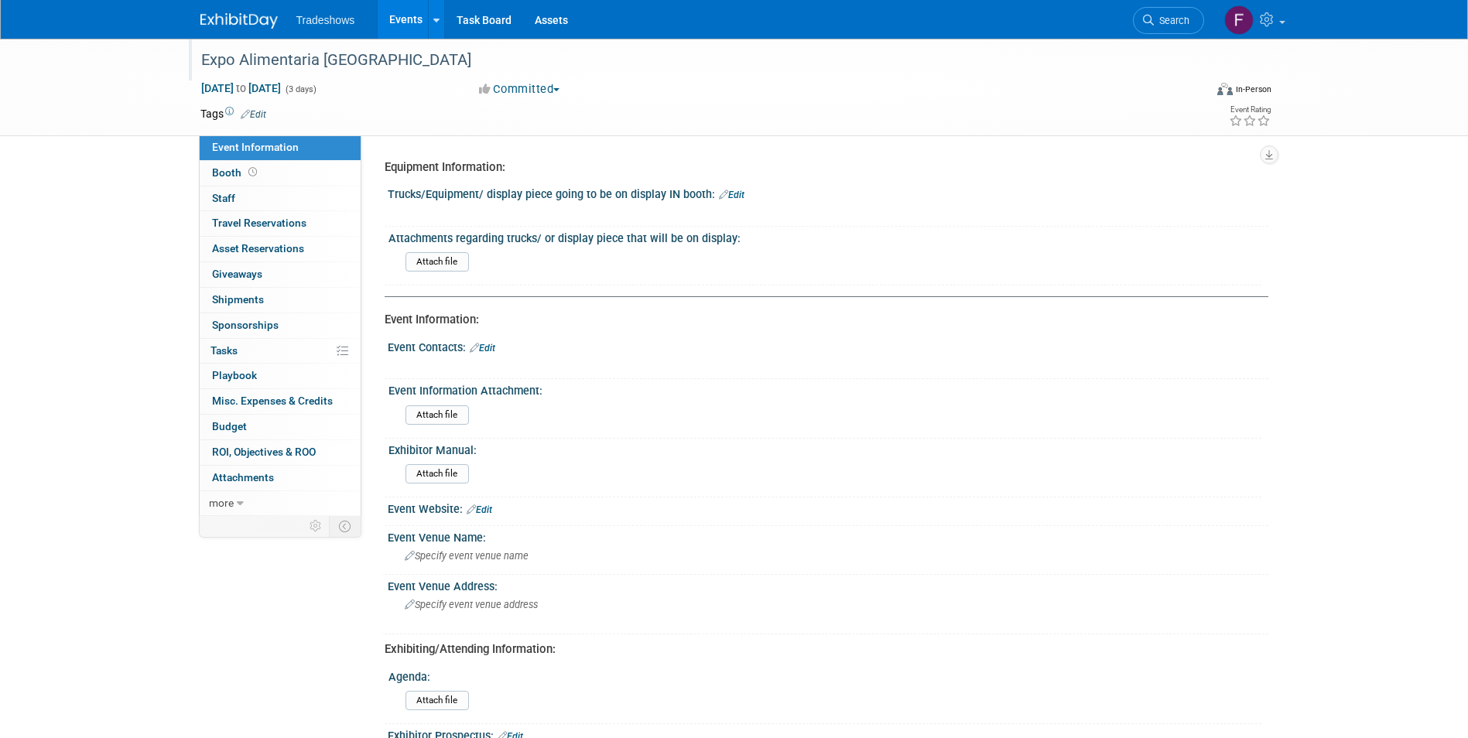
click at [699, 68] on div "Expo Alimentaria [GEOGRAPHIC_DATA]" at bounding box center [688, 60] width 985 height 28
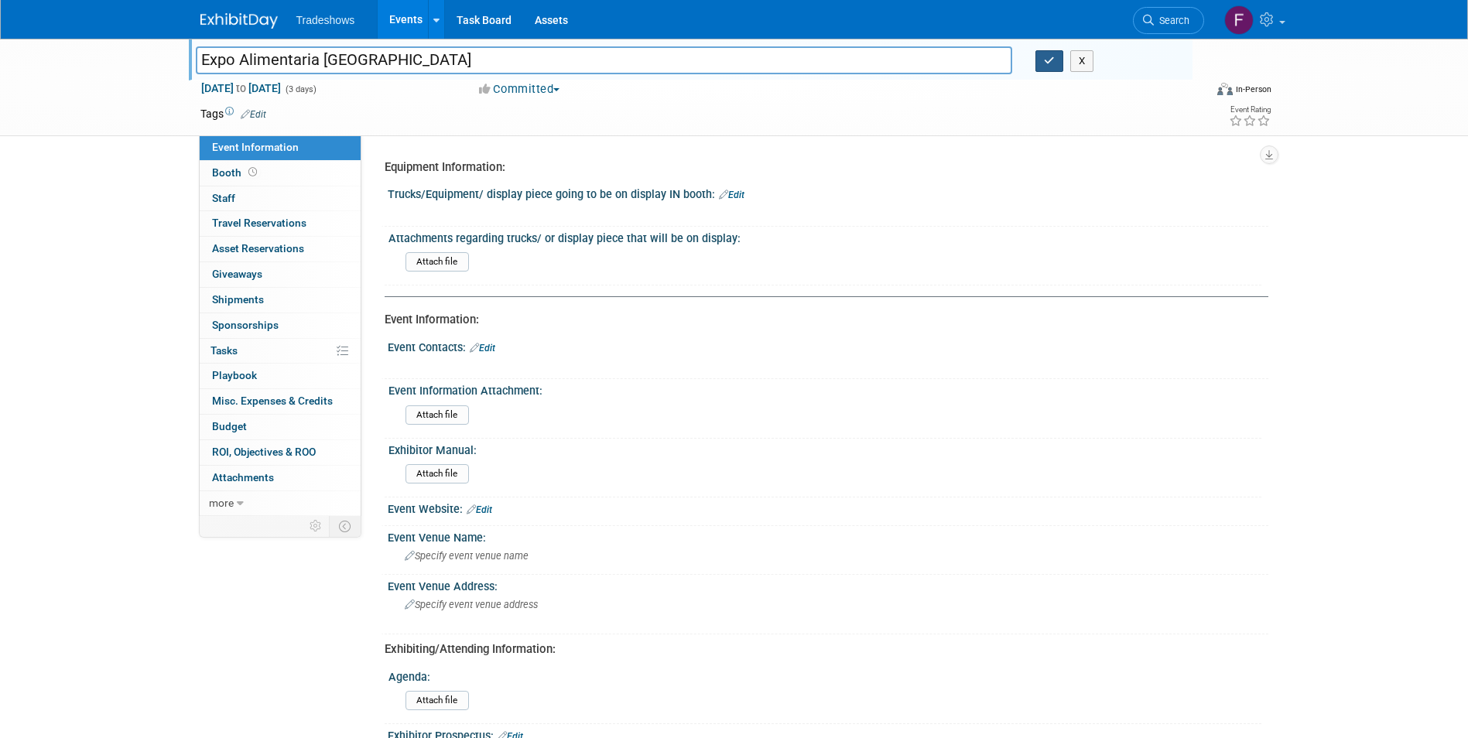
click at [1044, 63] on icon "button" at bounding box center [1049, 61] width 11 height 10
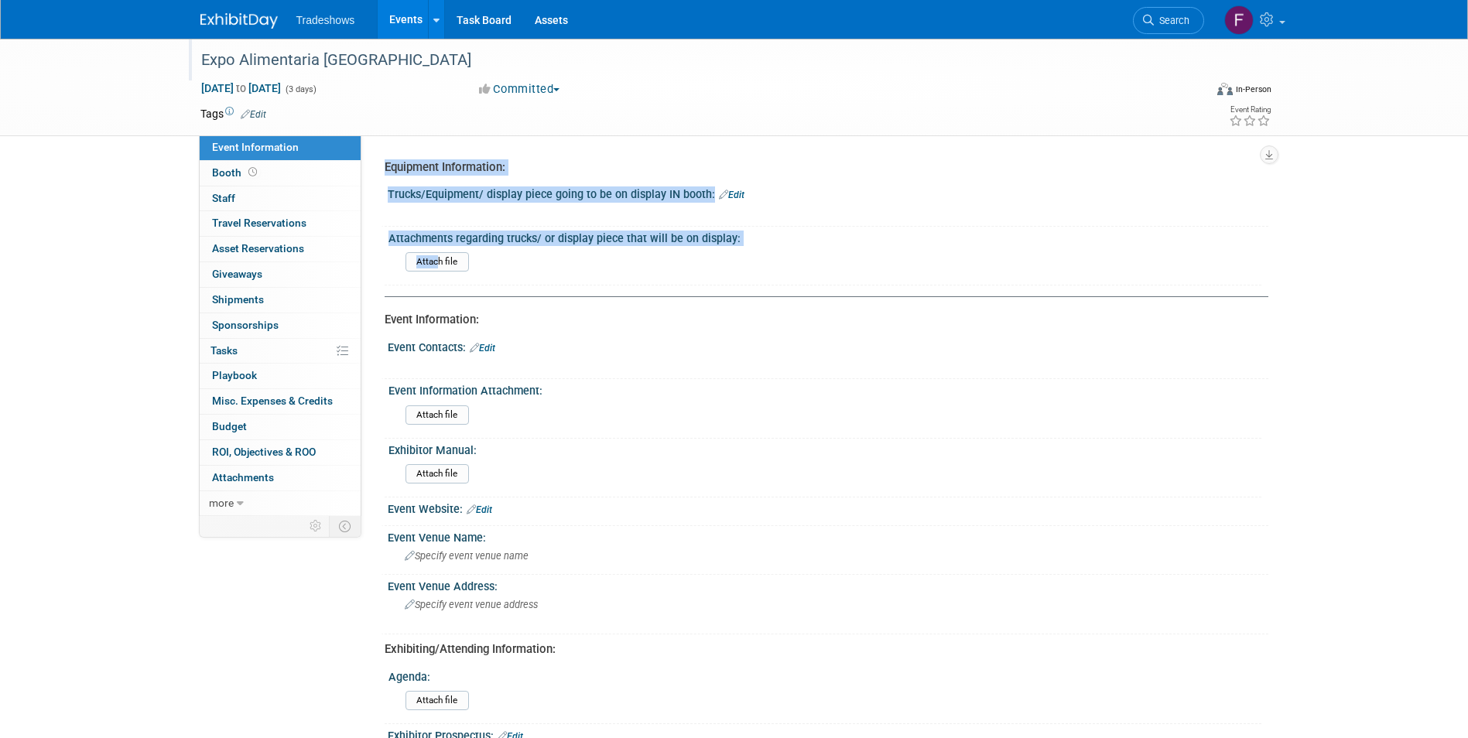
drag, startPoint x: 440, startPoint y: 252, endPoint x: 371, endPoint y: 174, distance: 104.2
click at [371, 174] on div "Equipment Information: Trucks/Equipment/ display piece going to be on display I…" at bounding box center [814, 325] width 907 height 381
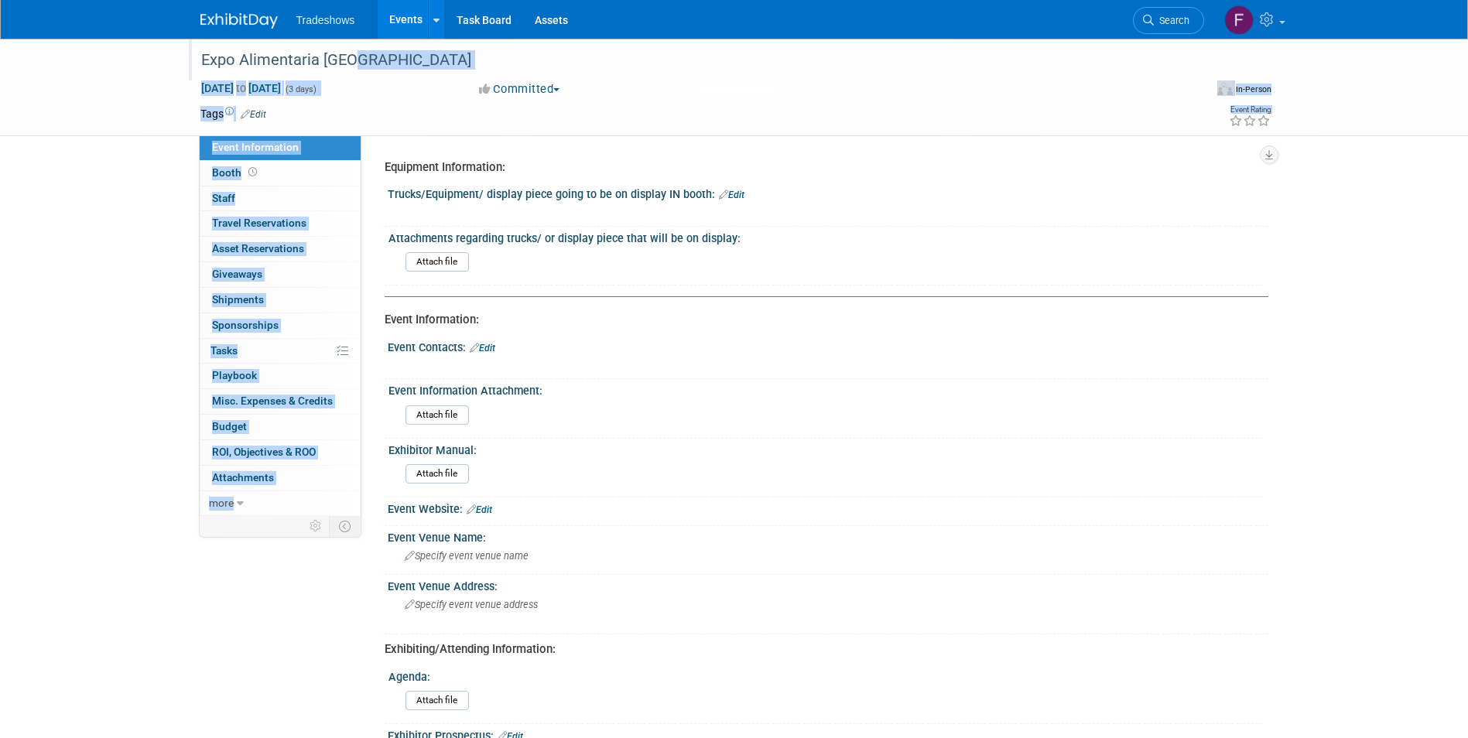
drag, startPoint x: 371, startPoint y: 174, endPoint x: 390, endPoint y: 67, distance: 109.3
click at [390, 67] on div "Expo Alimentaria Perú Sep 24, 2025 to Sep 26, 2025 (3 days) Sep 24, 2025 to Sep…" at bounding box center [734, 636] width 1468 height 1194
drag, startPoint x: 390, startPoint y: 67, endPoint x: 391, endPoint y: 16, distance: 50.3
click at [391, 16] on link "Events" at bounding box center [406, 19] width 56 height 39
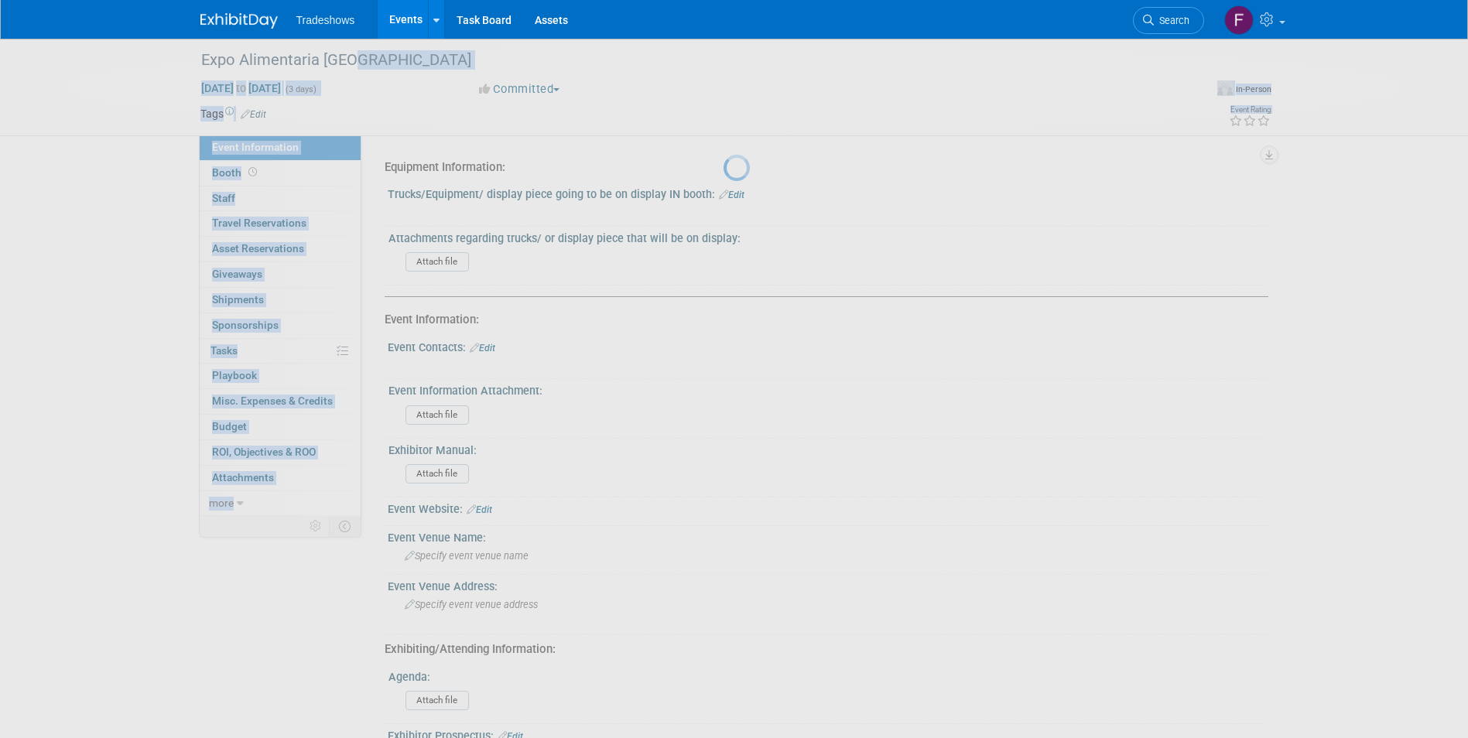
click at [391, 16] on link "Events" at bounding box center [406, 19] width 56 height 39
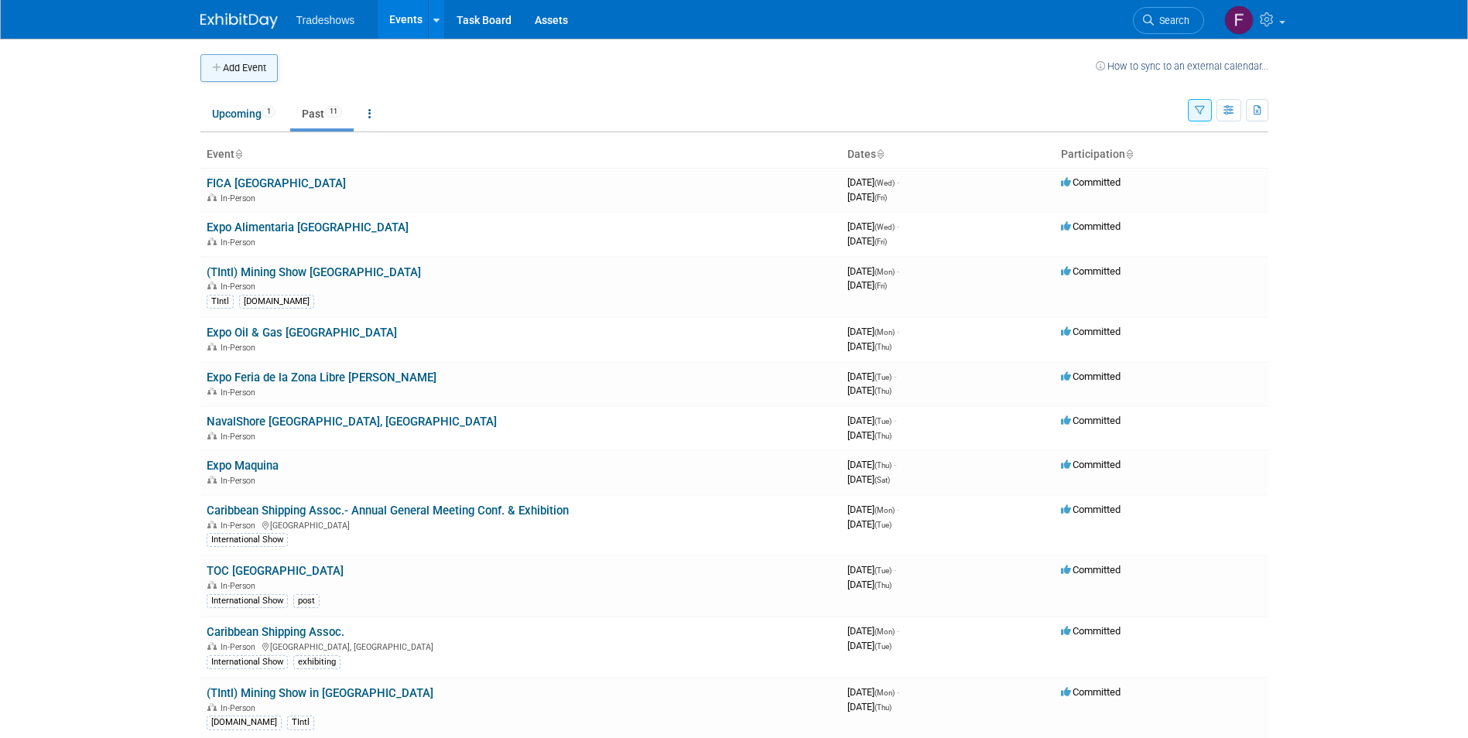
click at [262, 64] on button "Add Event" at bounding box center [238, 68] width 77 height 28
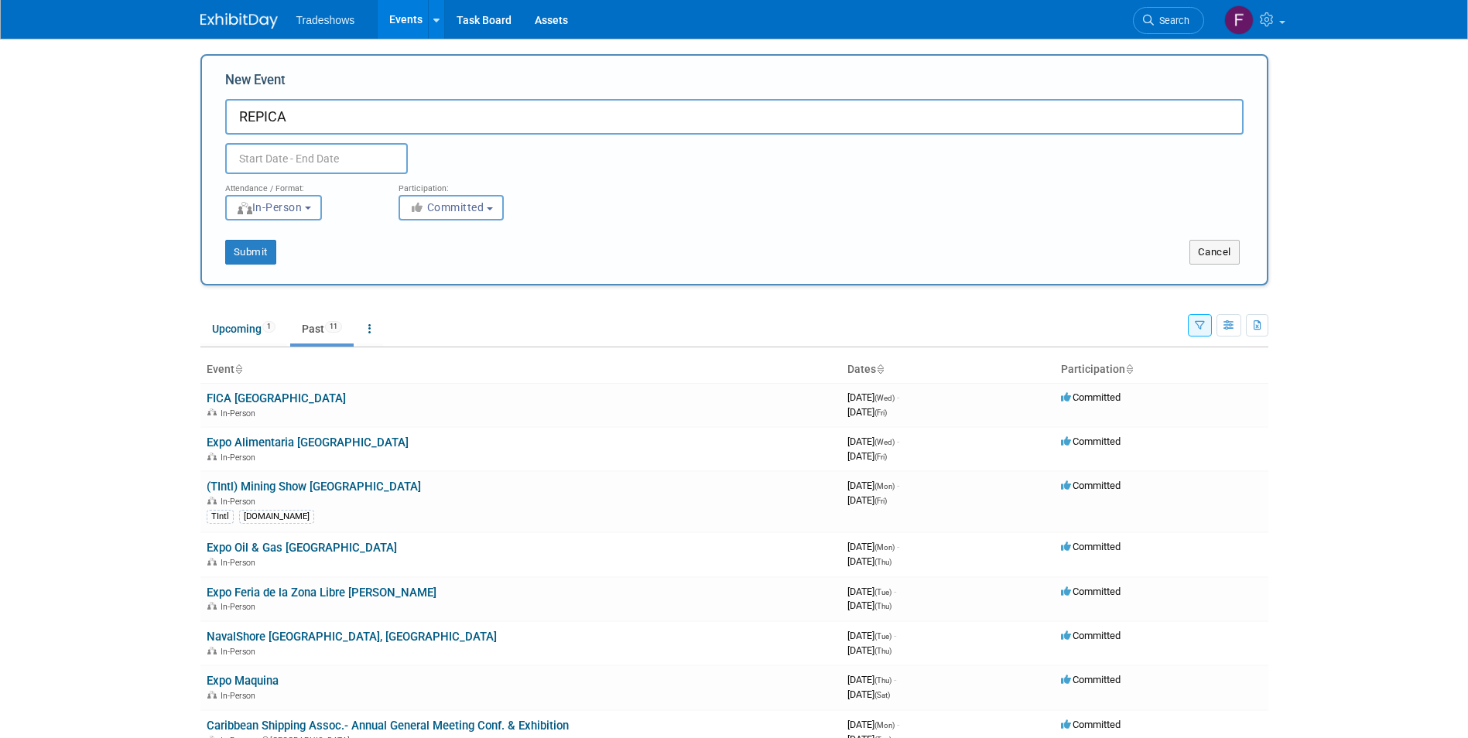
type input "REPICA"
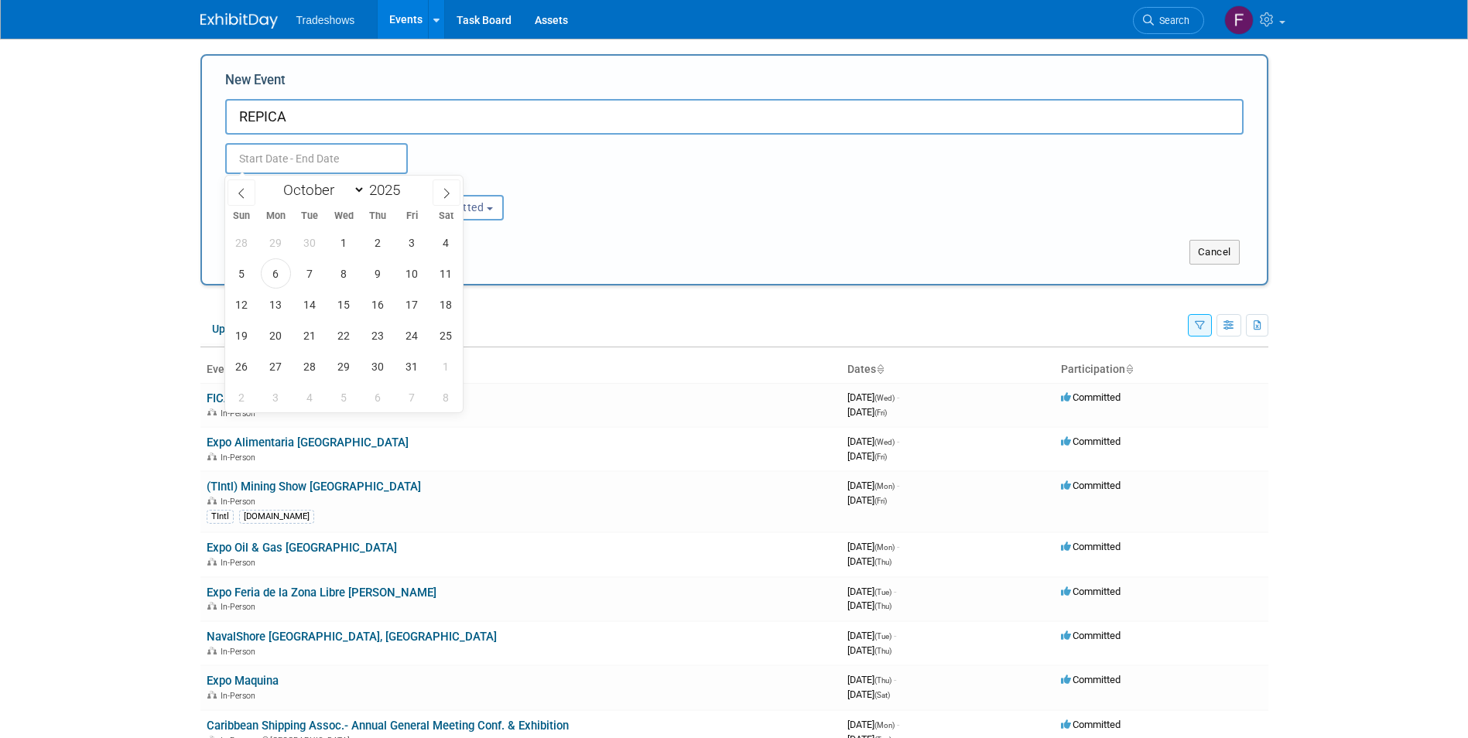
click at [271, 151] on input "text" at bounding box center [316, 158] width 183 height 31
click at [238, 194] on icon at bounding box center [241, 193] width 11 height 11
select select "8"
click at [275, 330] on span "22" at bounding box center [276, 335] width 30 height 30
click at [409, 341] on span "26" at bounding box center [412, 335] width 30 height 30
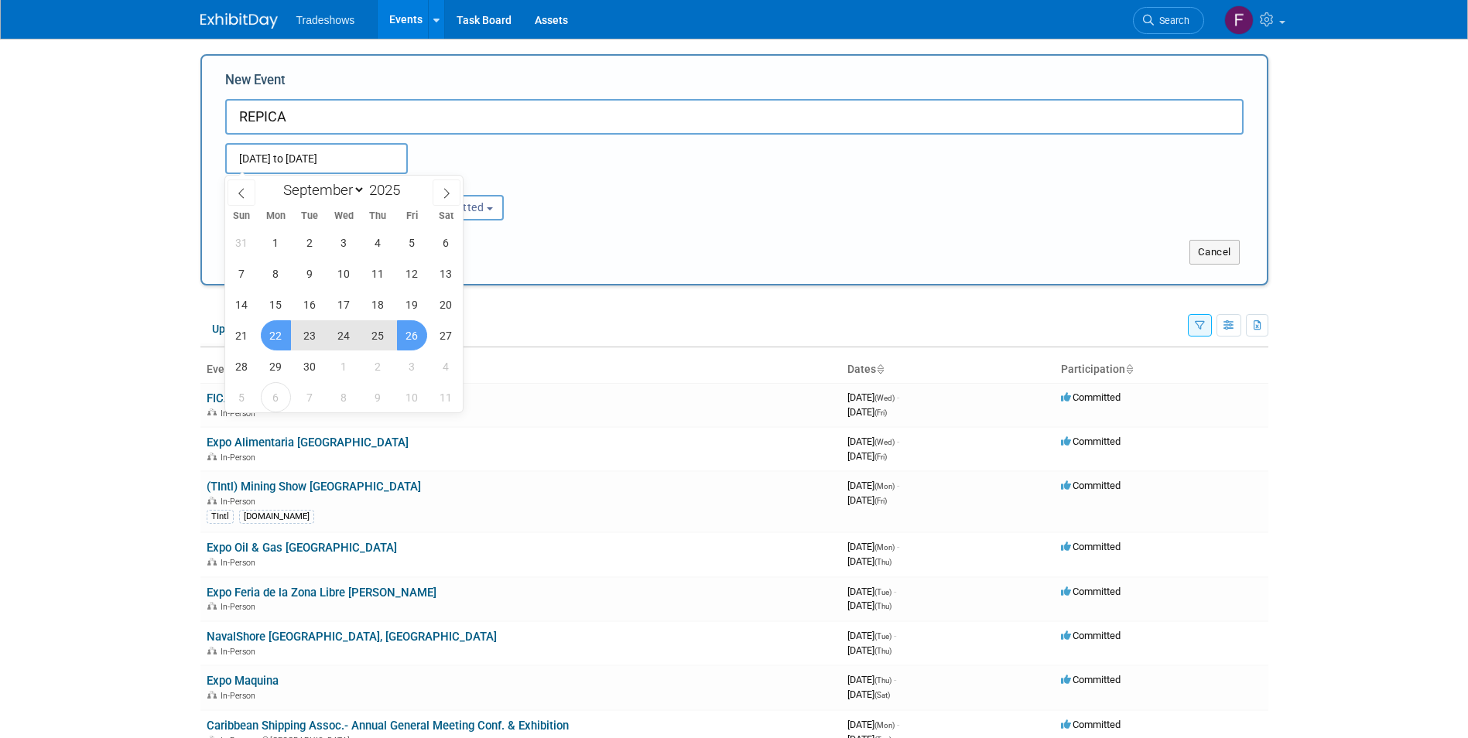
type input "Sep 22, 2025 to Sep 26, 2025"
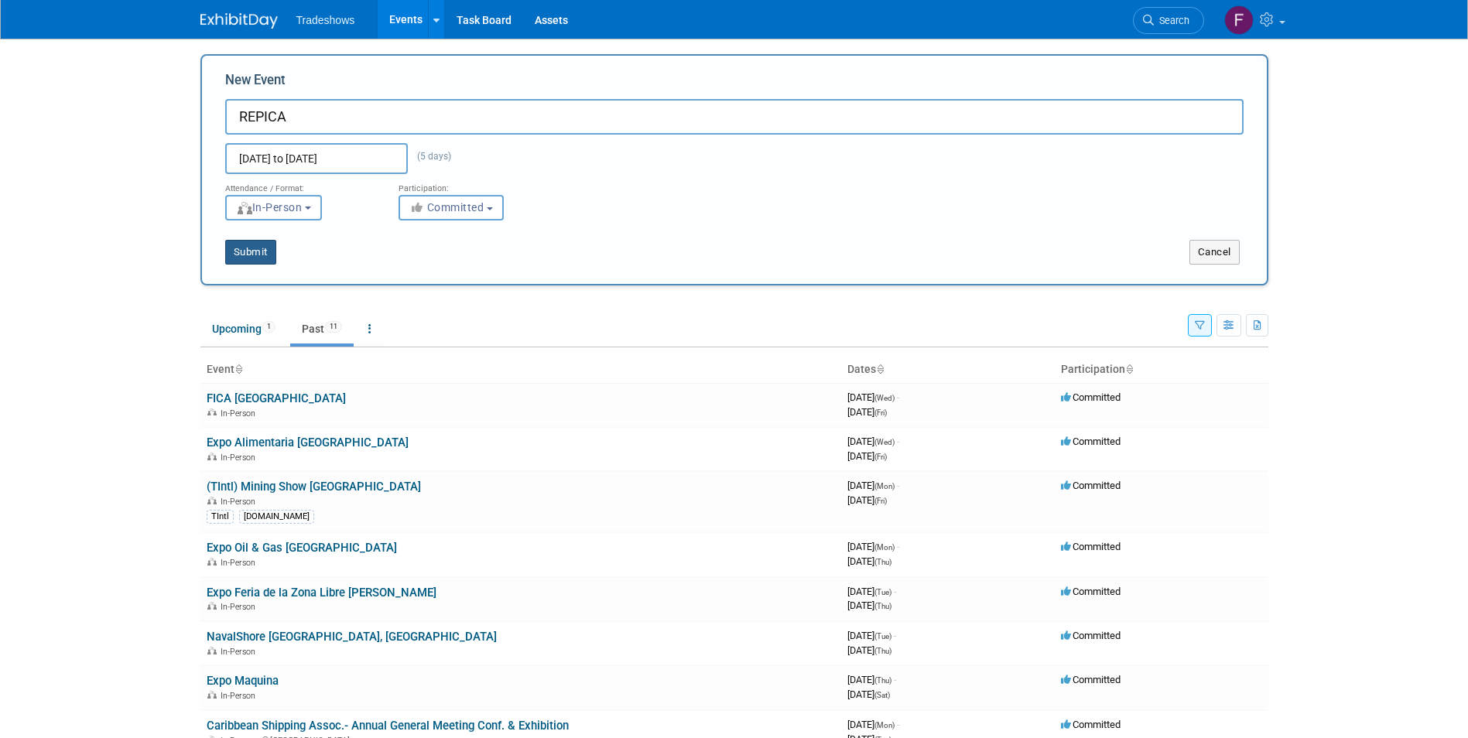
click at [253, 253] on button "Submit" at bounding box center [250, 252] width 51 height 25
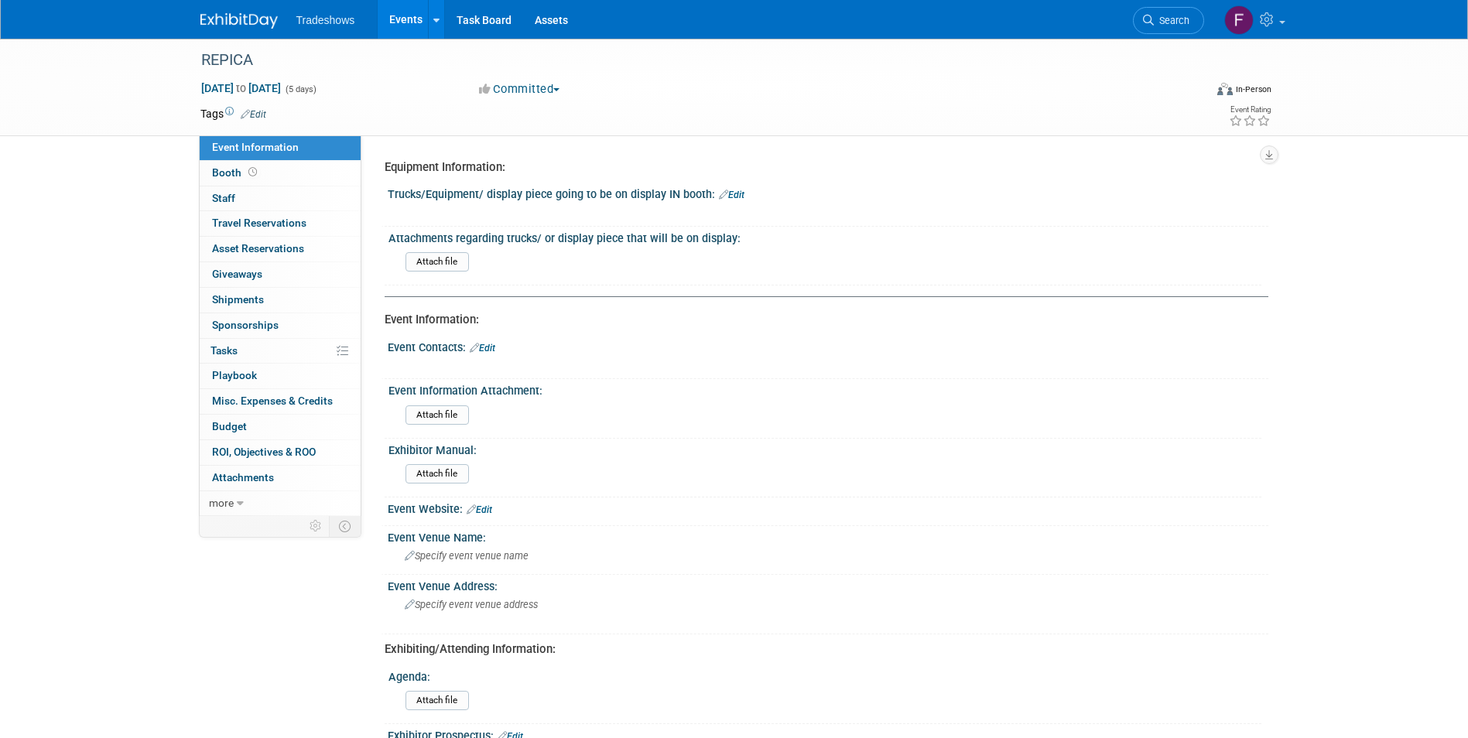
click at [403, 24] on link "Events" at bounding box center [406, 19] width 56 height 39
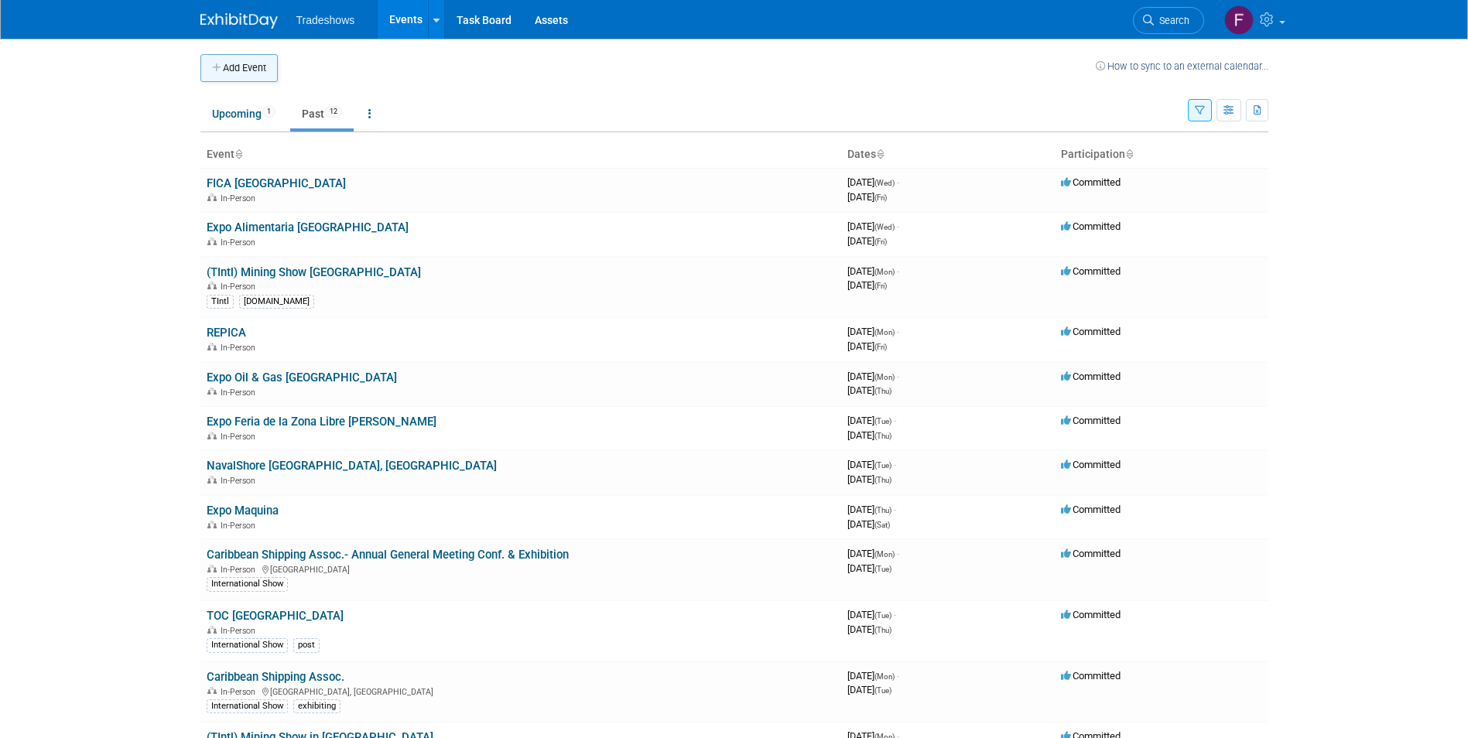
click at [255, 69] on button "Add Event" at bounding box center [238, 68] width 77 height 28
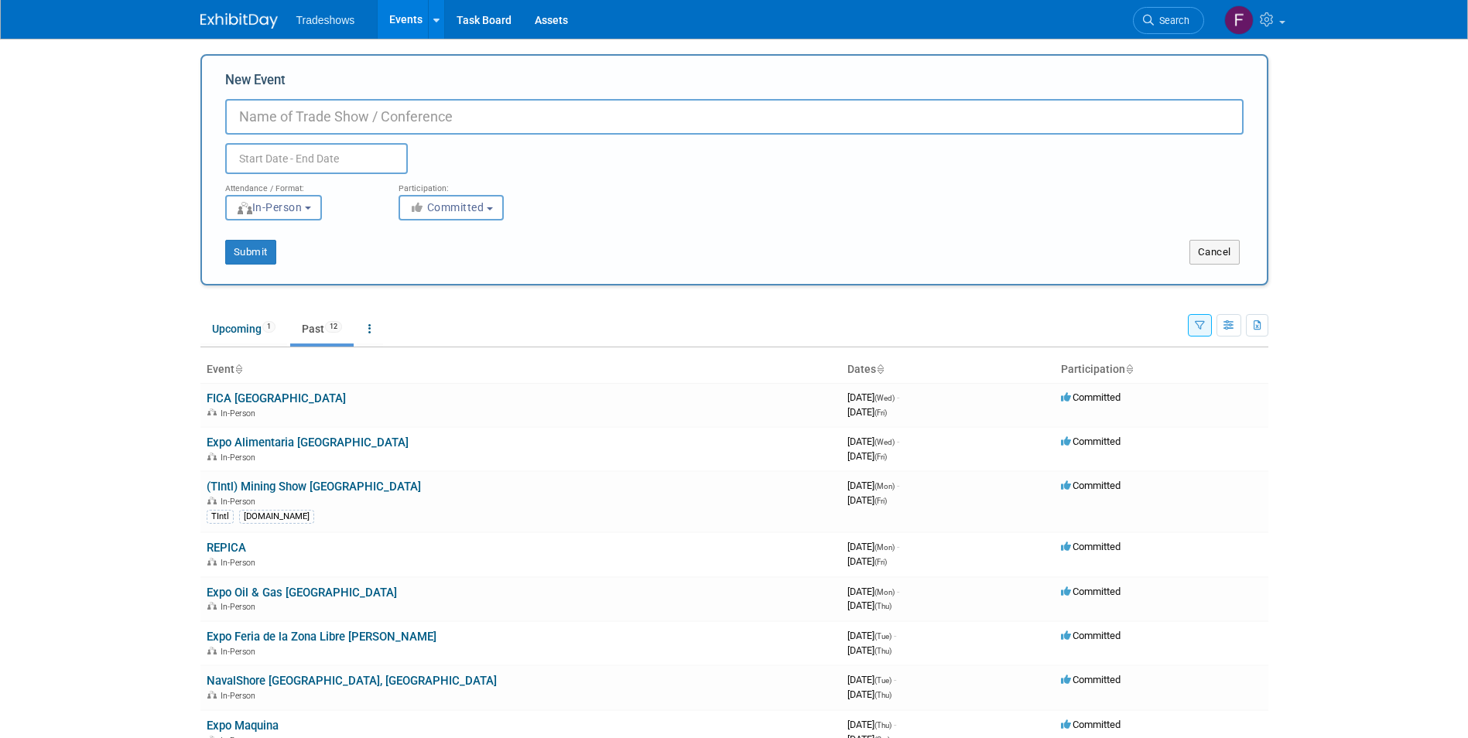
paste input "Caribbean Shipping Association's 55th Annual General Meeting (AGM)"
type input "Caribbean Shipping Association's 55th Annual General Meeting (AGM)"
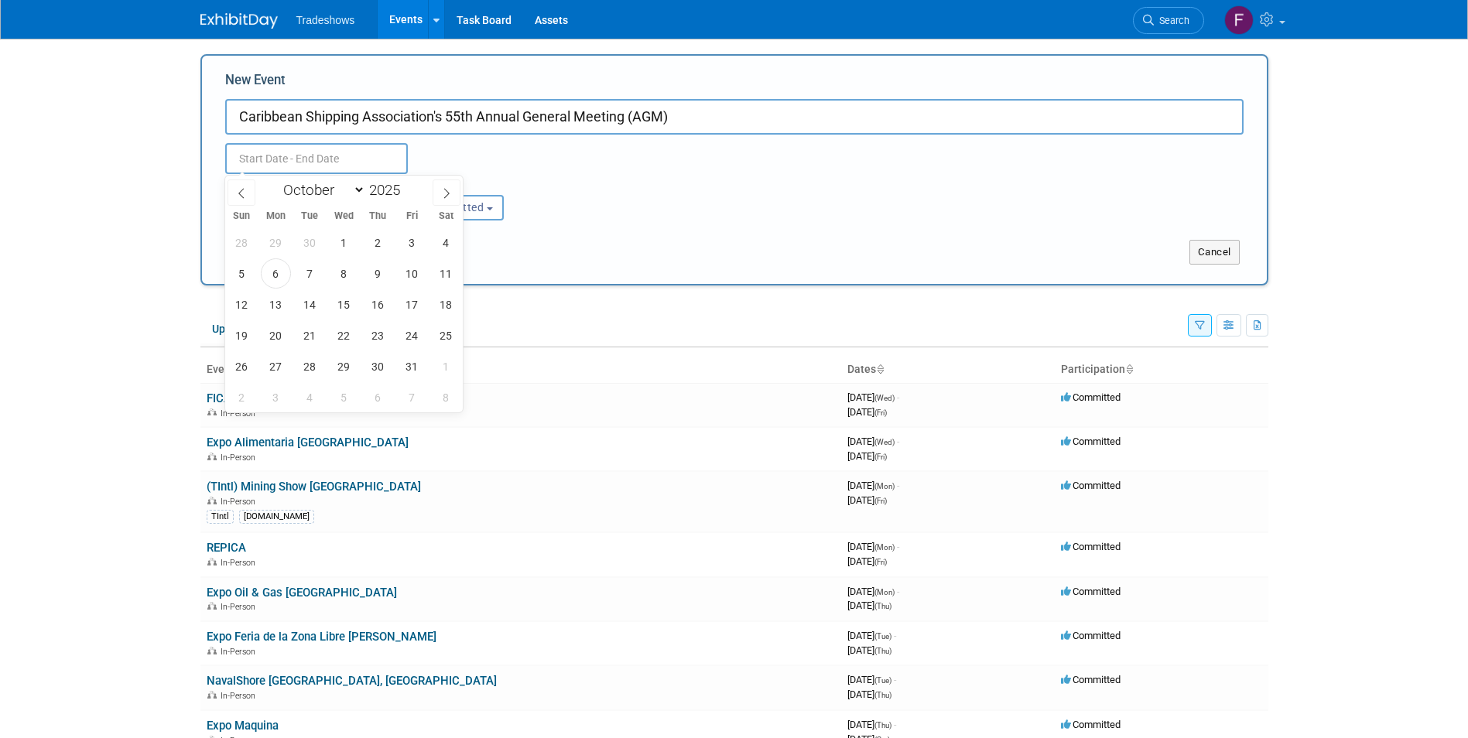
click at [309, 172] on input "text" at bounding box center [316, 158] width 183 height 31
click at [249, 302] on span "12" at bounding box center [242, 304] width 30 height 30
click at [306, 303] on span "14" at bounding box center [310, 304] width 30 height 30
type input "Oct 12, 2025 to Oct 14, 2025"
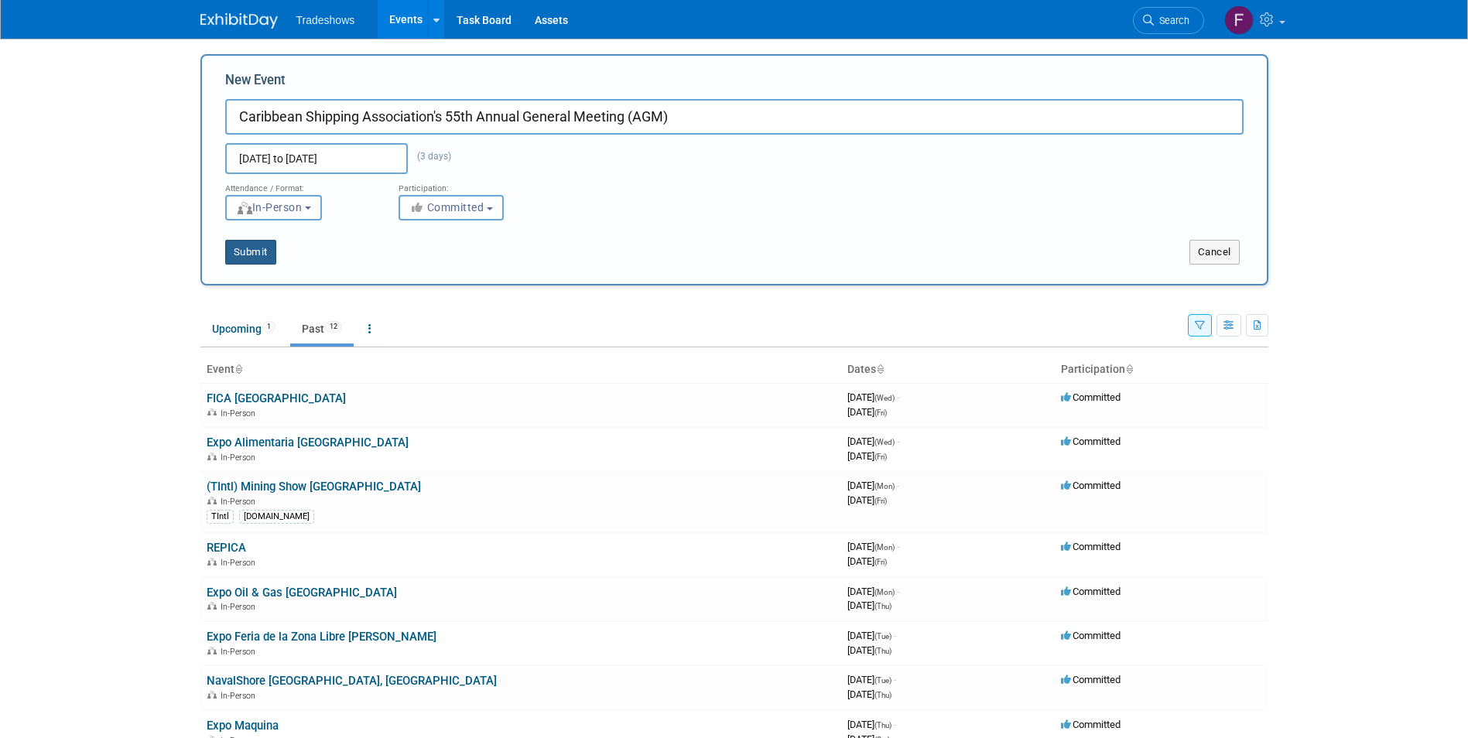
click at [256, 254] on button "Submit" at bounding box center [250, 252] width 51 height 25
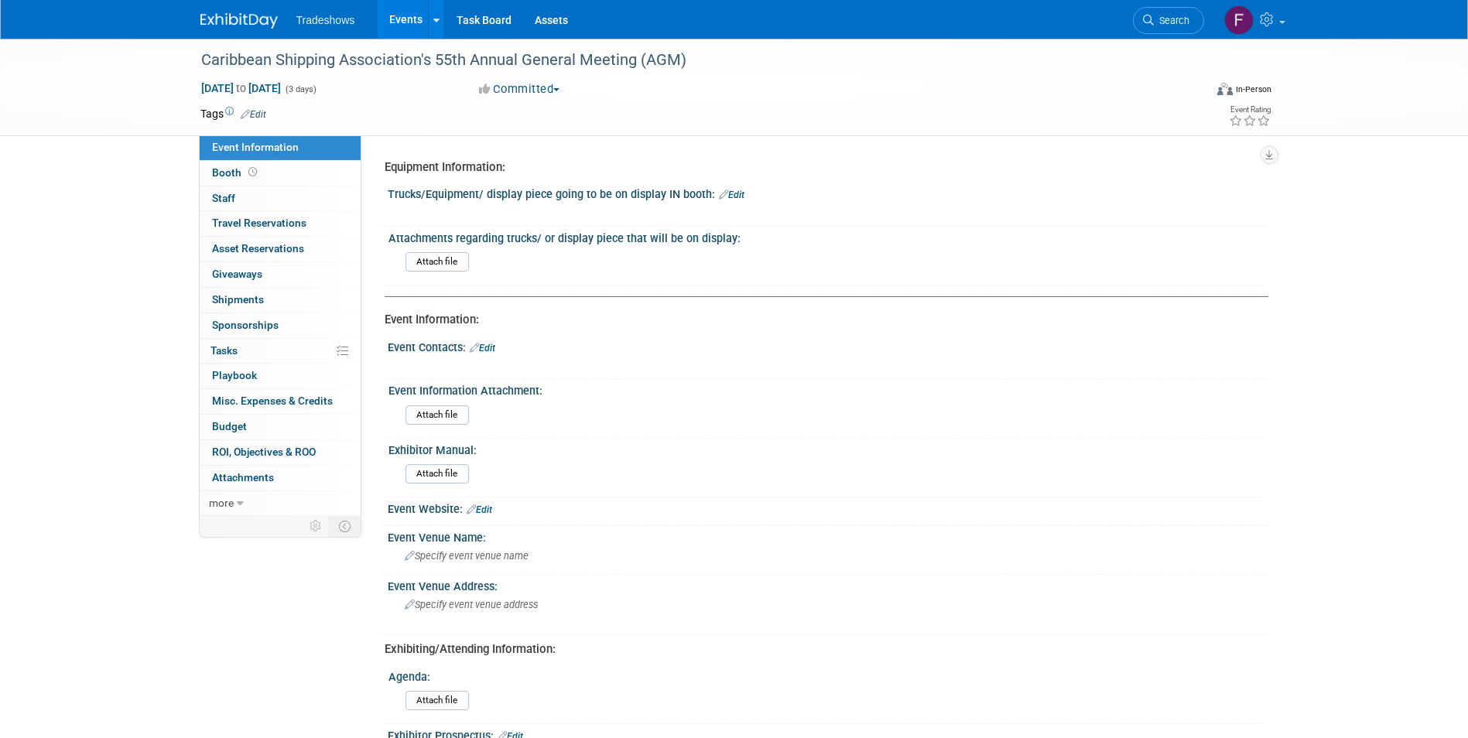
click at [401, 29] on link "Events" at bounding box center [406, 19] width 56 height 39
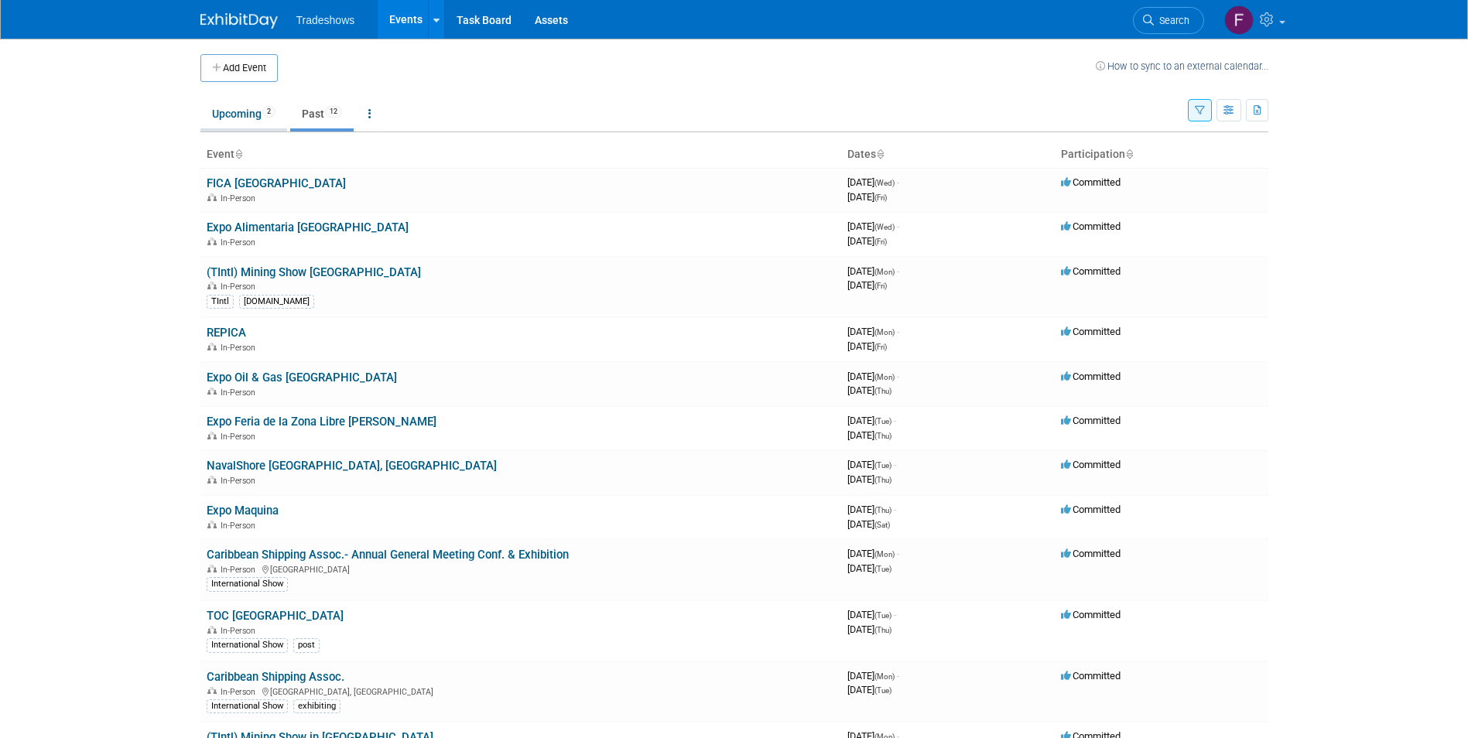
click at [233, 119] on link "Upcoming 2" at bounding box center [243, 113] width 87 height 29
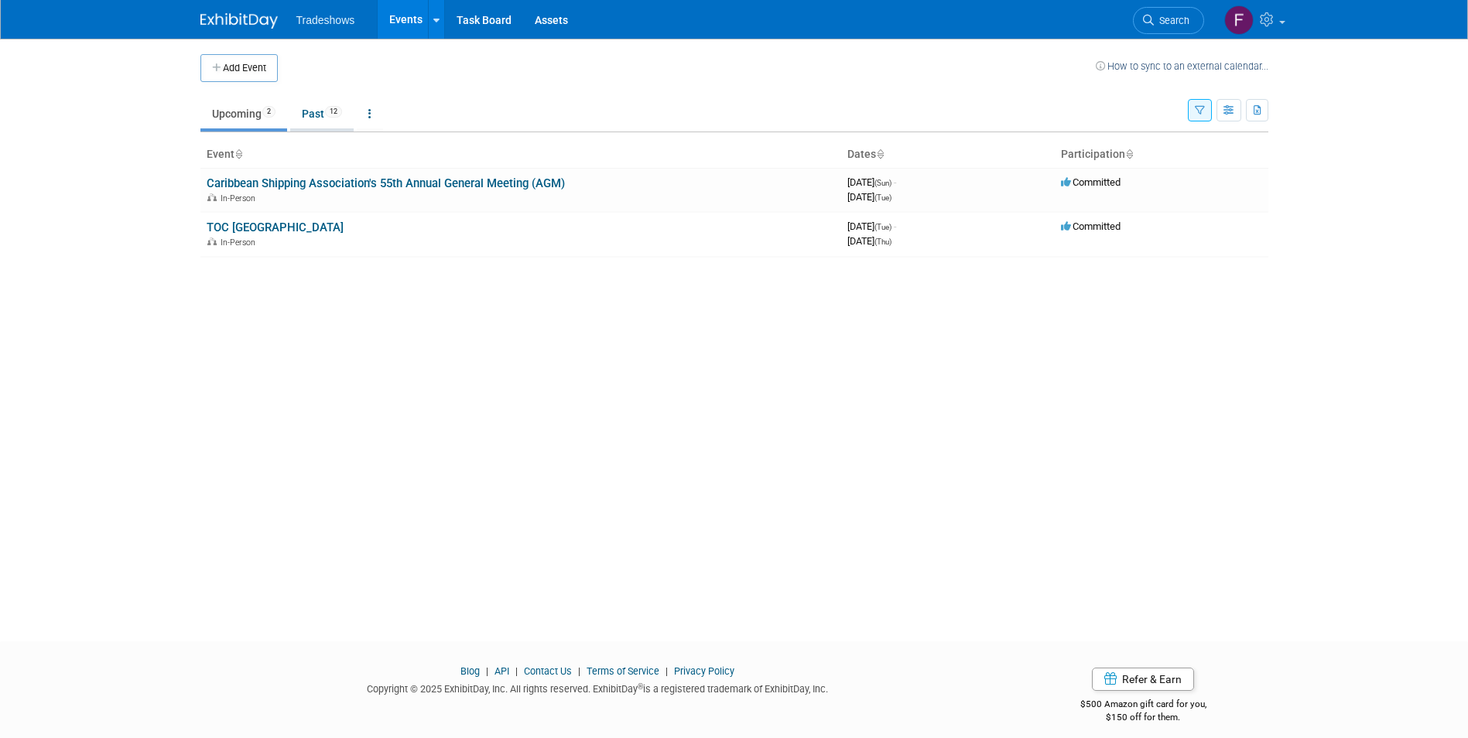
click at [322, 113] on link "Past 12" at bounding box center [321, 113] width 63 height 29
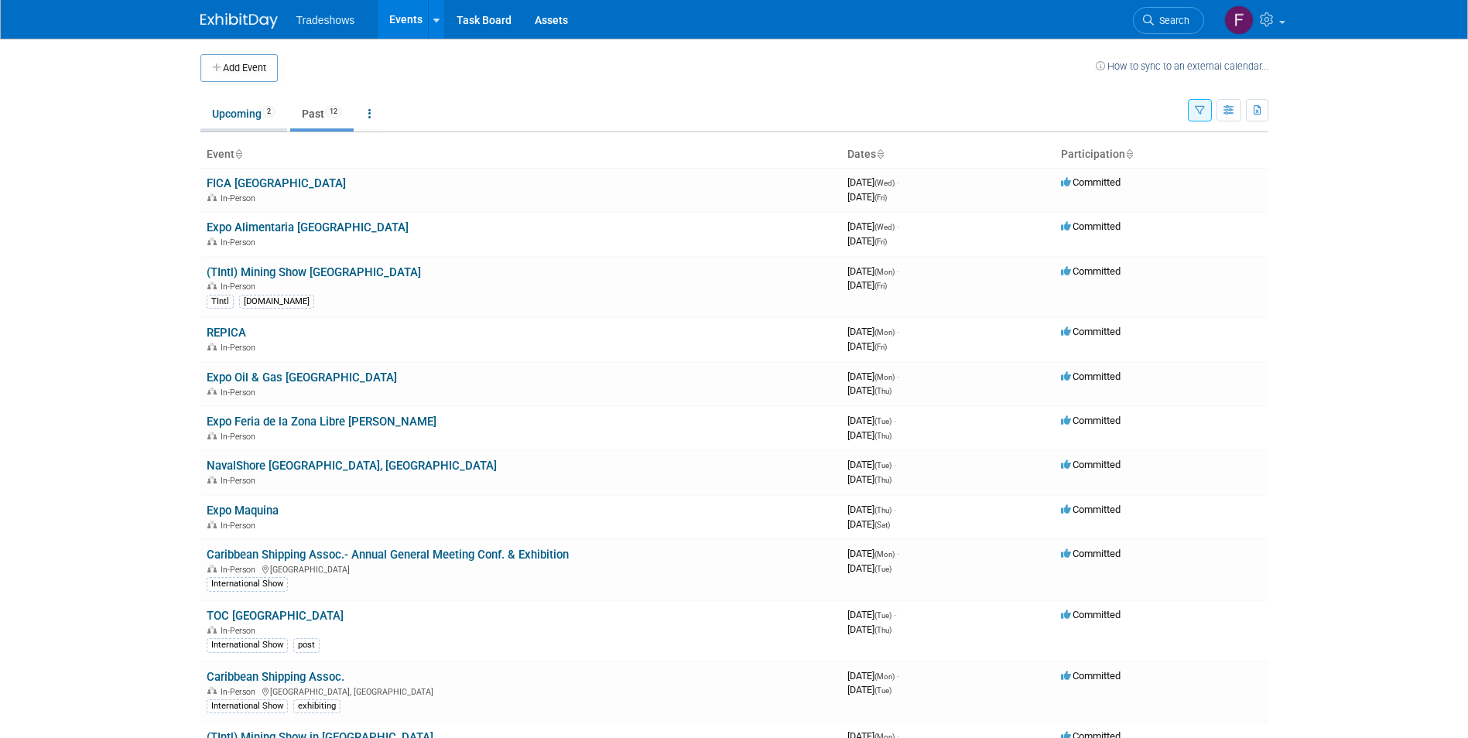
click at [232, 111] on link "Upcoming 2" at bounding box center [243, 113] width 87 height 29
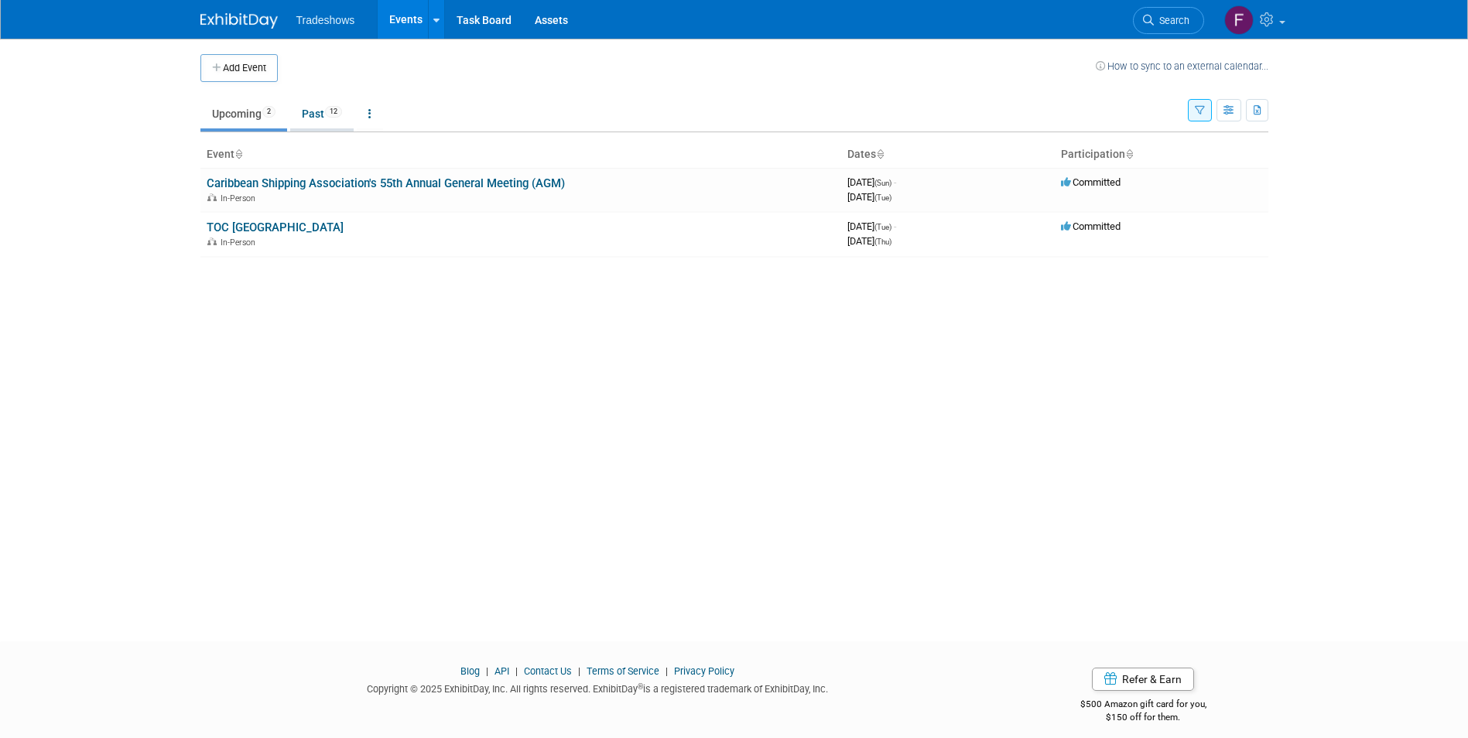
click at [336, 111] on span "12" at bounding box center [333, 112] width 17 height 12
